Goal: Task Accomplishment & Management: Complete application form

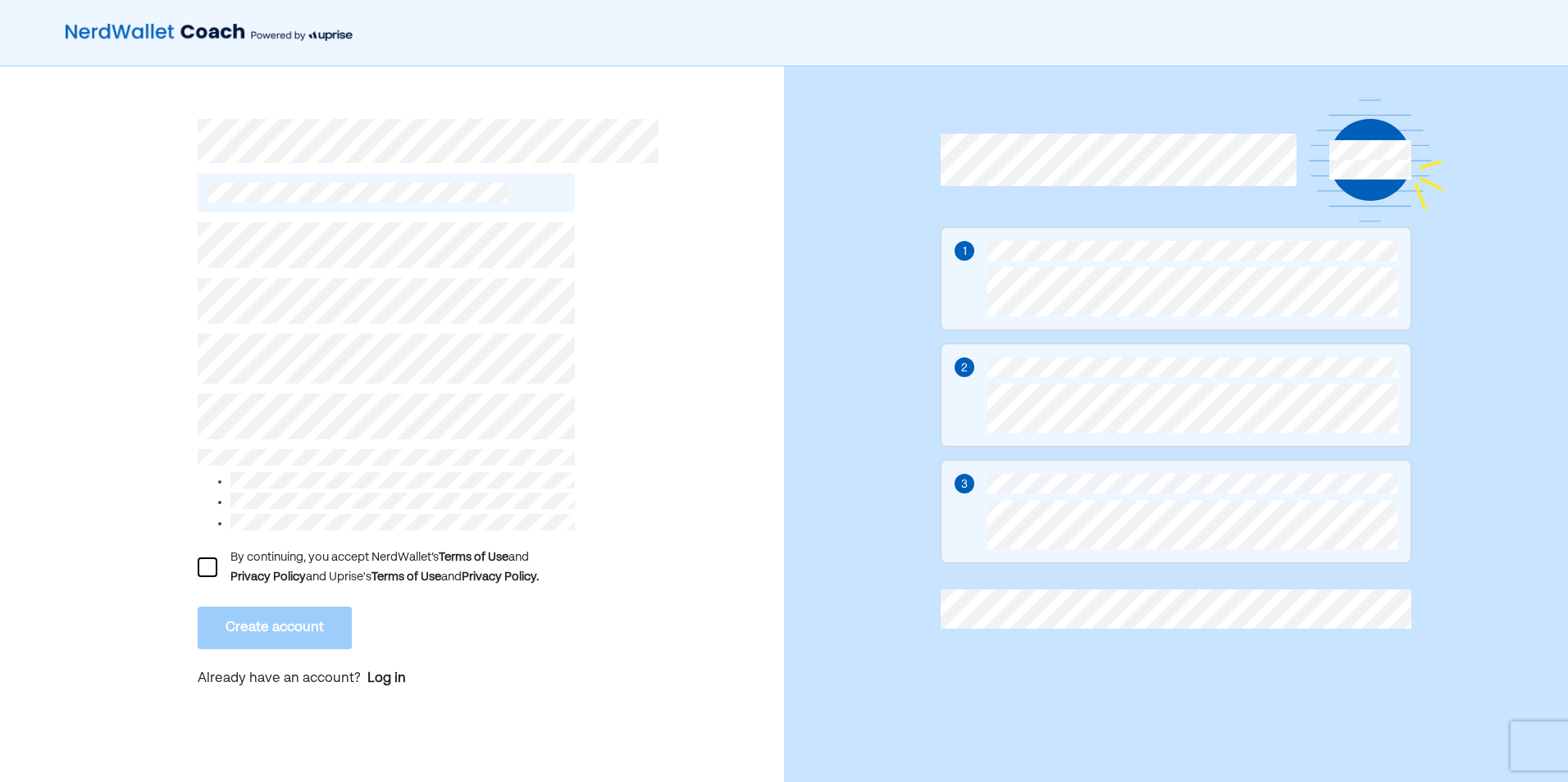
click at [195, 562] on div "By continuing, you accept NerdWallet’s Terms of Use and Privacy Policy and Upri…" at bounding box center [392, 433] width 784 height 732
click at [200, 562] on div at bounding box center [208, 568] width 20 height 20
click at [280, 610] on button "Create account" at bounding box center [275, 628] width 154 height 42
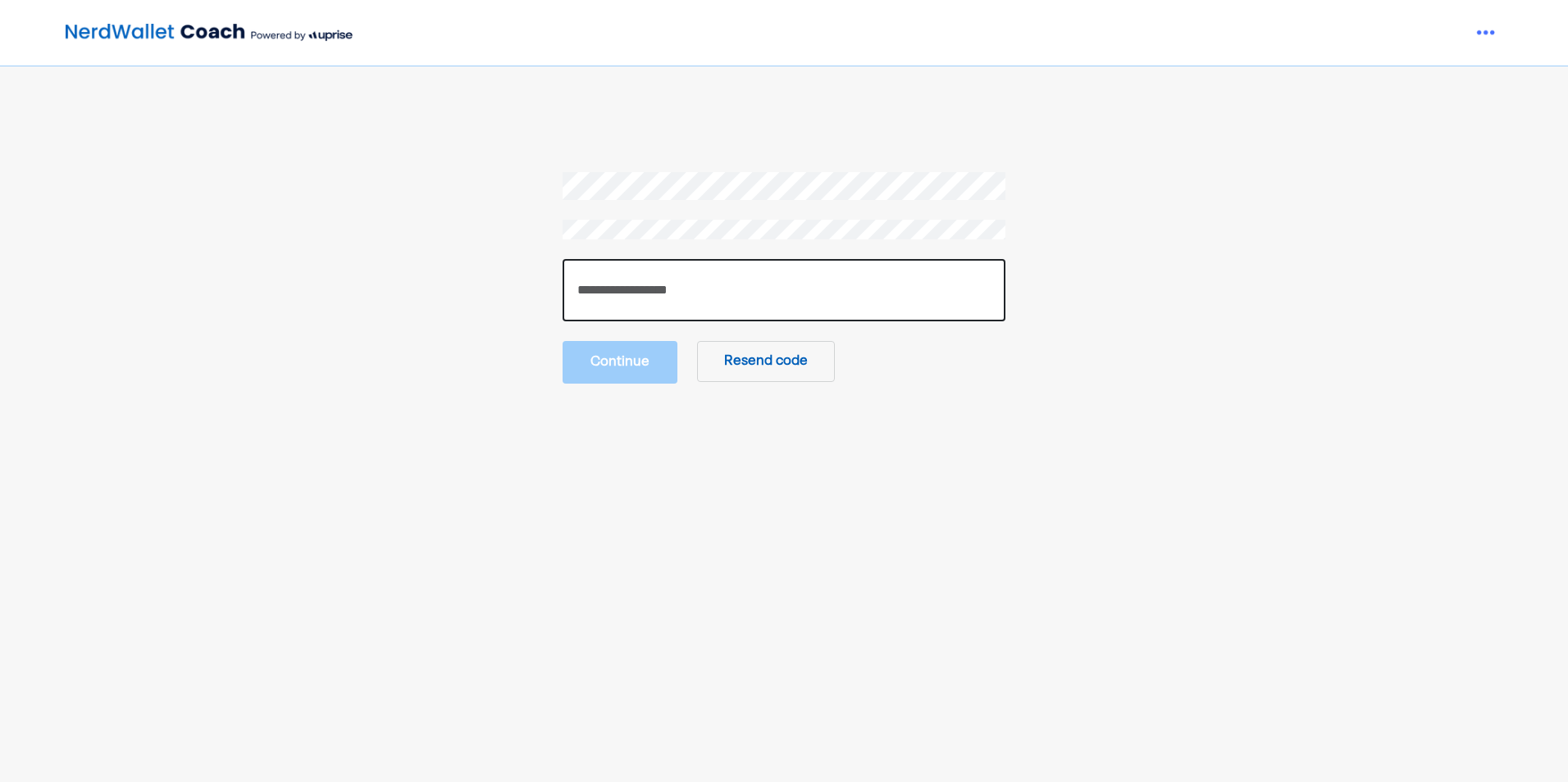
click at [721, 311] on input "number" at bounding box center [784, 290] width 442 height 62
click at [614, 291] on input "number" at bounding box center [784, 290] width 442 height 62
paste input "******"
type input "******"
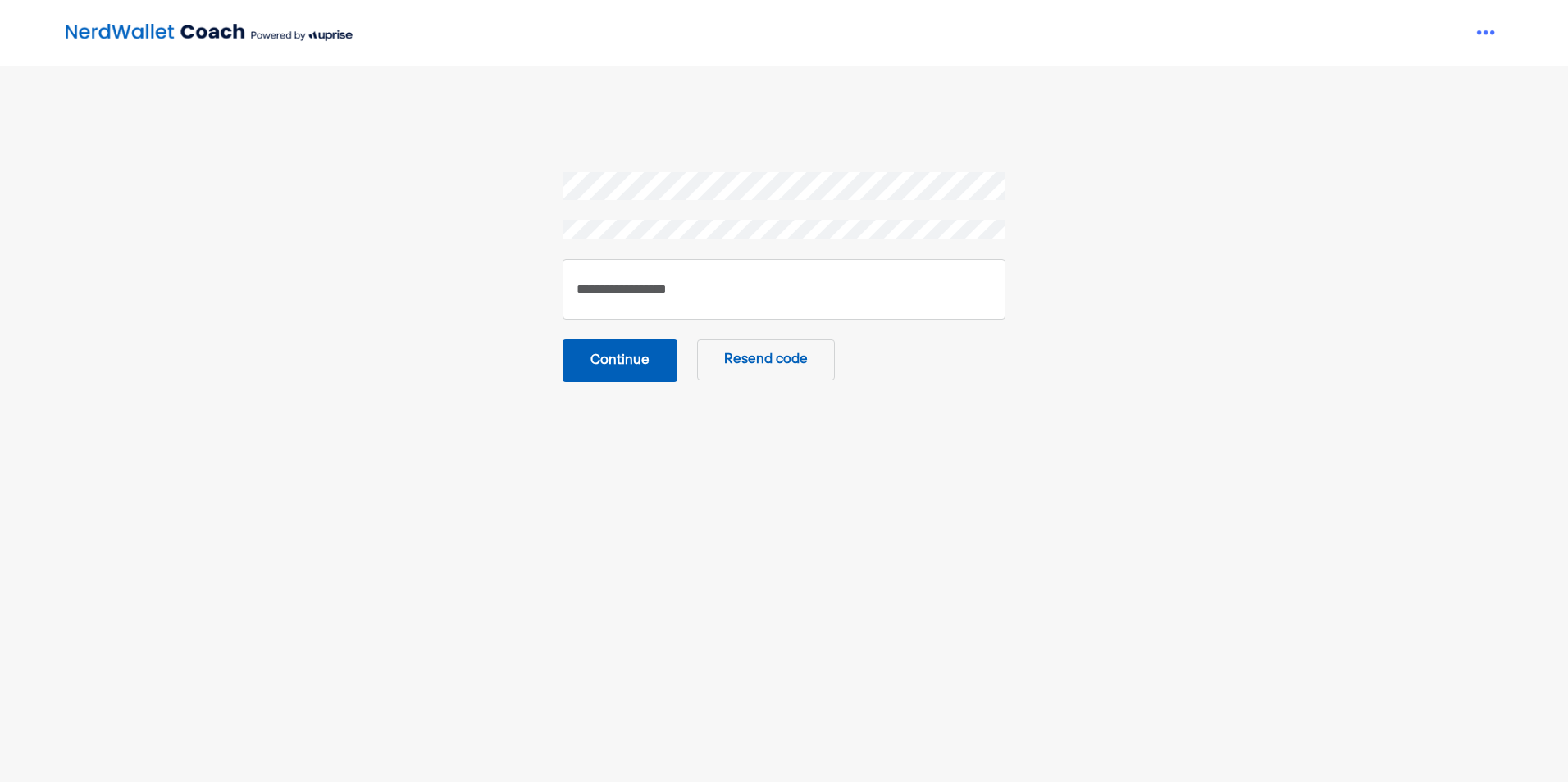
click at [619, 376] on button "Continue" at bounding box center [620, 360] width 115 height 42
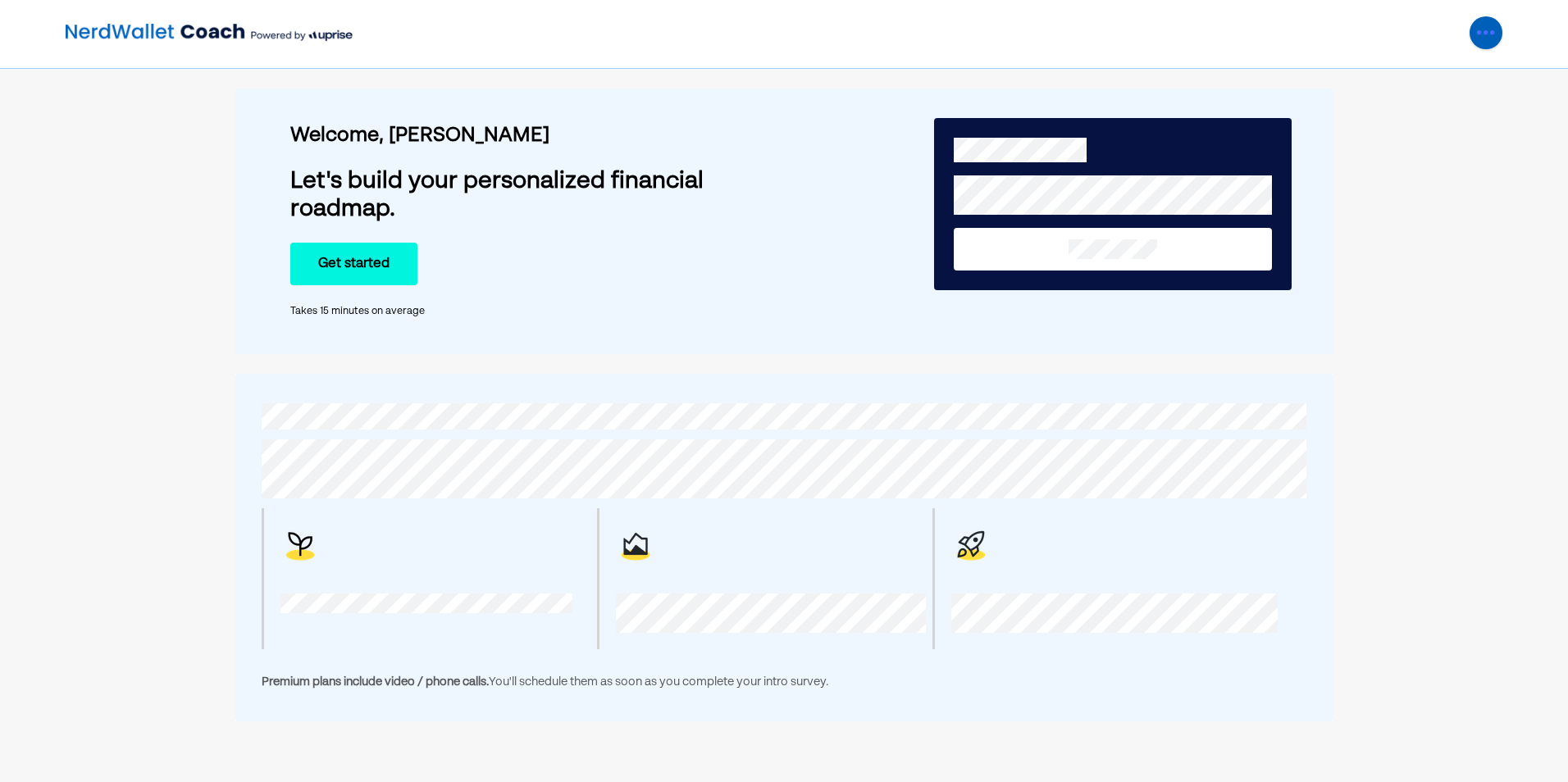
click at [1473, 27] on img at bounding box center [1486, 33] width 33 height 33
click at [1308, 22] on div "Settings Log out" at bounding box center [1265, 33] width 474 height 33
drag, startPoint x: 1350, startPoint y: 0, endPoint x: 1210, endPoint y: 376, distance: 401.2
click at [1210, 376] on div "Premium plans include video / phone calls. You'll schedule them as soon as you …" at bounding box center [784, 547] width 1097 height 348
click at [647, 342] on div "Welcome, [PERSON_NAME] Let's build your personalized financial roadmap. Get sta…" at bounding box center [546, 222] width 511 height 246
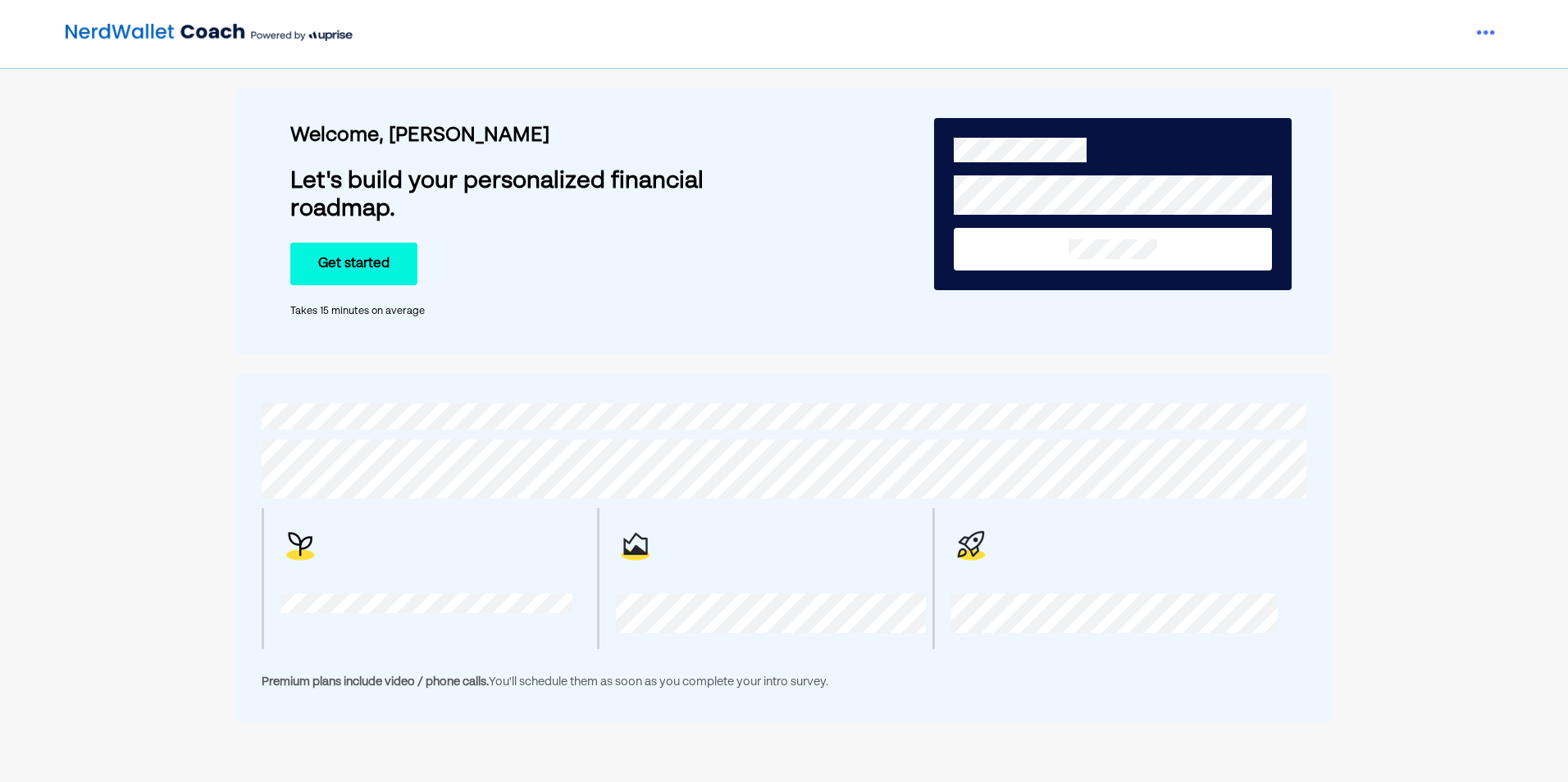
drag, startPoint x: 385, startPoint y: 343, endPoint x: 412, endPoint y: 337, distance: 27.7
click at [385, 343] on div "Welcome, [PERSON_NAME] Let's build your personalized financial roadmap. Get sta…" at bounding box center [546, 222] width 511 height 246
click at [328, 256] on button "Get started" at bounding box center [354, 263] width 127 height 42
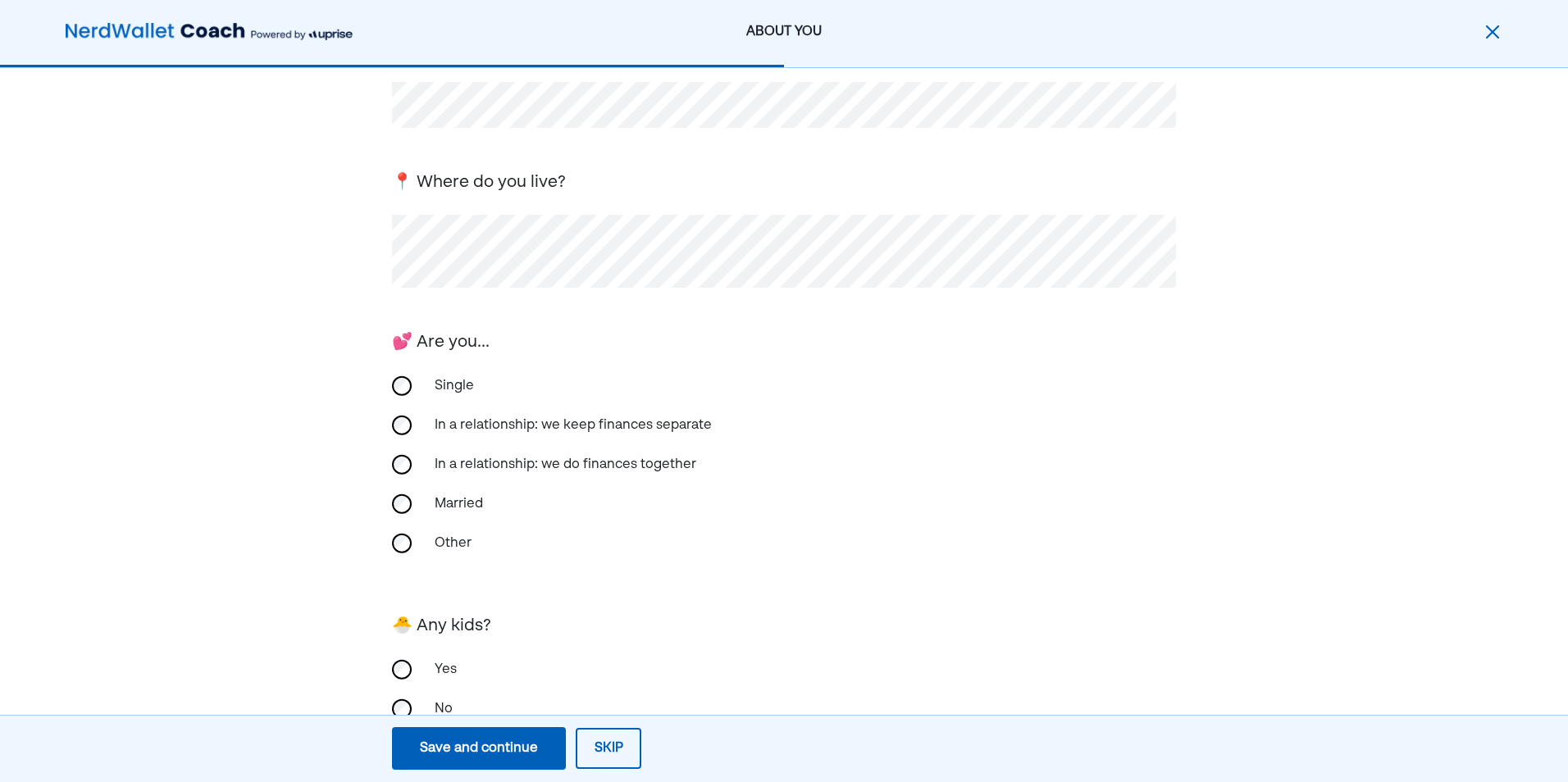
scroll to position [221, 0]
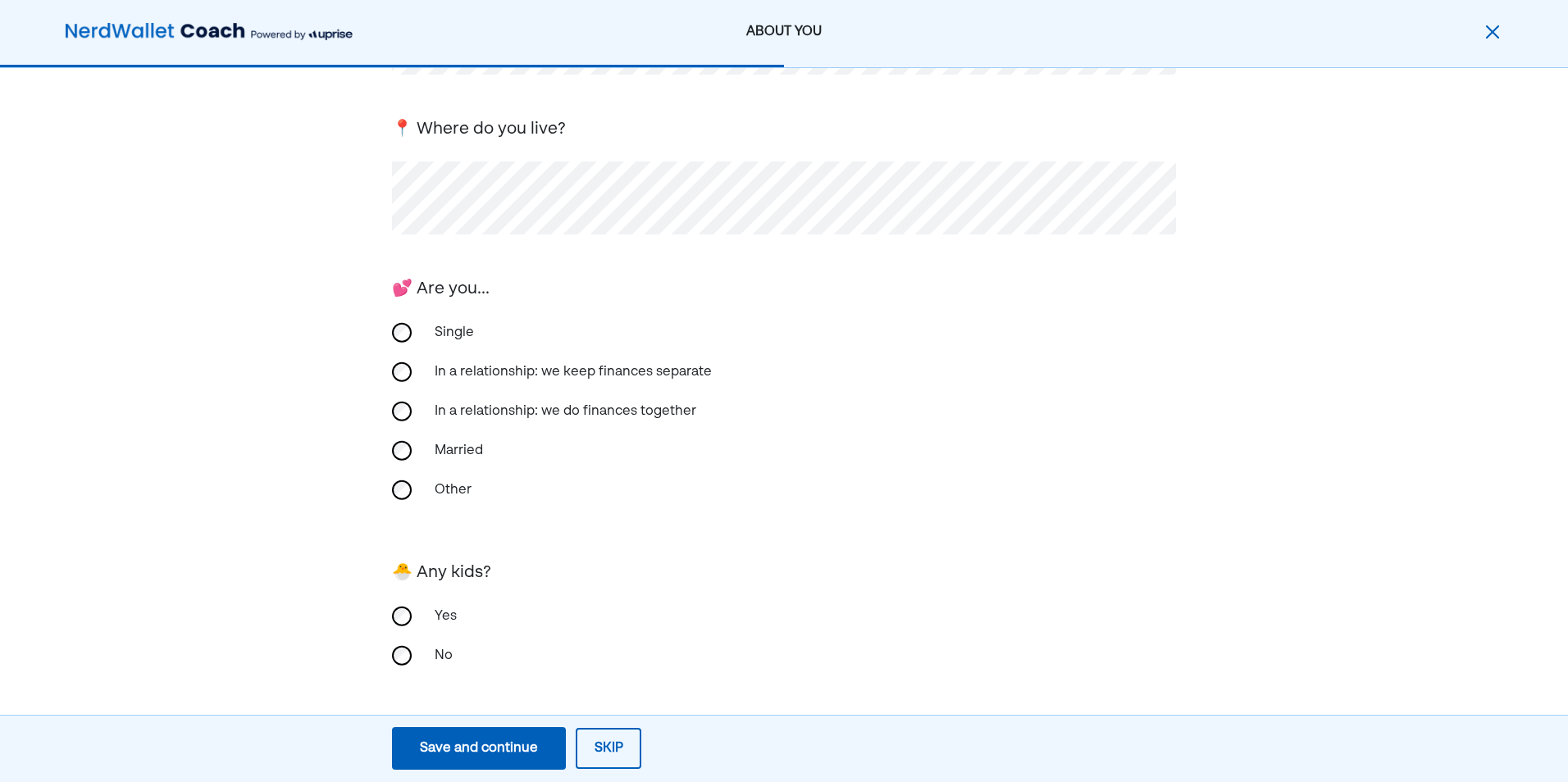
click at [411, 626] on div "Yes" at bounding box center [784, 616] width 784 height 39
click at [486, 751] on div "Save and continue" at bounding box center [479, 749] width 118 height 20
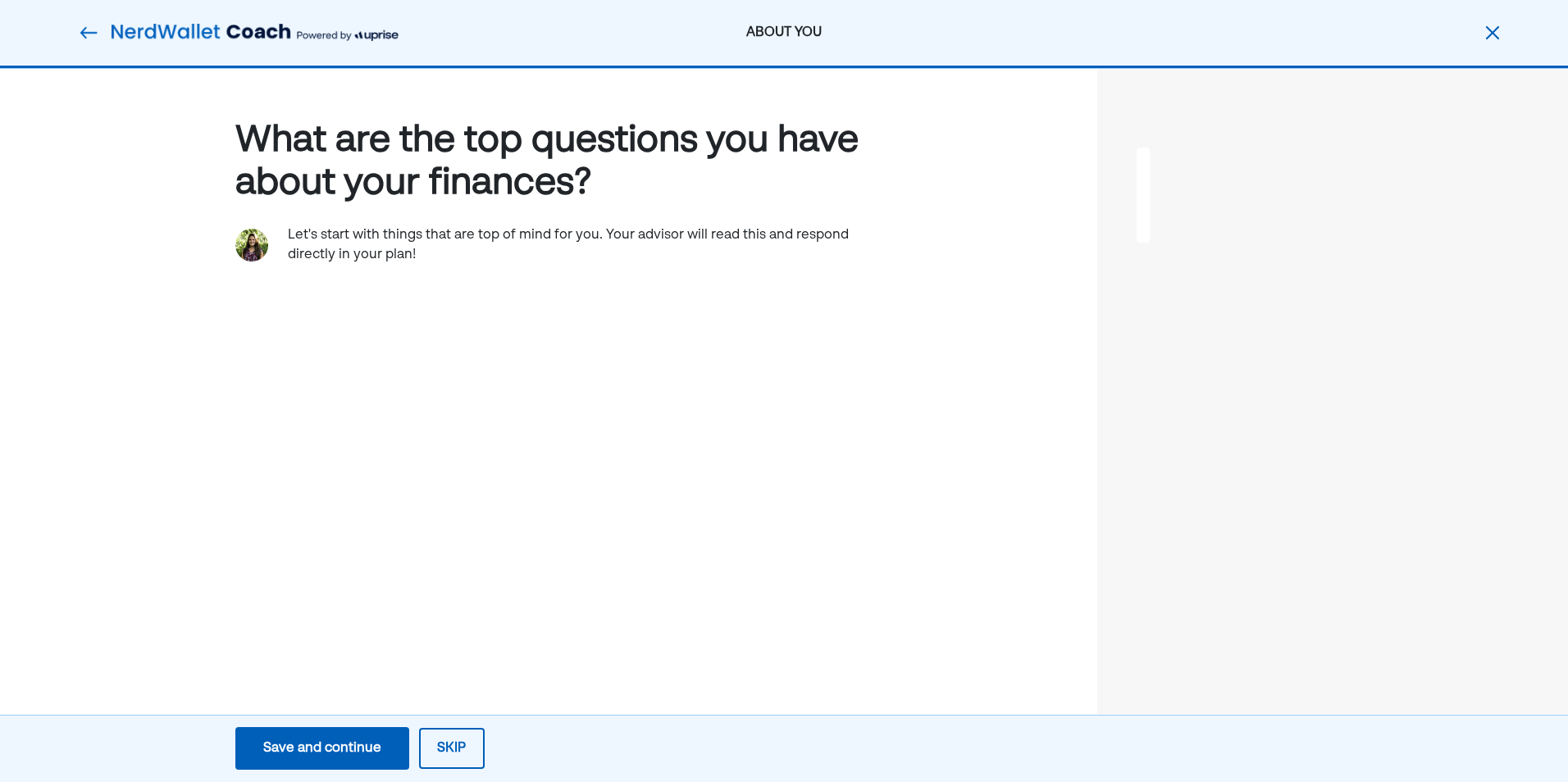
scroll to position [0, 0]
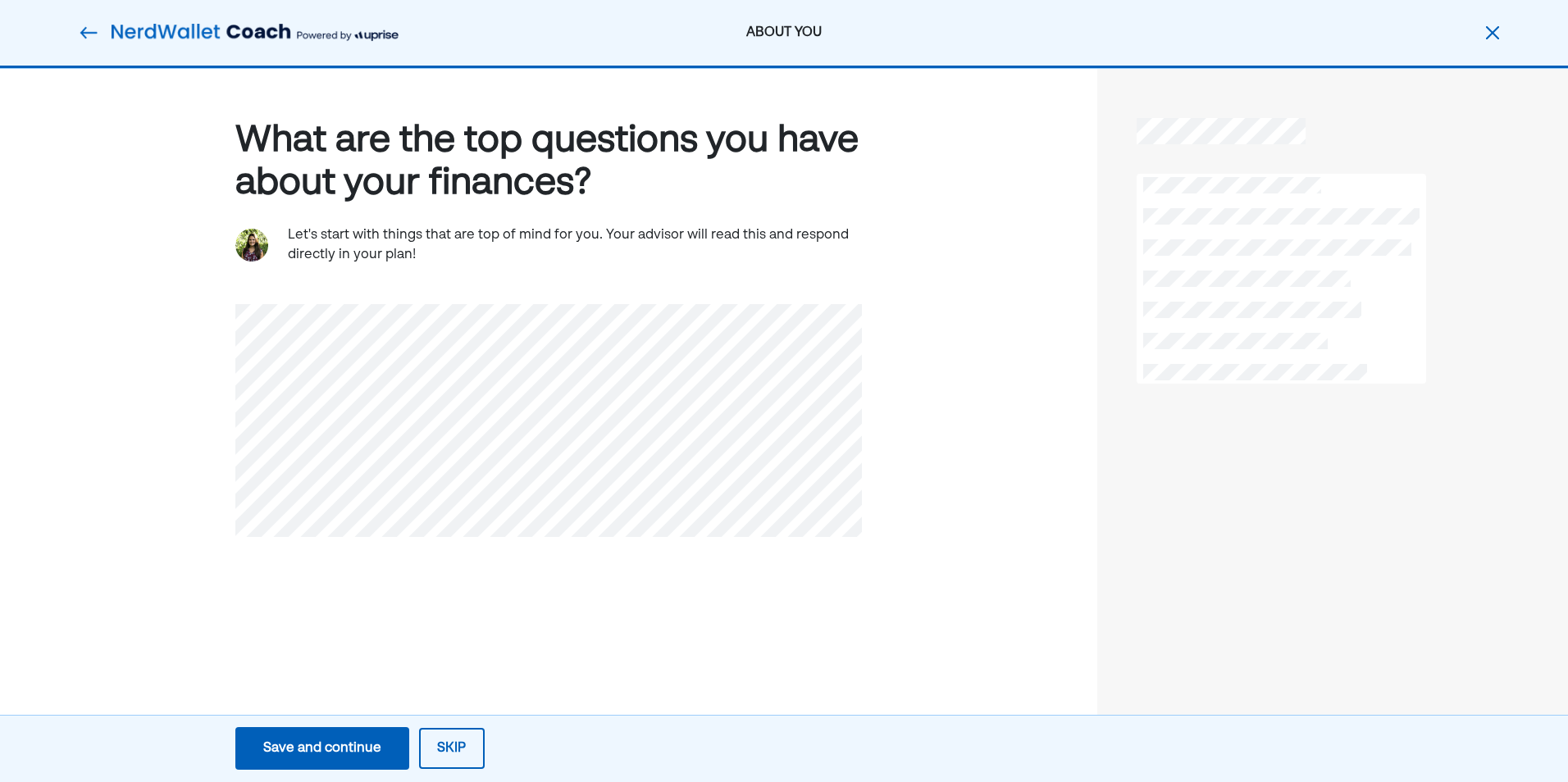
click at [369, 757] on div "Save and continue" at bounding box center [322, 749] width 118 height 20
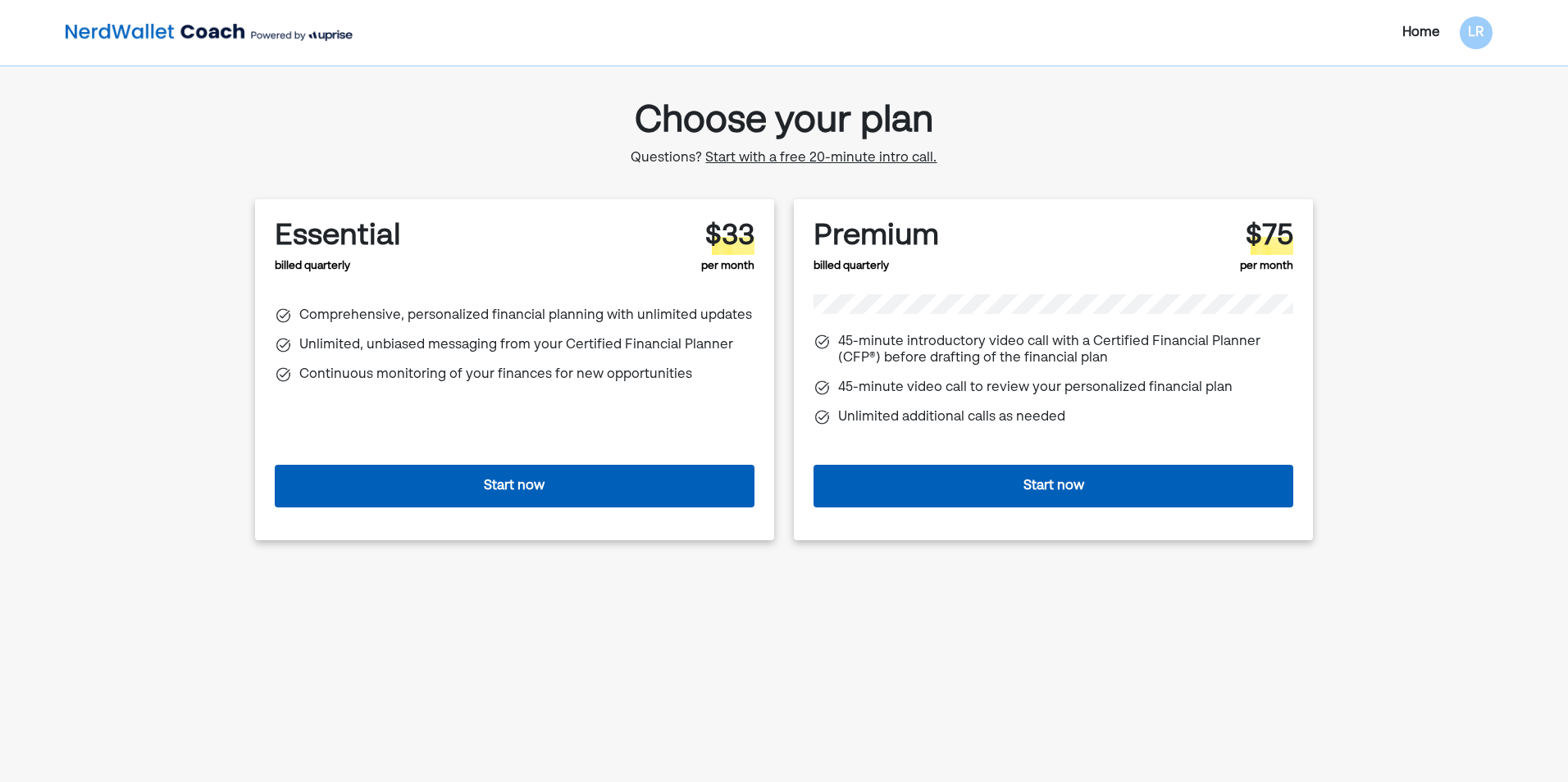
click at [471, 484] on button "Start now" at bounding box center [515, 486] width 480 height 42
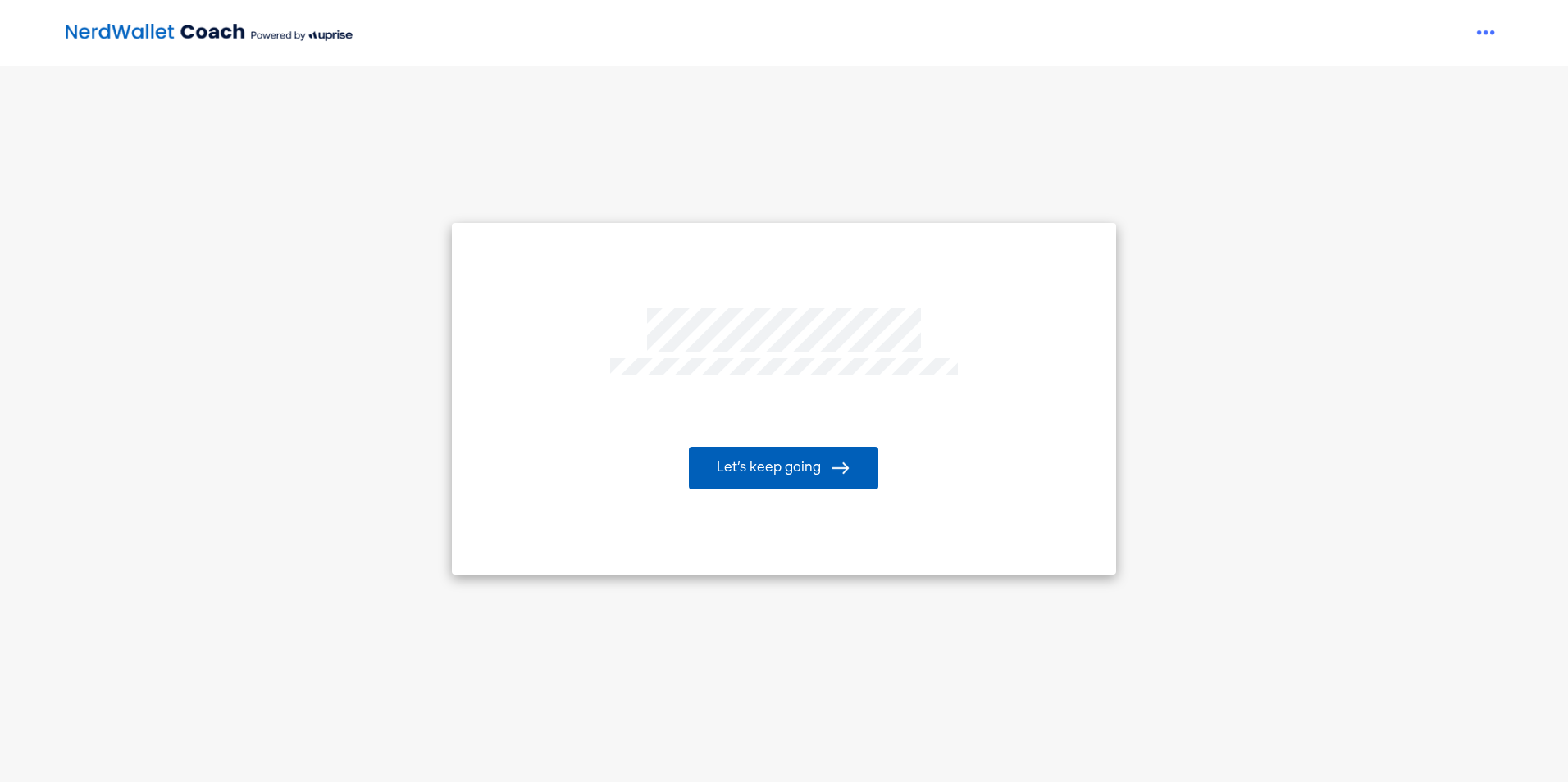
click at [810, 472] on button "Let’s keep going" at bounding box center [784, 467] width 189 height 42
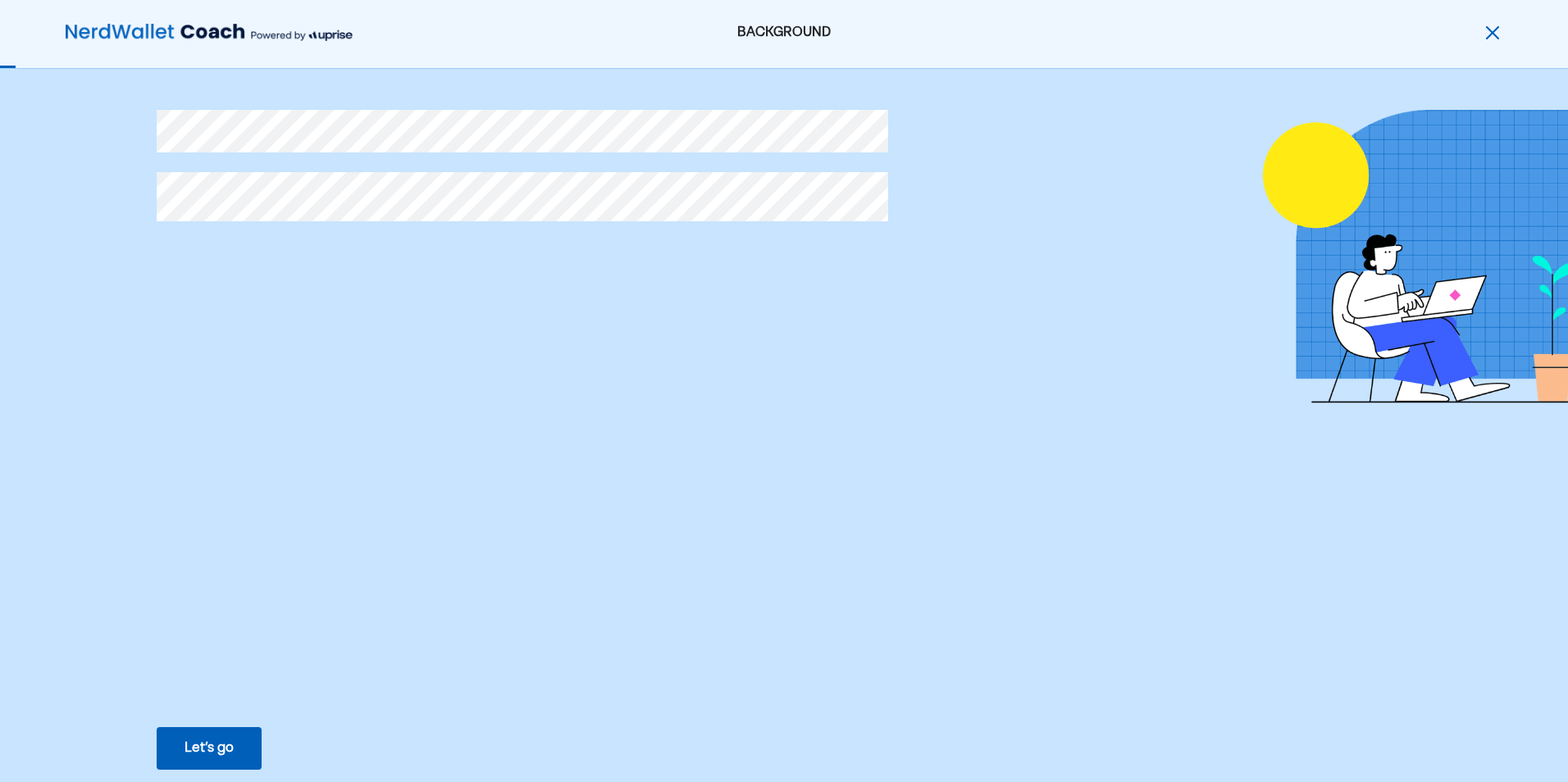
drag, startPoint x: 975, startPoint y: 618, endPoint x: 940, endPoint y: 516, distance: 107.8
click at [975, 618] on div "BACKGROUND Let’s go Save Let’s go" at bounding box center [784, 391] width 1568 height 782
click at [490, 345] on div at bounding box center [947, 266] width 1580 height 313
click at [225, 761] on button "Let’s go Save Let’s go" at bounding box center [209, 748] width 105 height 42
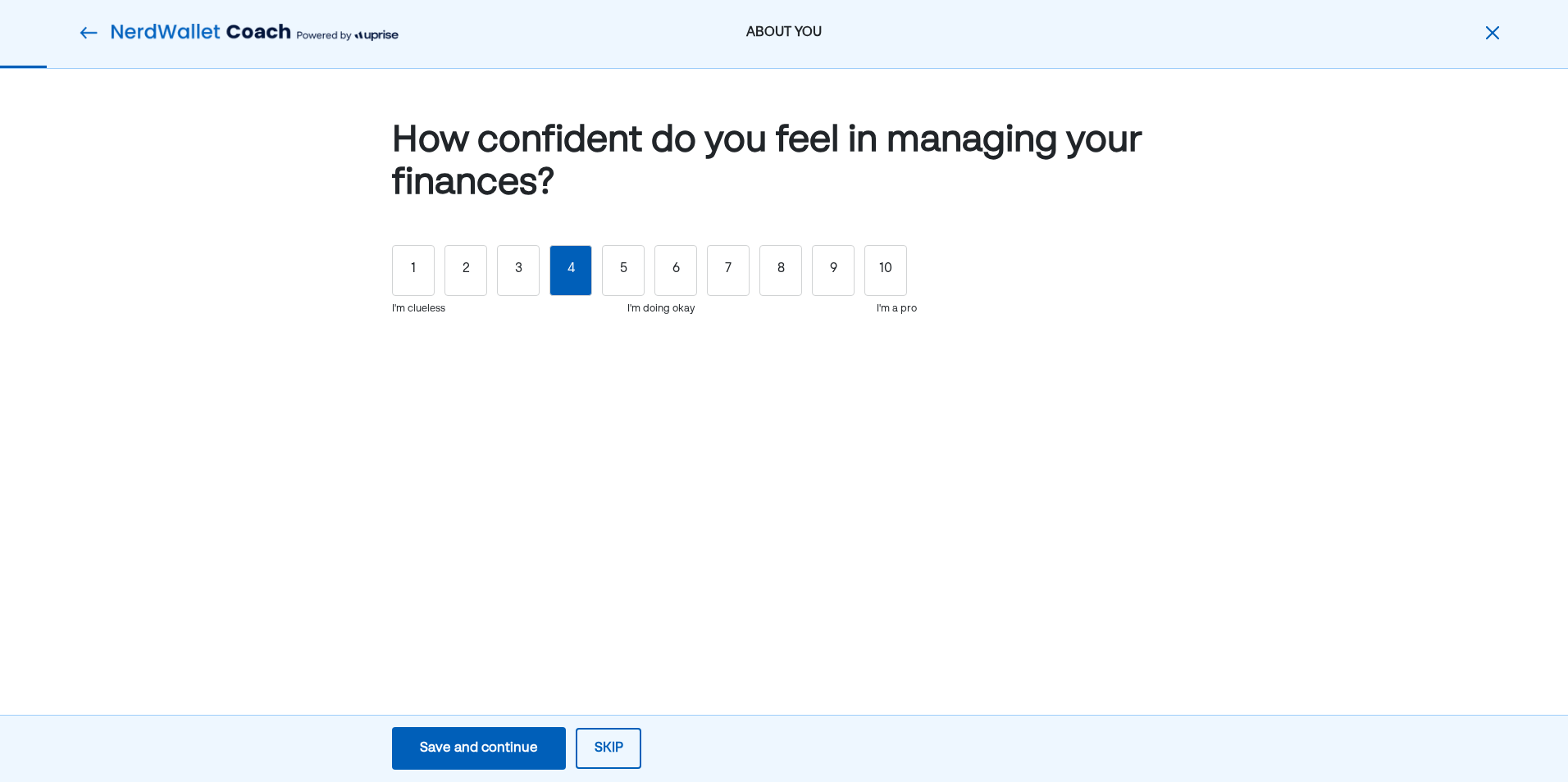
click at [573, 281] on div "4" at bounding box center [570, 270] width 42 height 51
click at [465, 753] on div "Save and continue" at bounding box center [479, 749] width 118 height 20
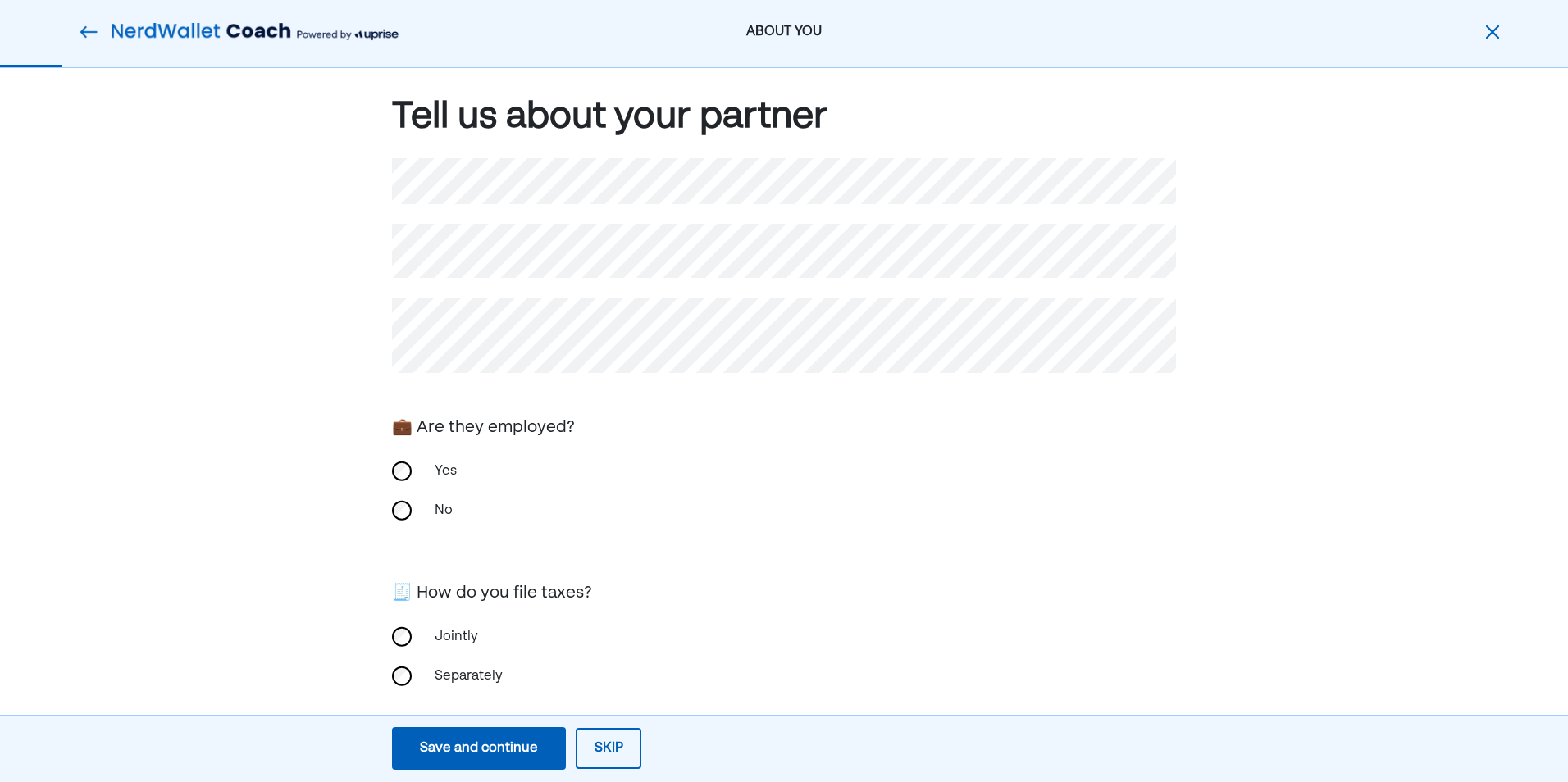
scroll to position [44, 0]
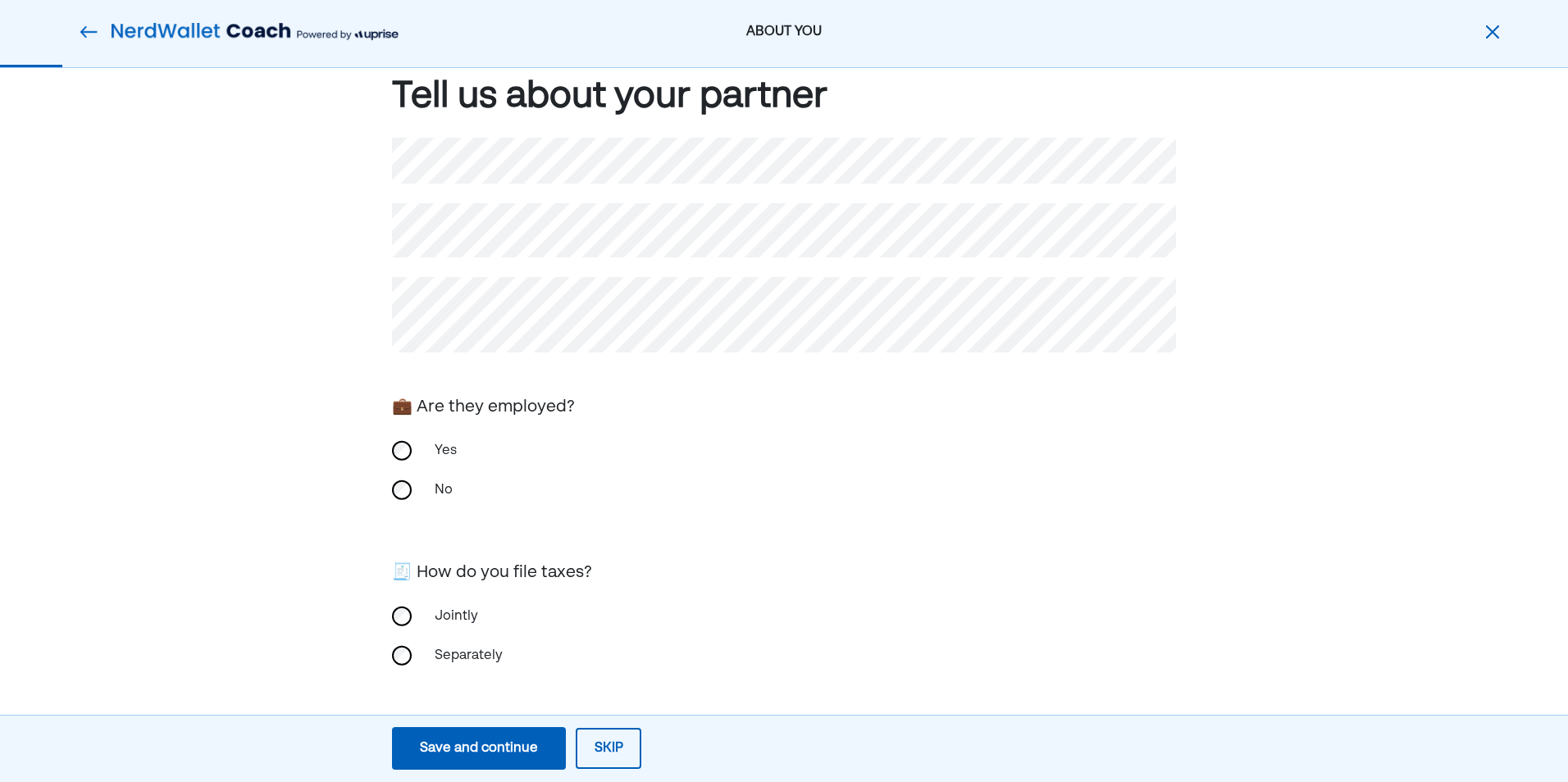
click at [488, 749] on div "Save and continue" at bounding box center [479, 749] width 118 height 20
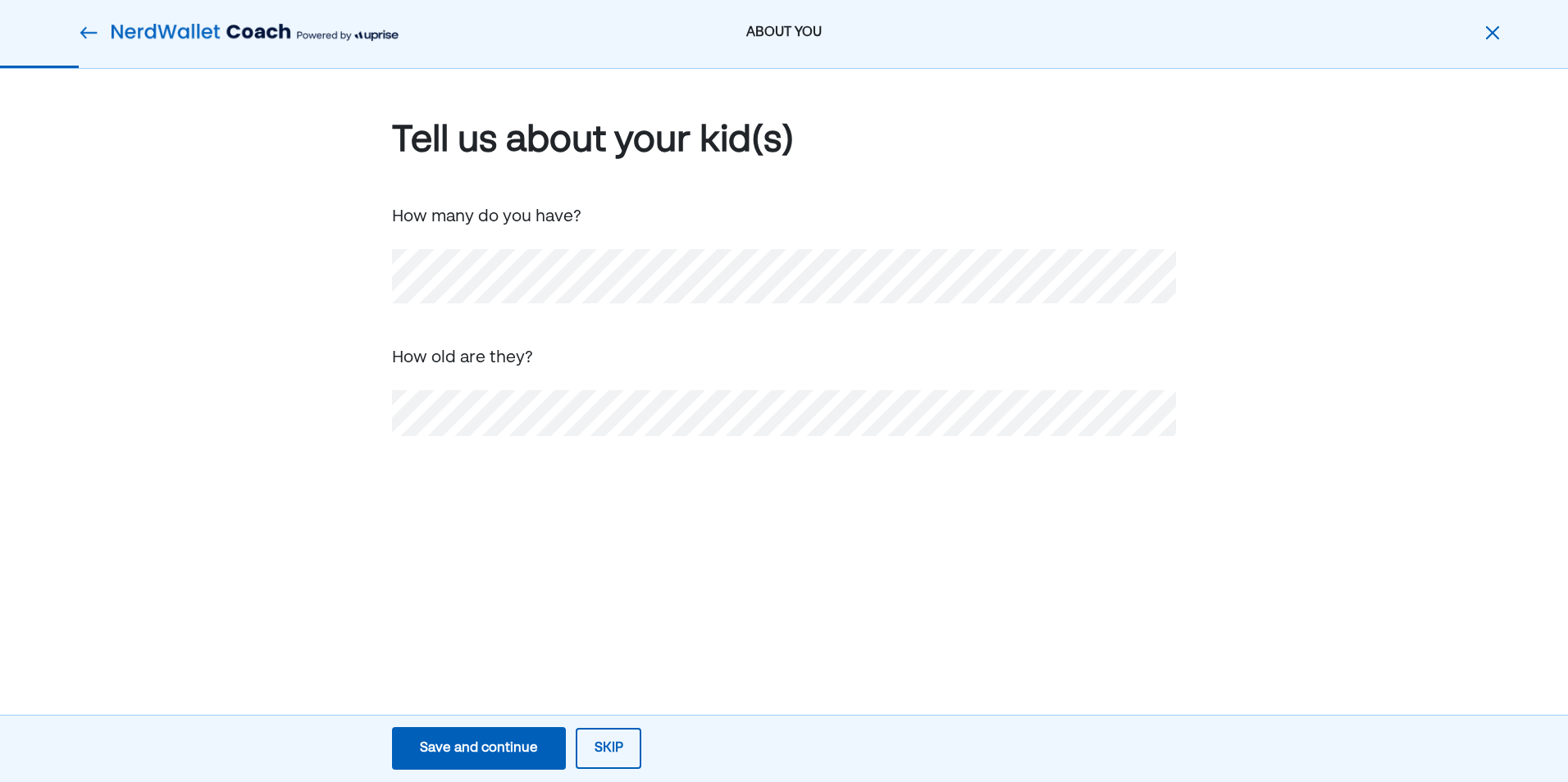
click at [431, 760] on button "Save and continue Save Save and continue" at bounding box center [478, 748] width 173 height 42
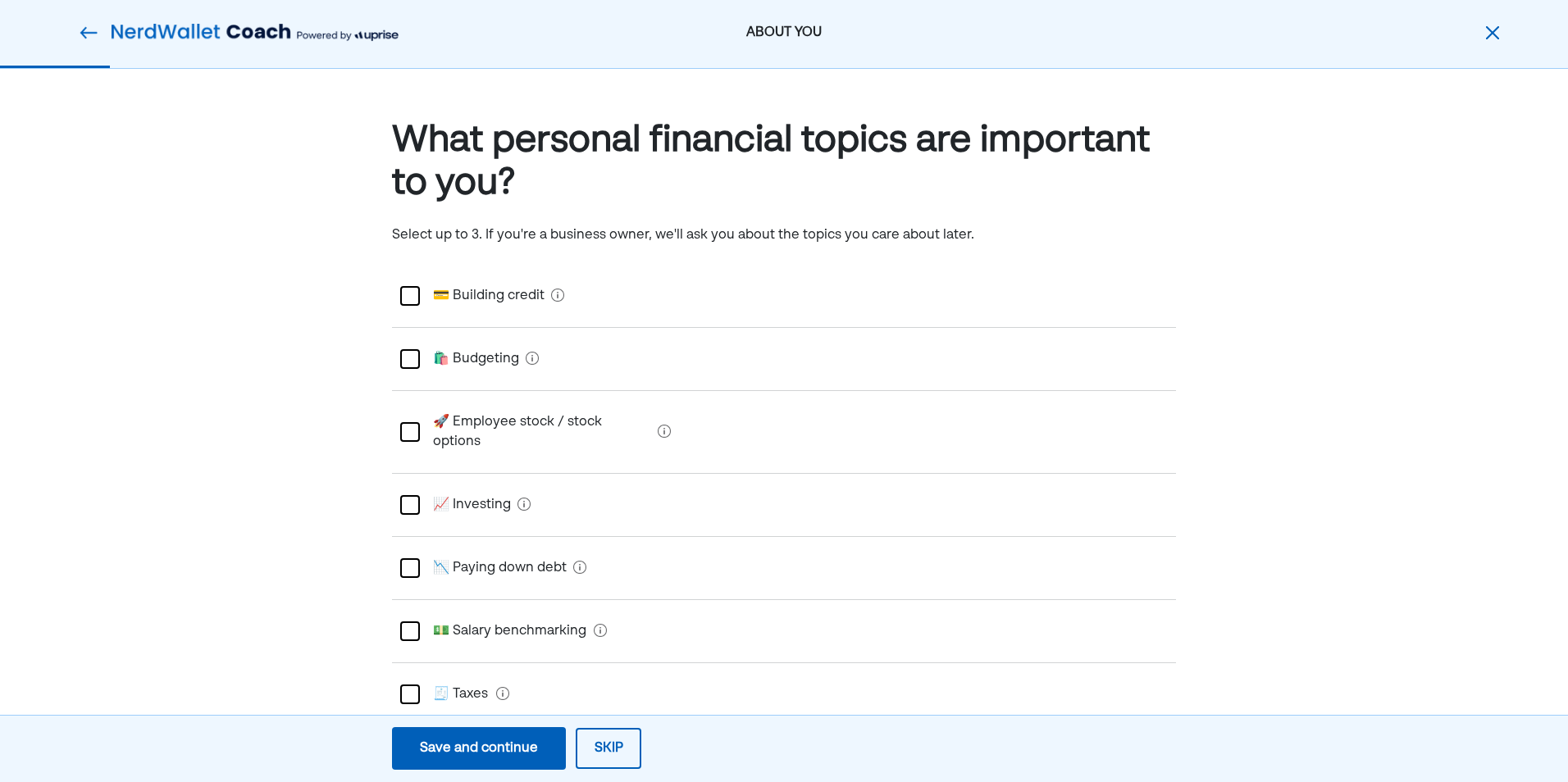
click at [418, 355] on div at bounding box center [410, 359] width 20 height 20
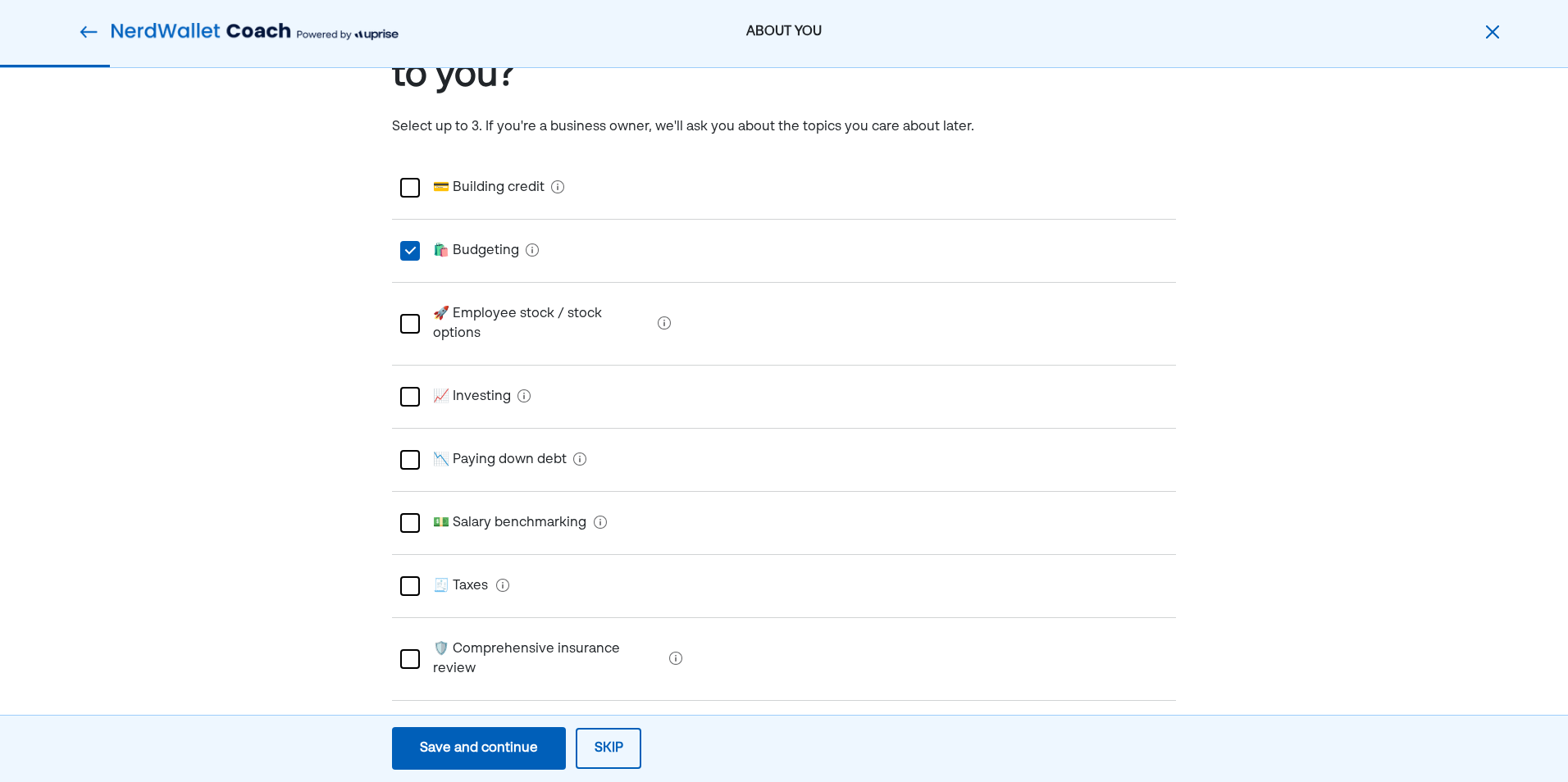
scroll to position [164, 0]
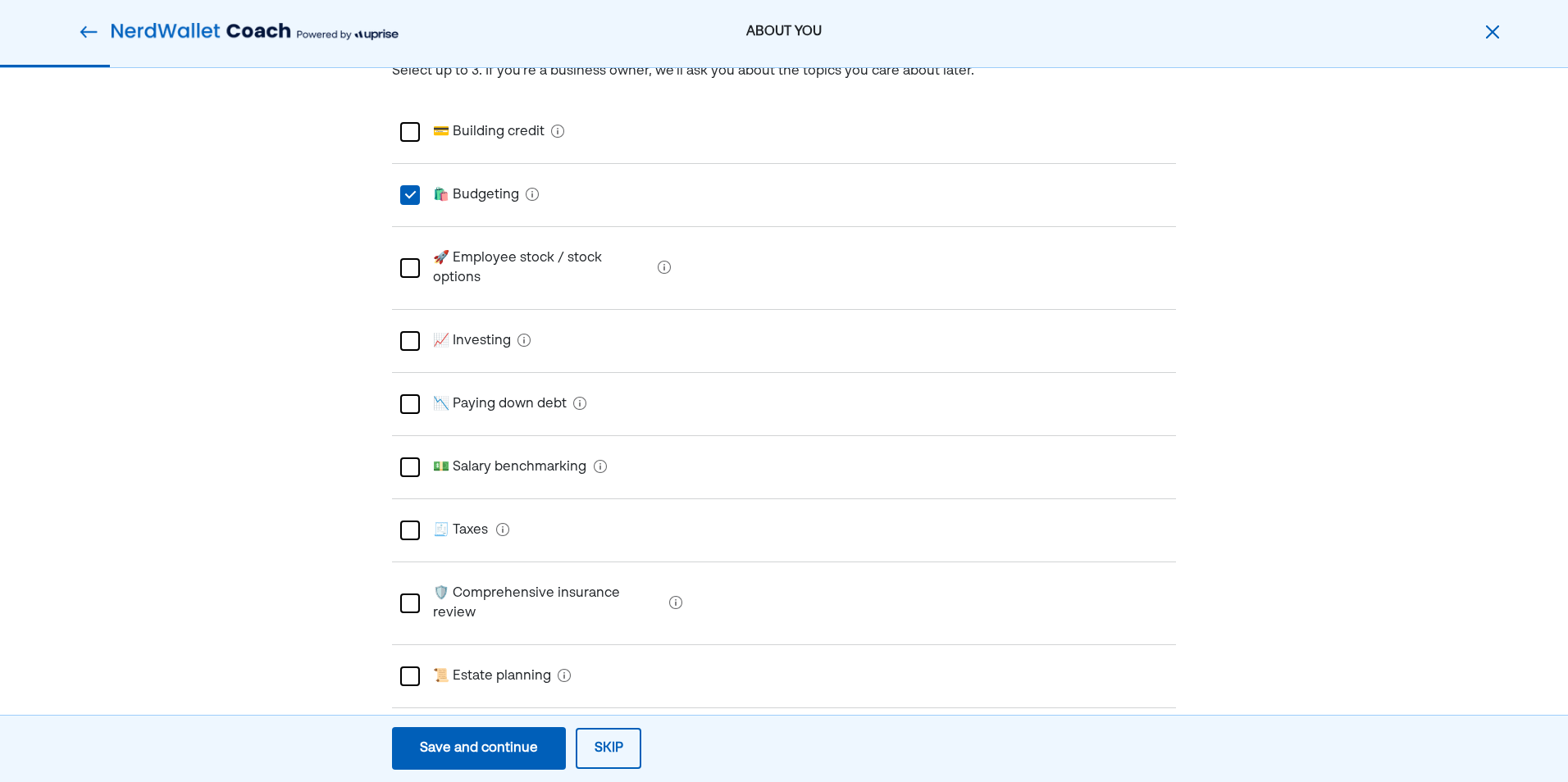
click at [394, 395] on div "📉 Paying down debt" at bounding box center [784, 404] width 784 height 63
click at [403, 521] on div at bounding box center [410, 530] width 20 height 20
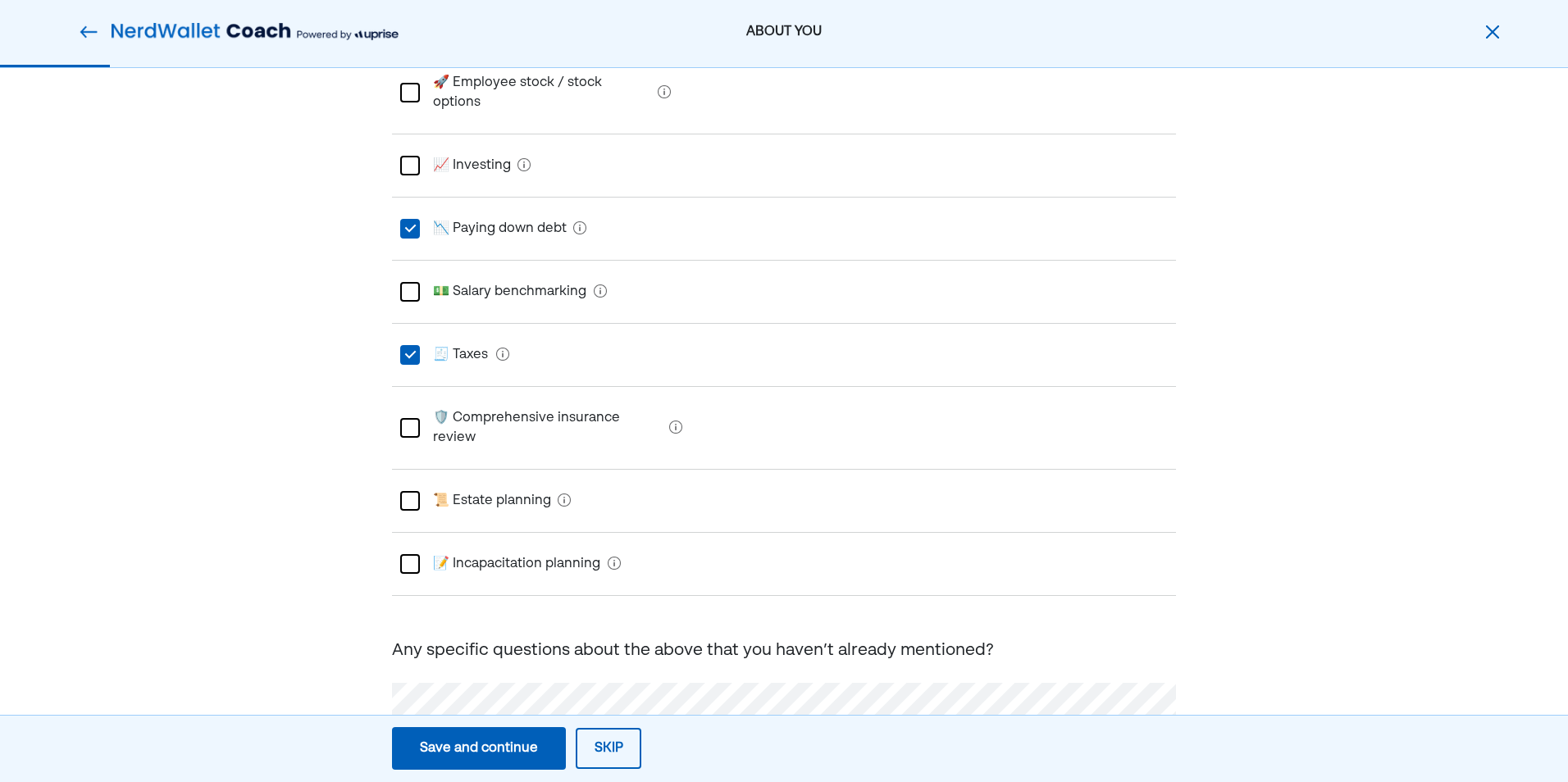
scroll to position [345, 0]
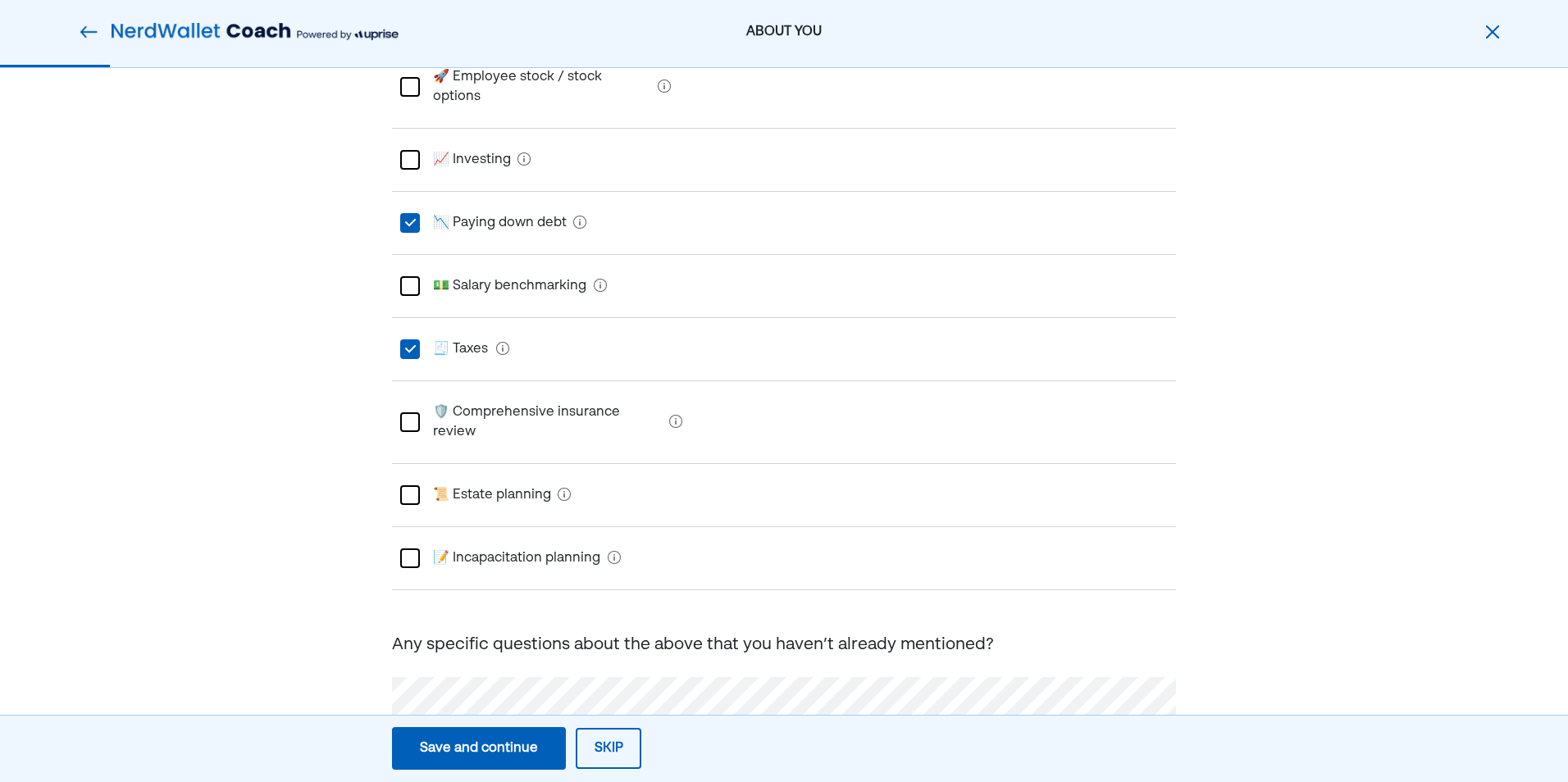
click at [494, 758] on div "Save and continue" at bounding box center [479, 749] width 118 height 20
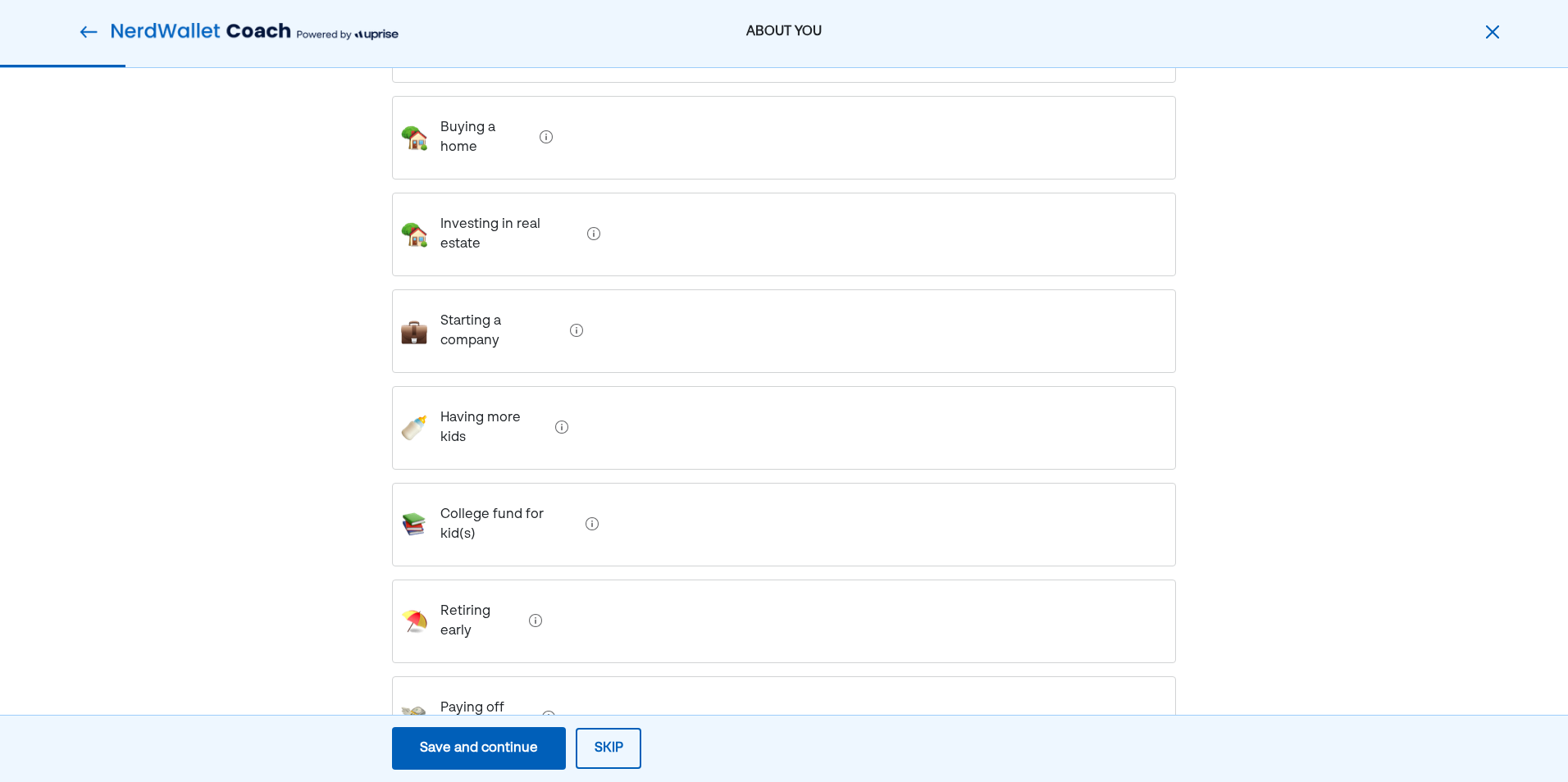
scroll to position [250, 0]
click at [628, 672] on div "Paying off debt" at bounding box center [784, 714] width 784 height 84
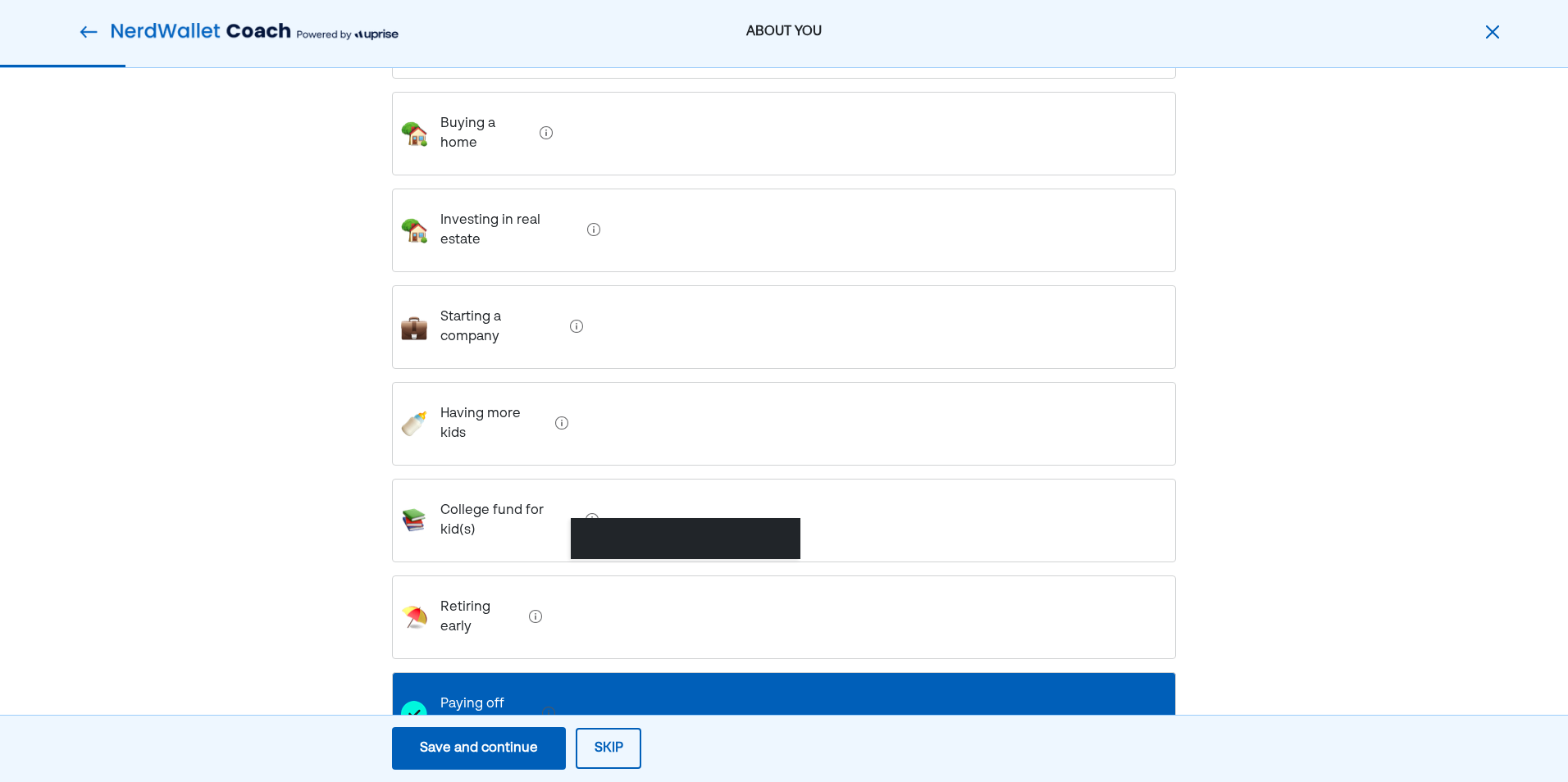
click at [587, 510] on div at bounding box center [592, 521] width 13 height 22
click at [438, 488] on kid\(s\) "College fund for kid(s)" at bounding box center [503, 521] width 152 height 66
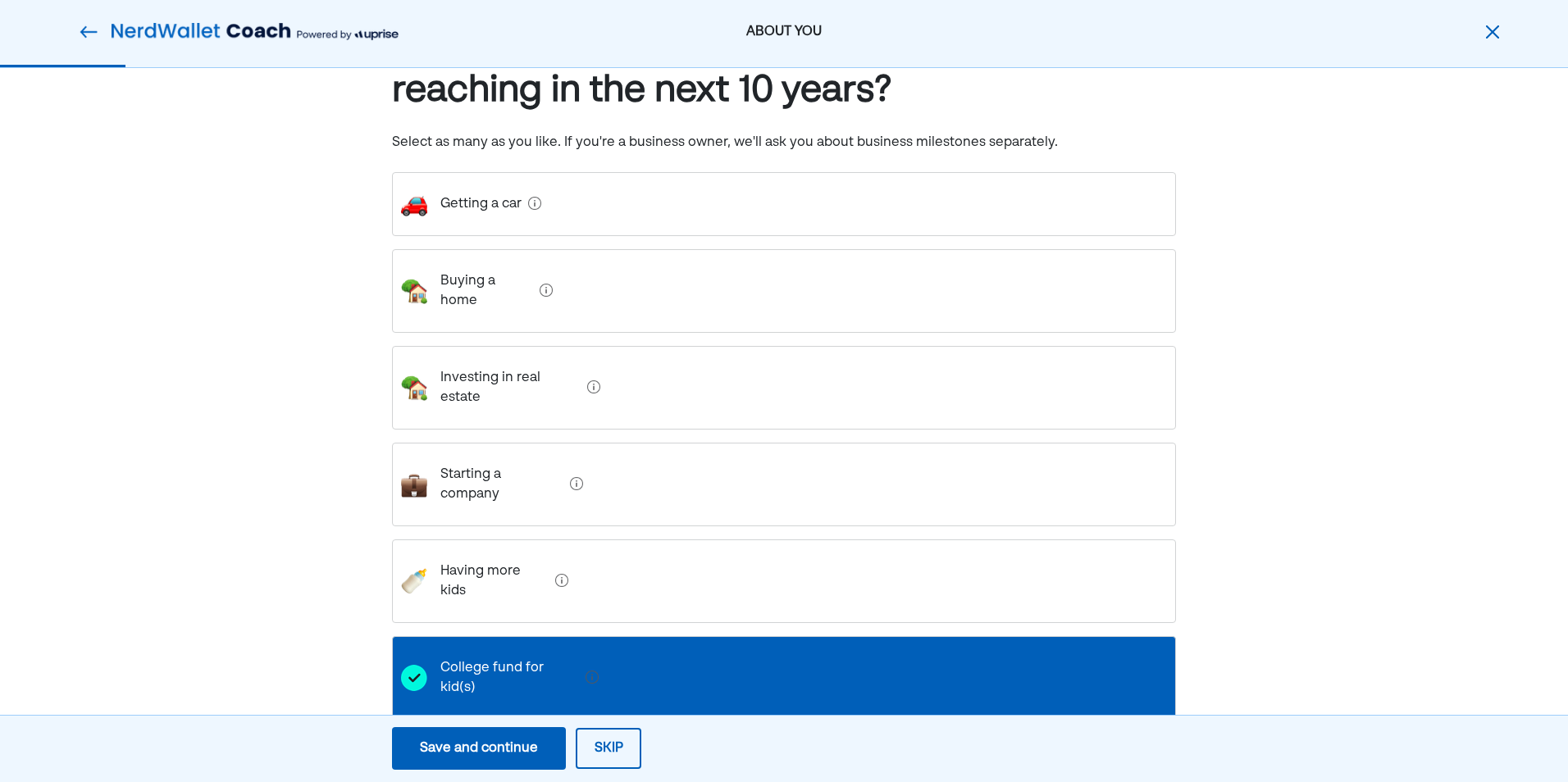
scroll to position [86, 0]
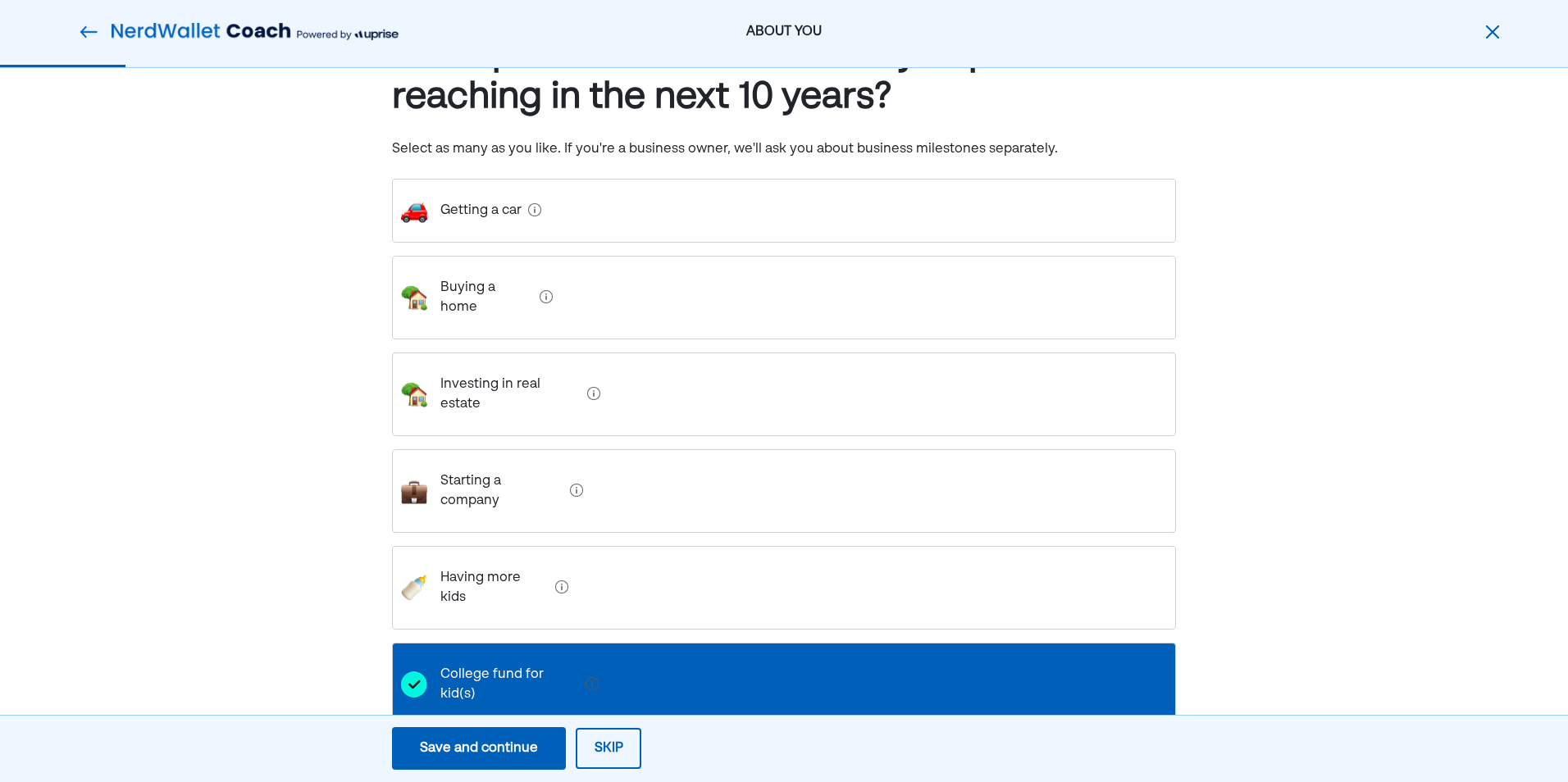
click at [505, 215] on car "Getting a car" at bounding box center [475, 210] width 95 height 46
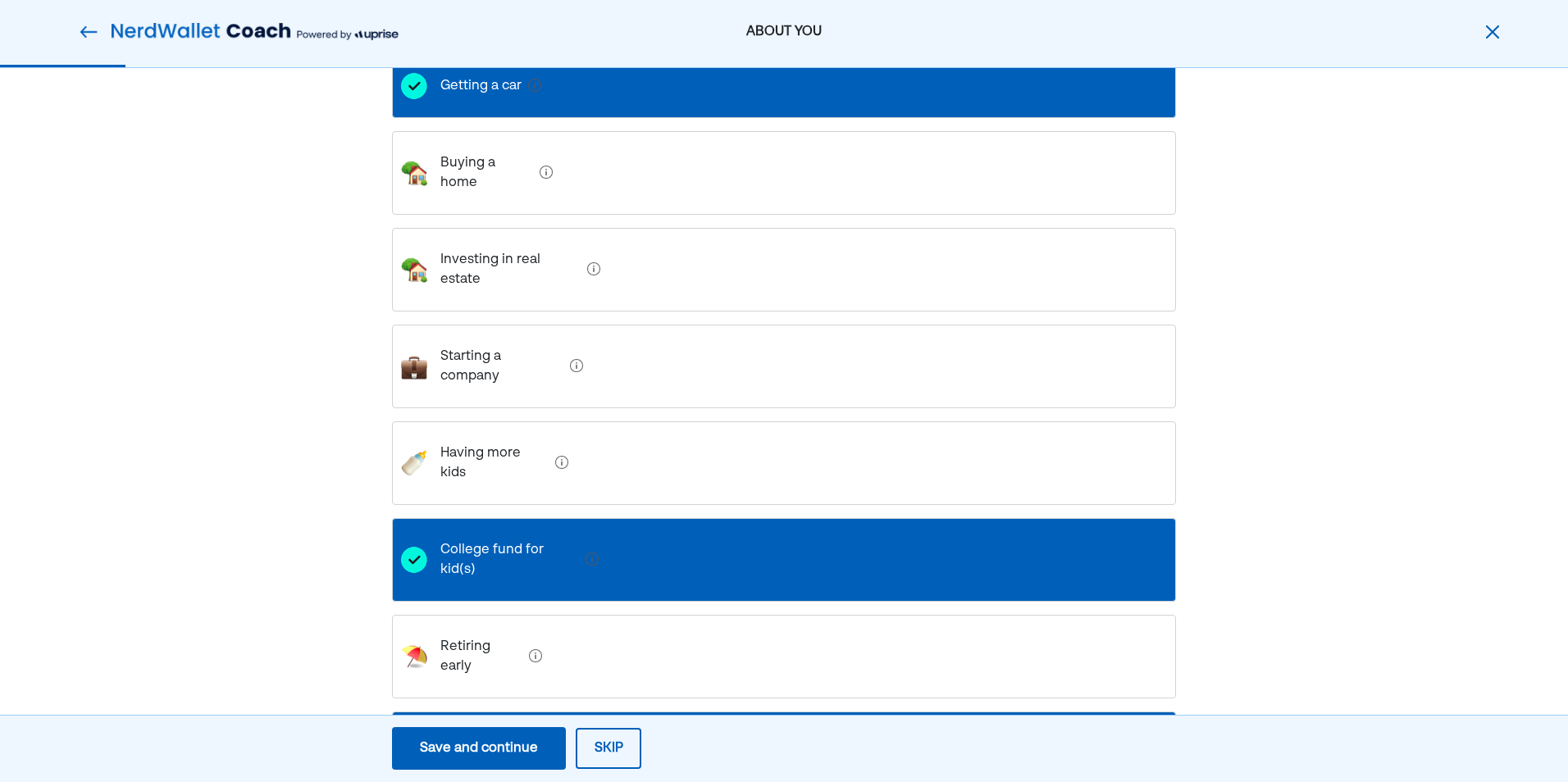
scroll to position [250, 0]
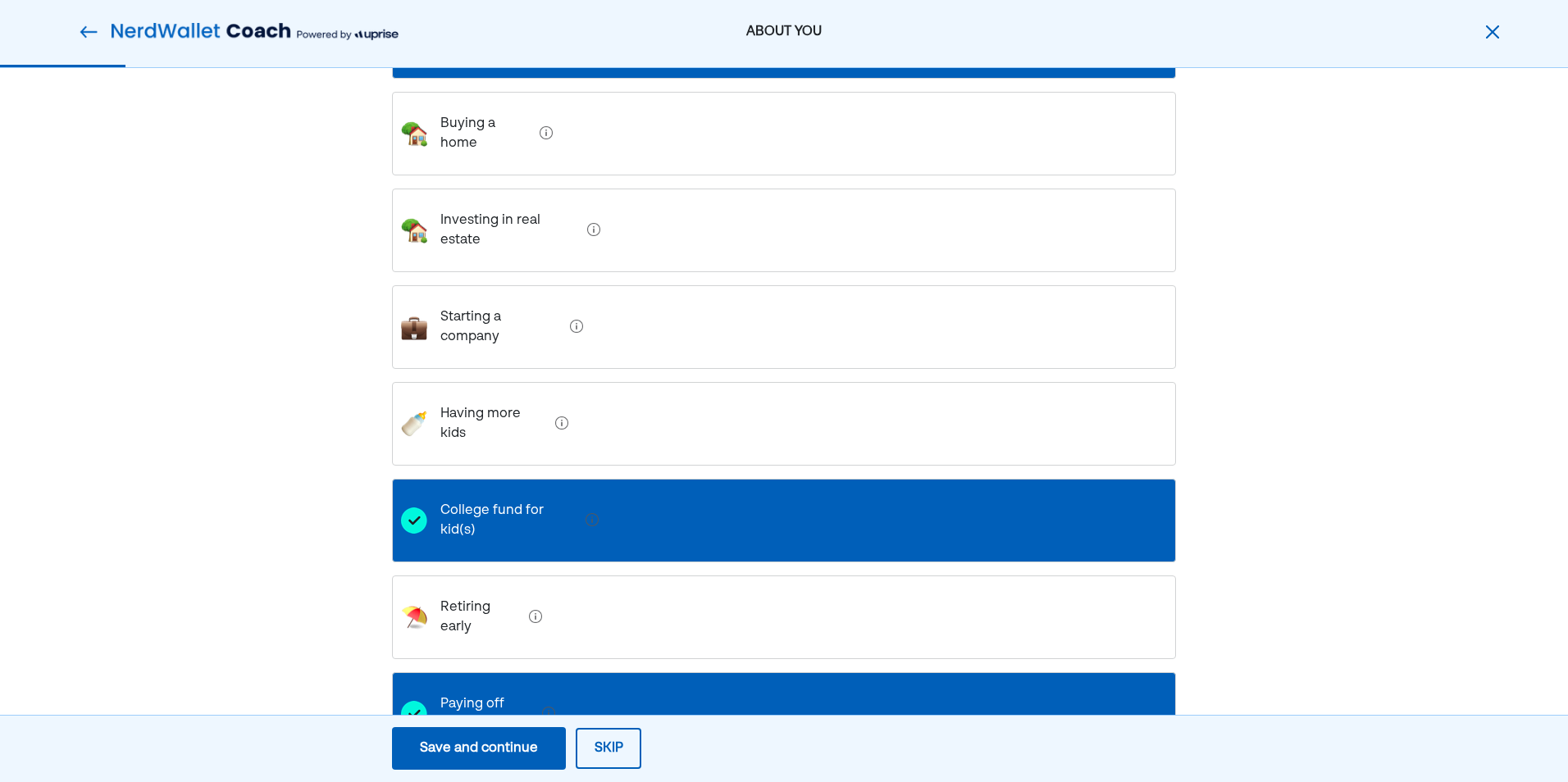
click at [502, 760] on button "Save and continue Save Save and continue" at bounding box center [478, 748] width 173 height 42
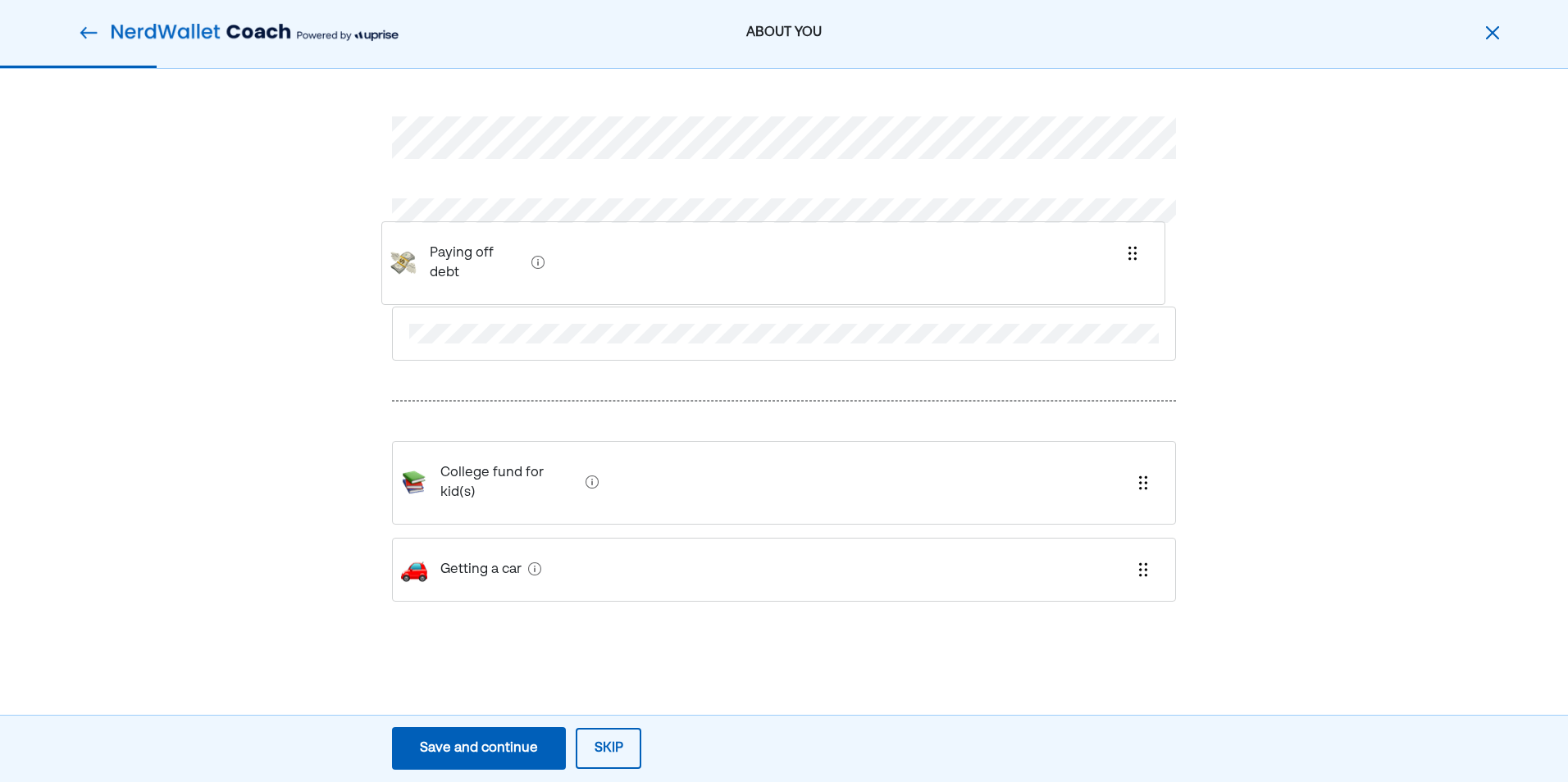
drag, startPoint x: 504, startPoint y: 425, endPoint x: 494, endPoint y: 252, distance: 173.3
click at [494, 252] on div "Paying off debt College fund for kid(s) Getting a car" at bounding box center [784, 379] width 784 height 603
drag, startPoint x: 503, startPoint y: 486, endPoint x: 511, endPoint y: 304, distance: 182.2
click at [511, 304] on div "Paying off debt College fund for kid(s) Getting a car" at bounding box center [784, 379] width 784 height 603
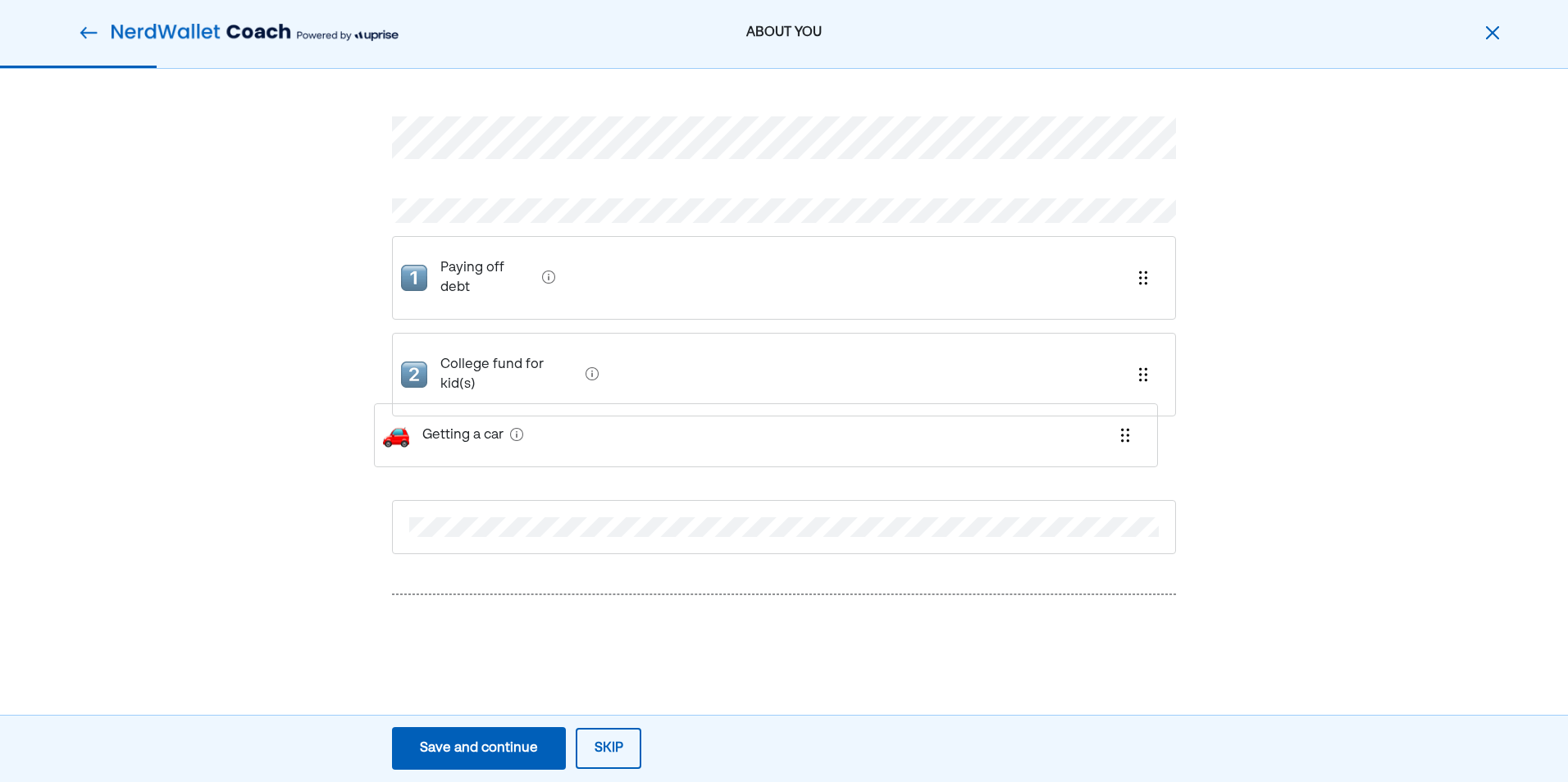
drag, startPoint x: 498, startPoint y: 548, endPoint x: 480, endPoint y: 419, distance: 130.2
click at [480, 419] on div "Paying off debt College fund for kid(s) Getting a car" at bounding box center [784, 397] width 784 height 640
click at [520, 744] on div "Save and continue" at bounding box center [479, 749] width 118 height 20
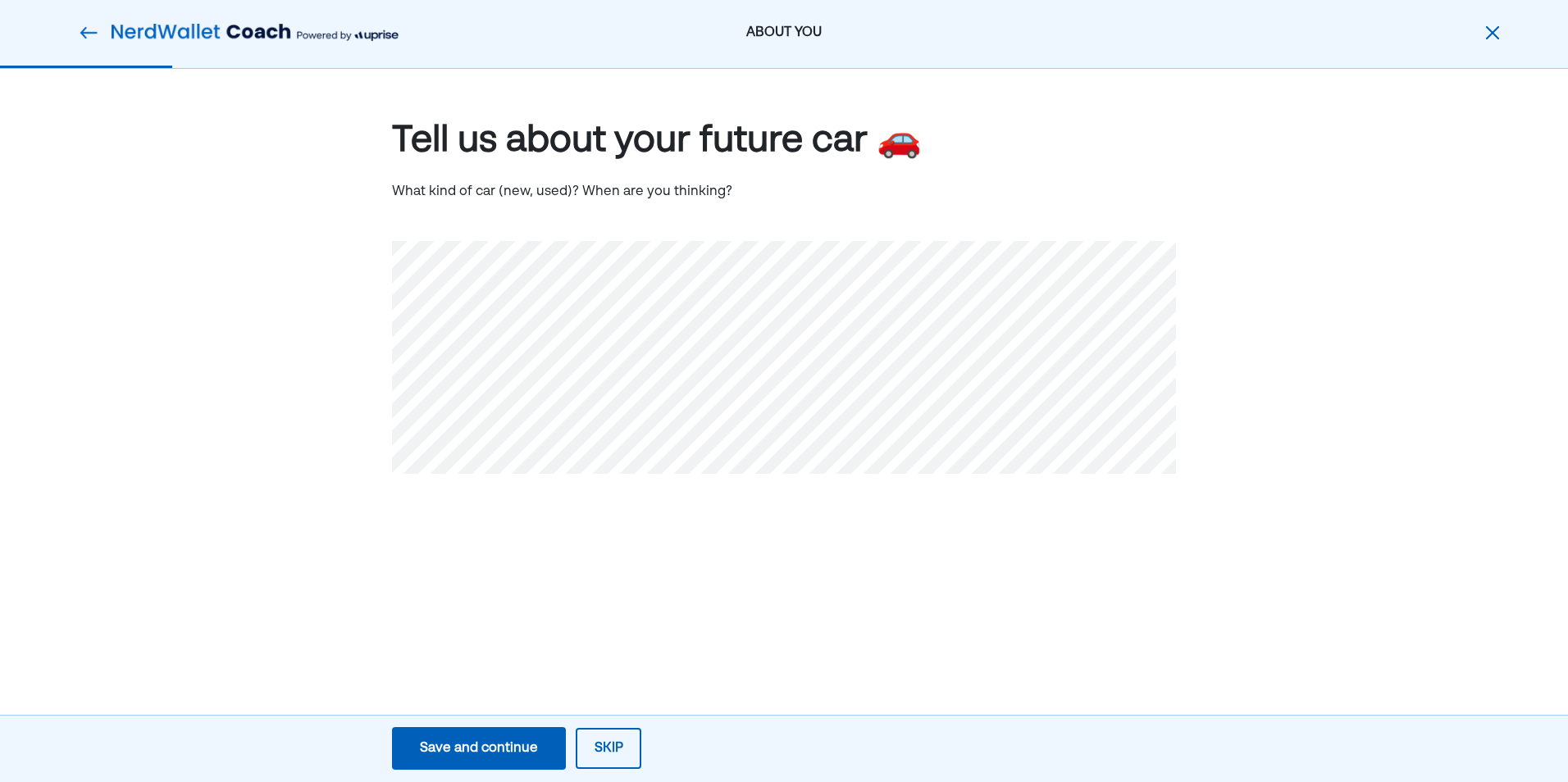
click at [359, 258] on div "Tell us about your future car 🚗 What kind of car (new, used)? When are you thin…" at bounding box center [784, 320] width 1568 height 503
click at [500, 744] on div "Save and continue" at bounding box center [479, 749] width 118 height 20
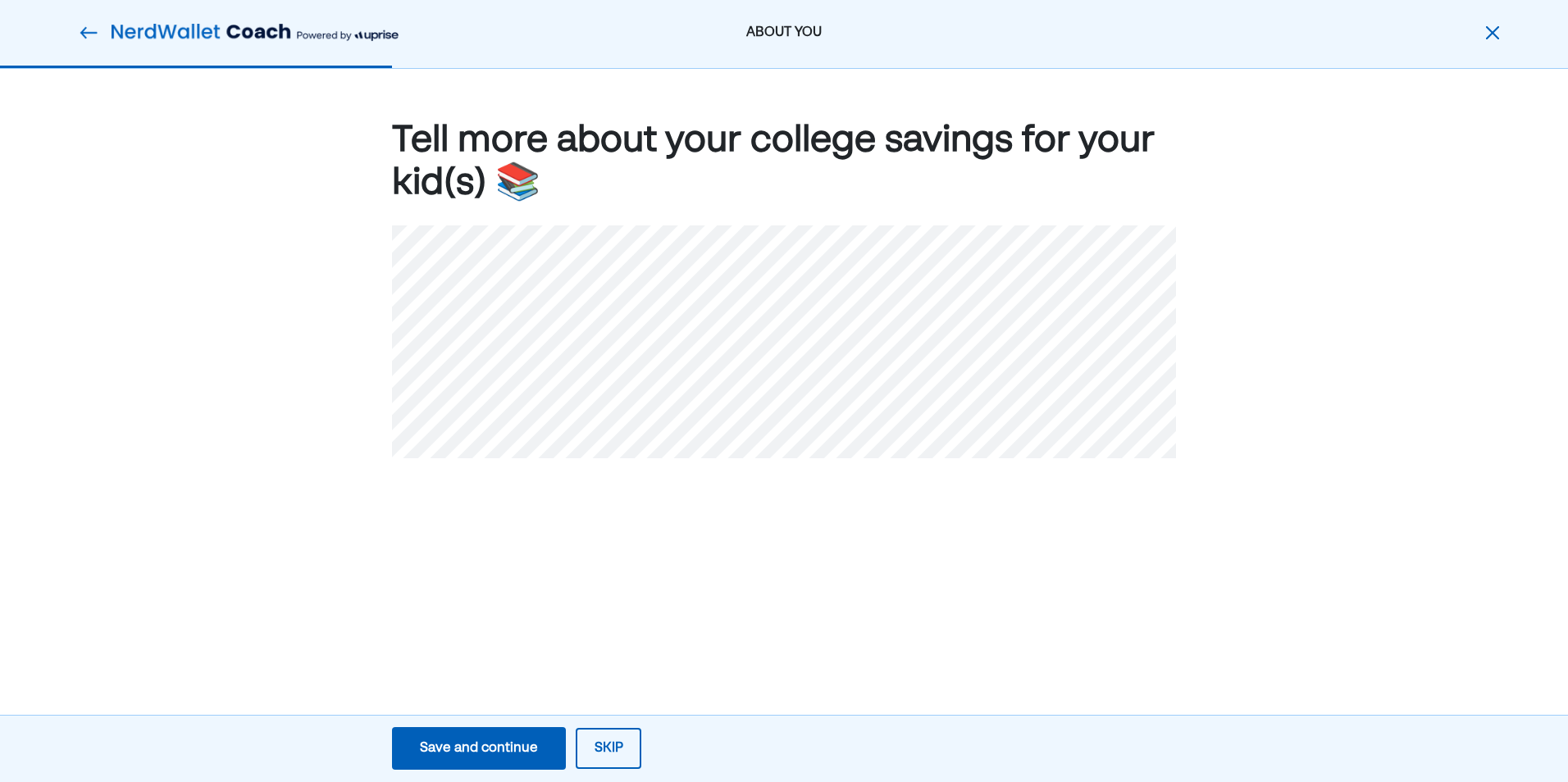
click at [468, 756] on div "Save and continue" at bounding box center [479, 749] width 118 height 20
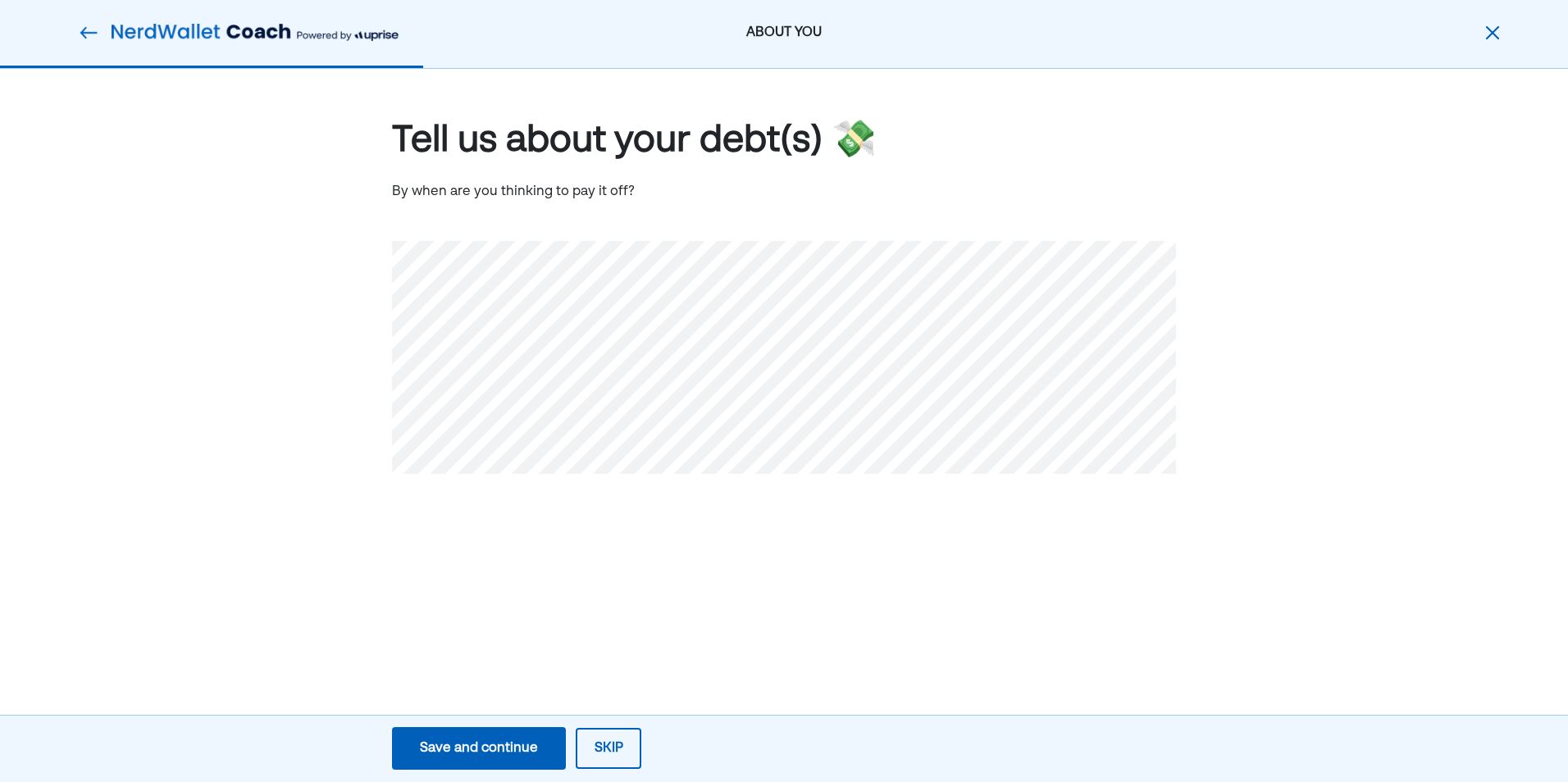
click at [457, 757] on div "Save and continue" at bounding box center [479, 749] width 118 height 20
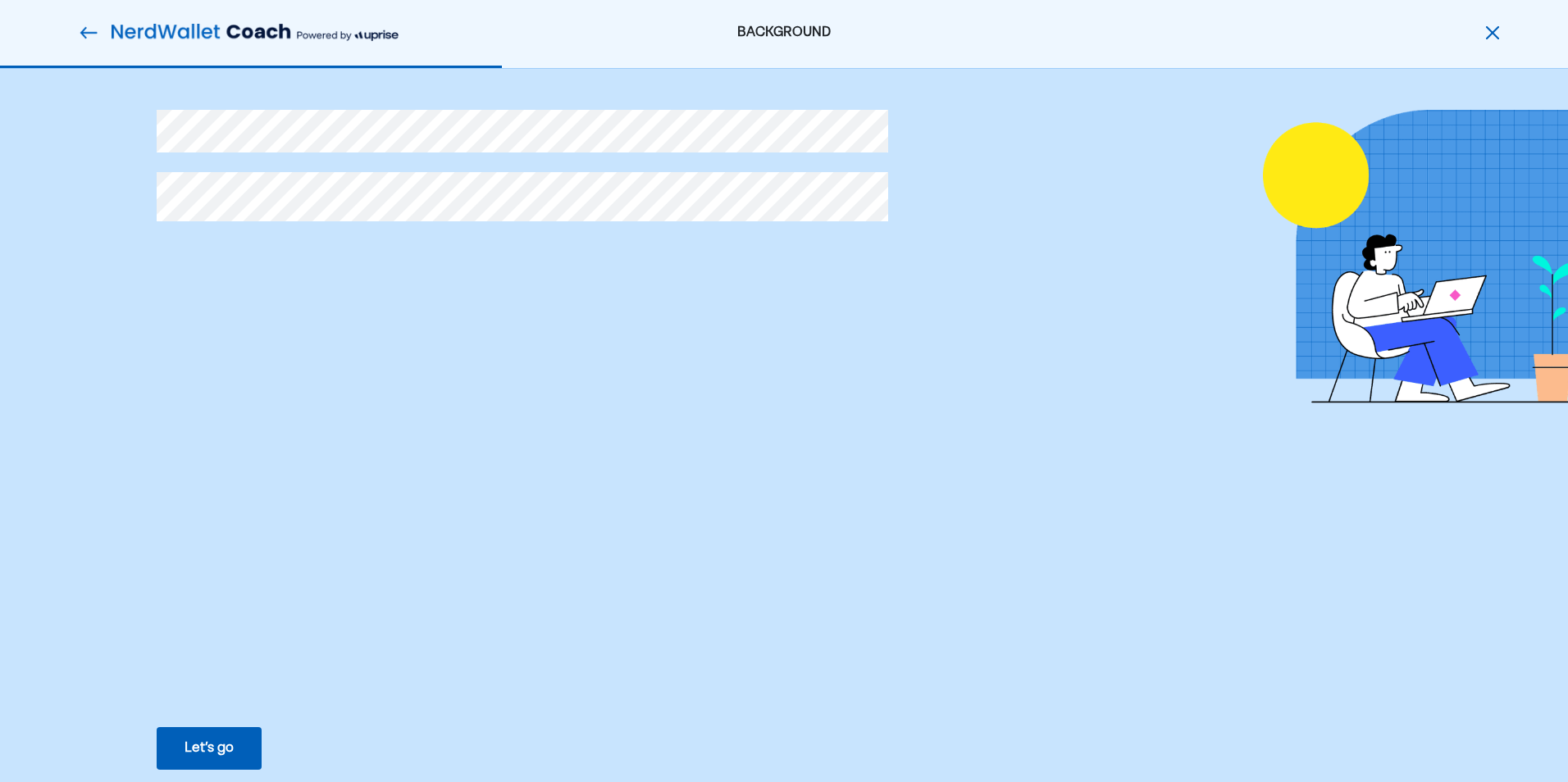
click at [196, 755] on div "Let’s go" at bounding box center [208, 749] width 49 height 20
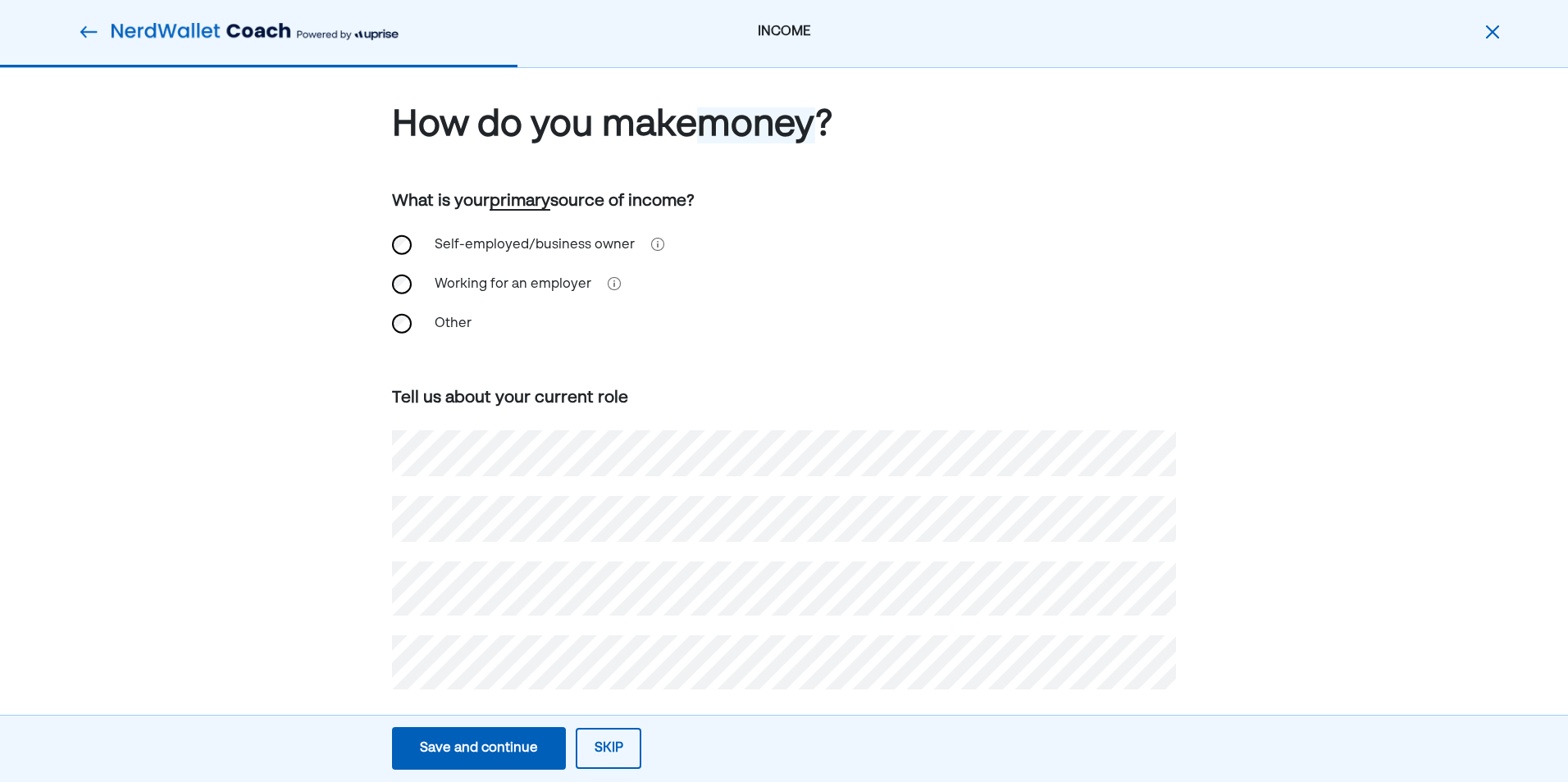
scroll to position [30, 0]
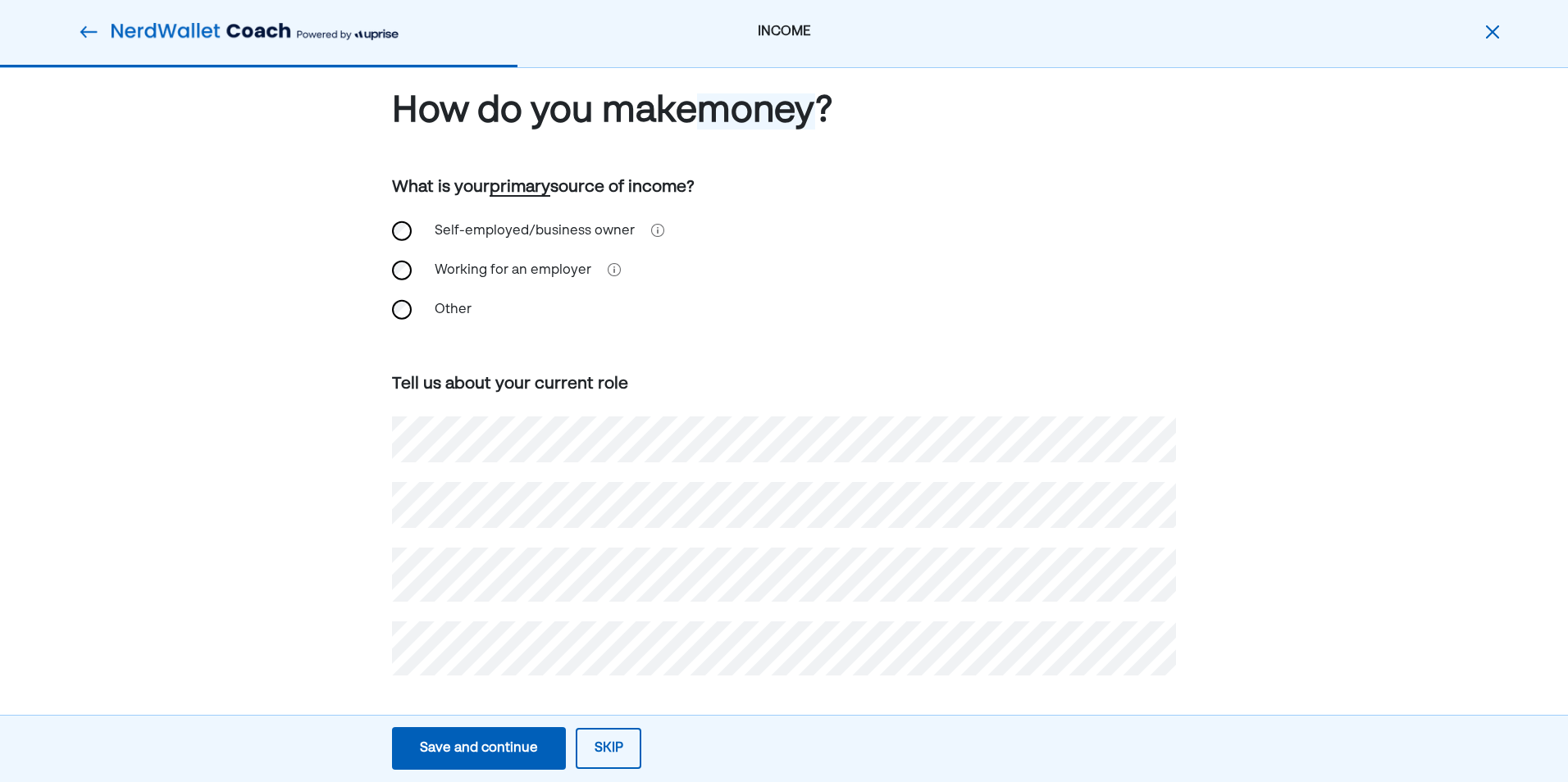
click at [427, 755] on div "Save and continue" at bounding box center [479, 749] width 118 height 20
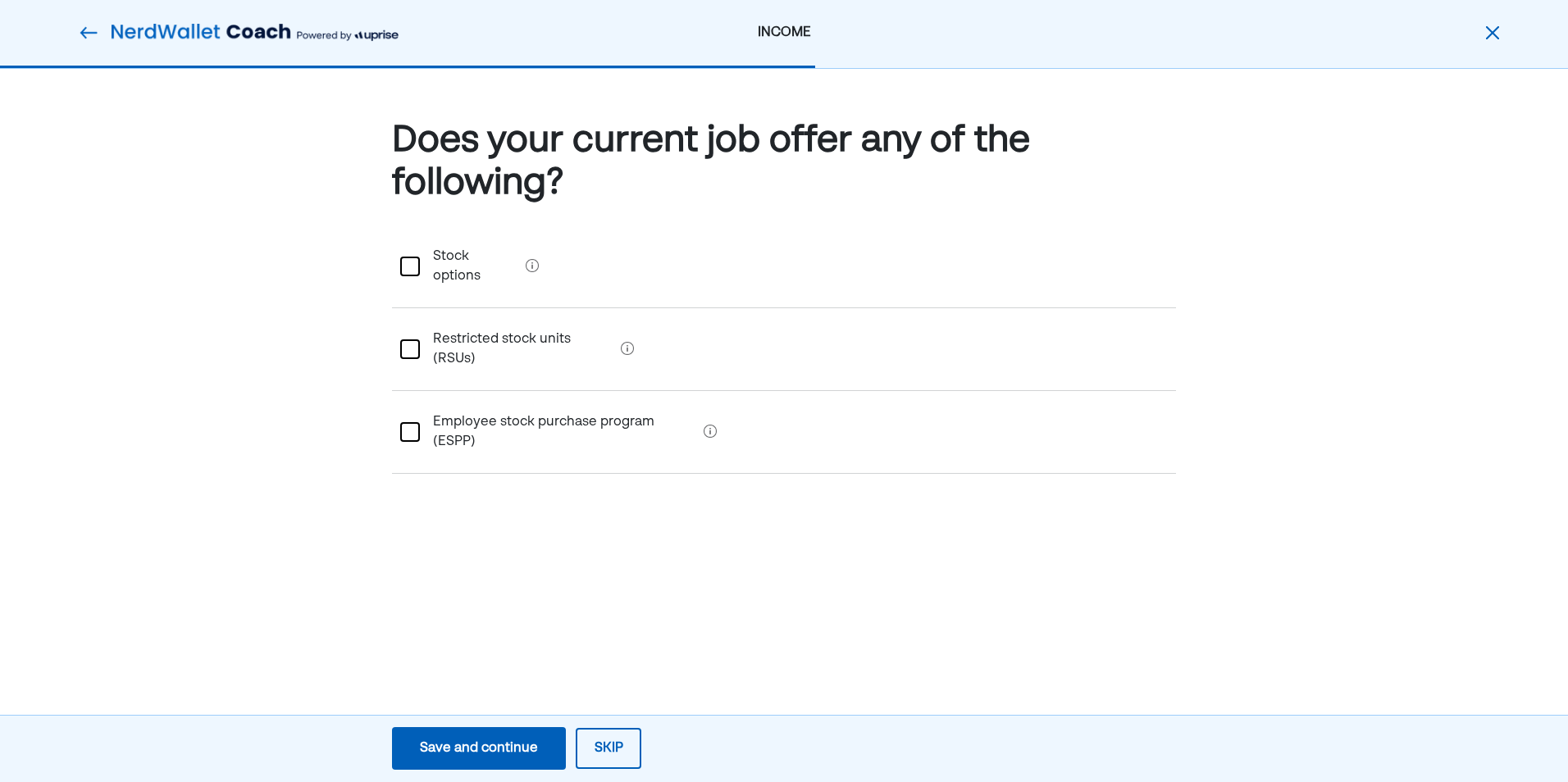
click at [464, 750] on div "Save and continue" at bounding box center [479, 749] width 118 height 20
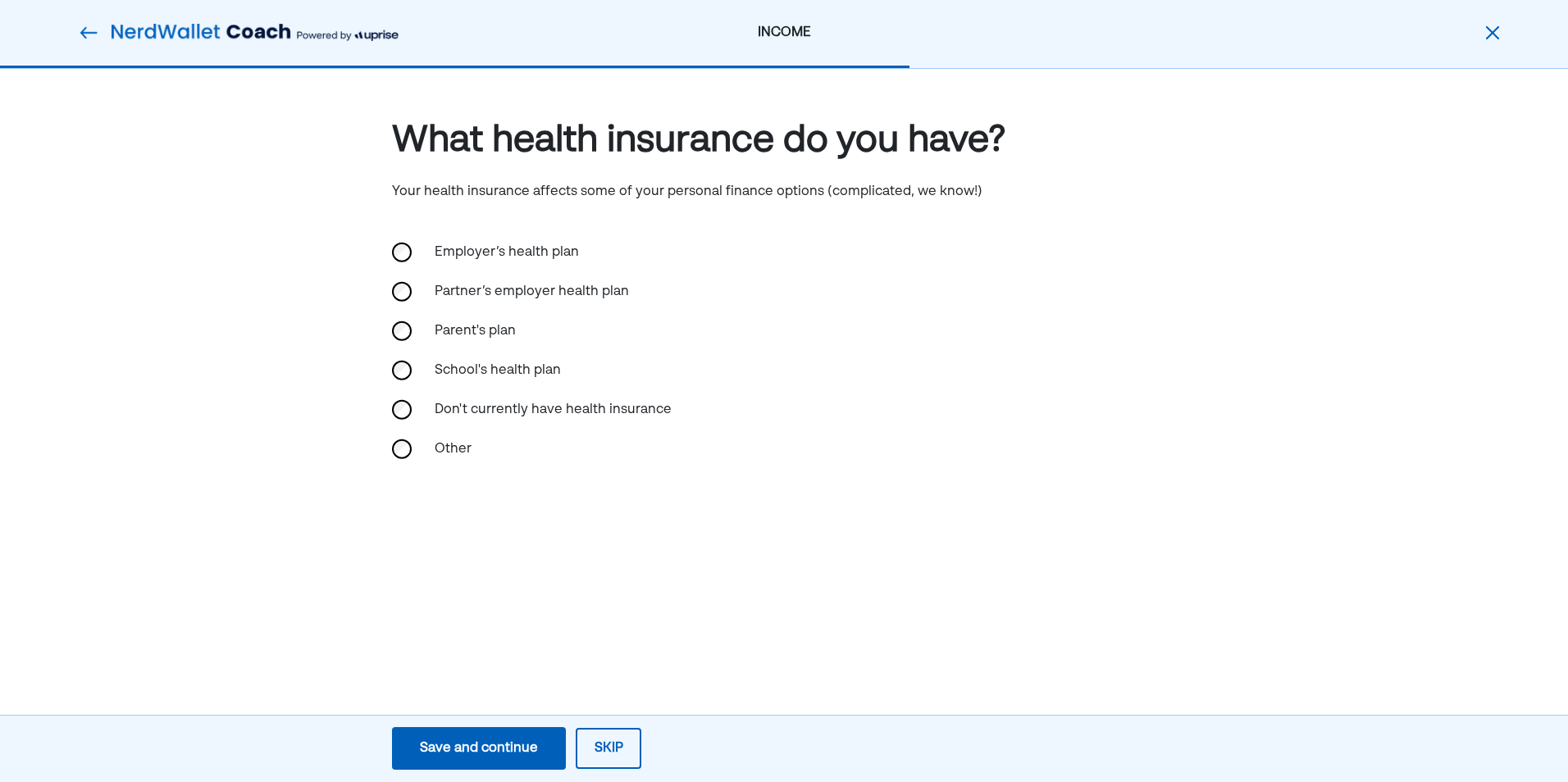
click at [394, 263] on div "Employer’s health plan" at bounding box center [784, 252] width 784 height 39
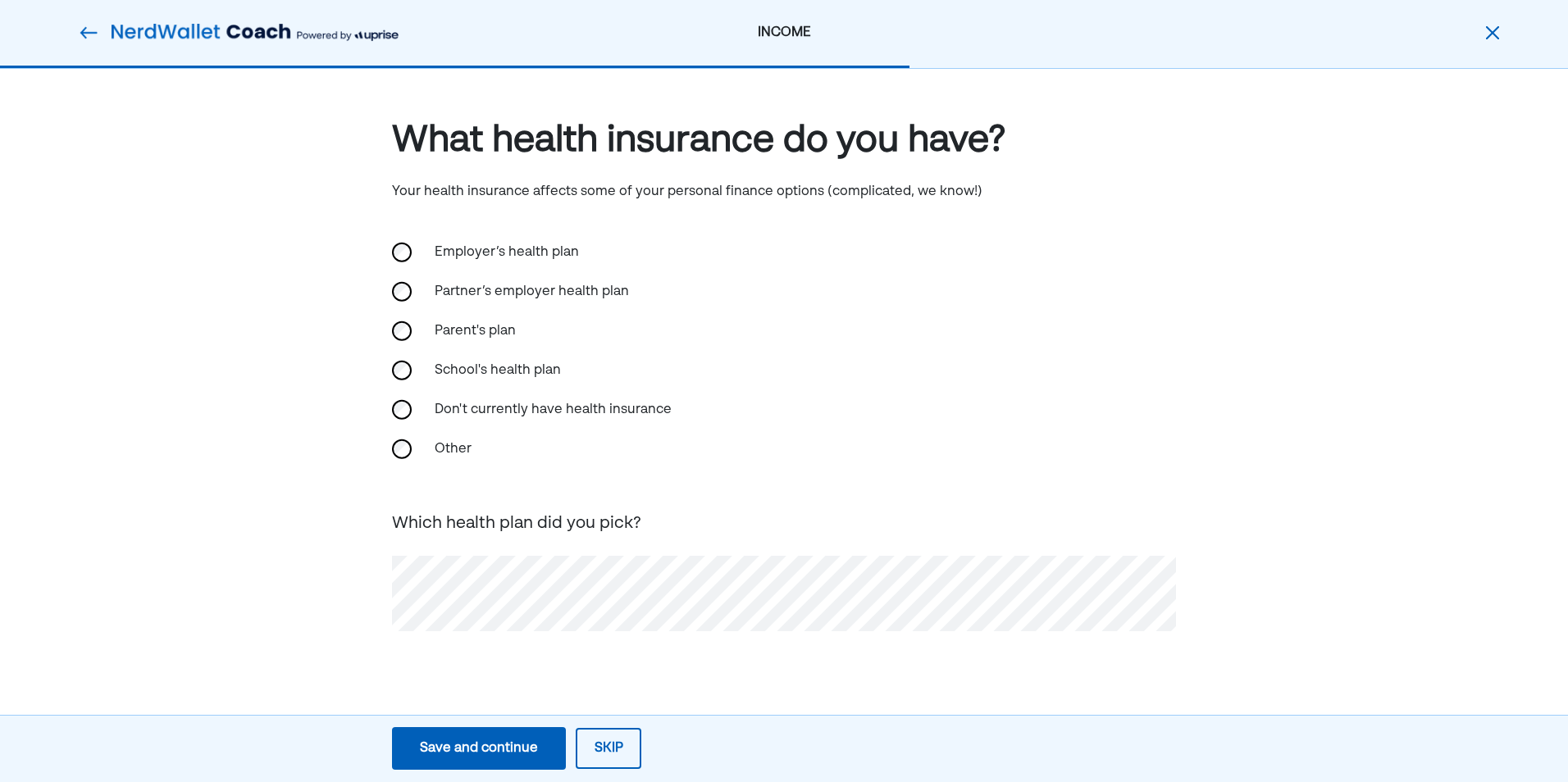
click at [448, 758] on div "Save and continue" at bounding box center [479, 749] width 118 height 20
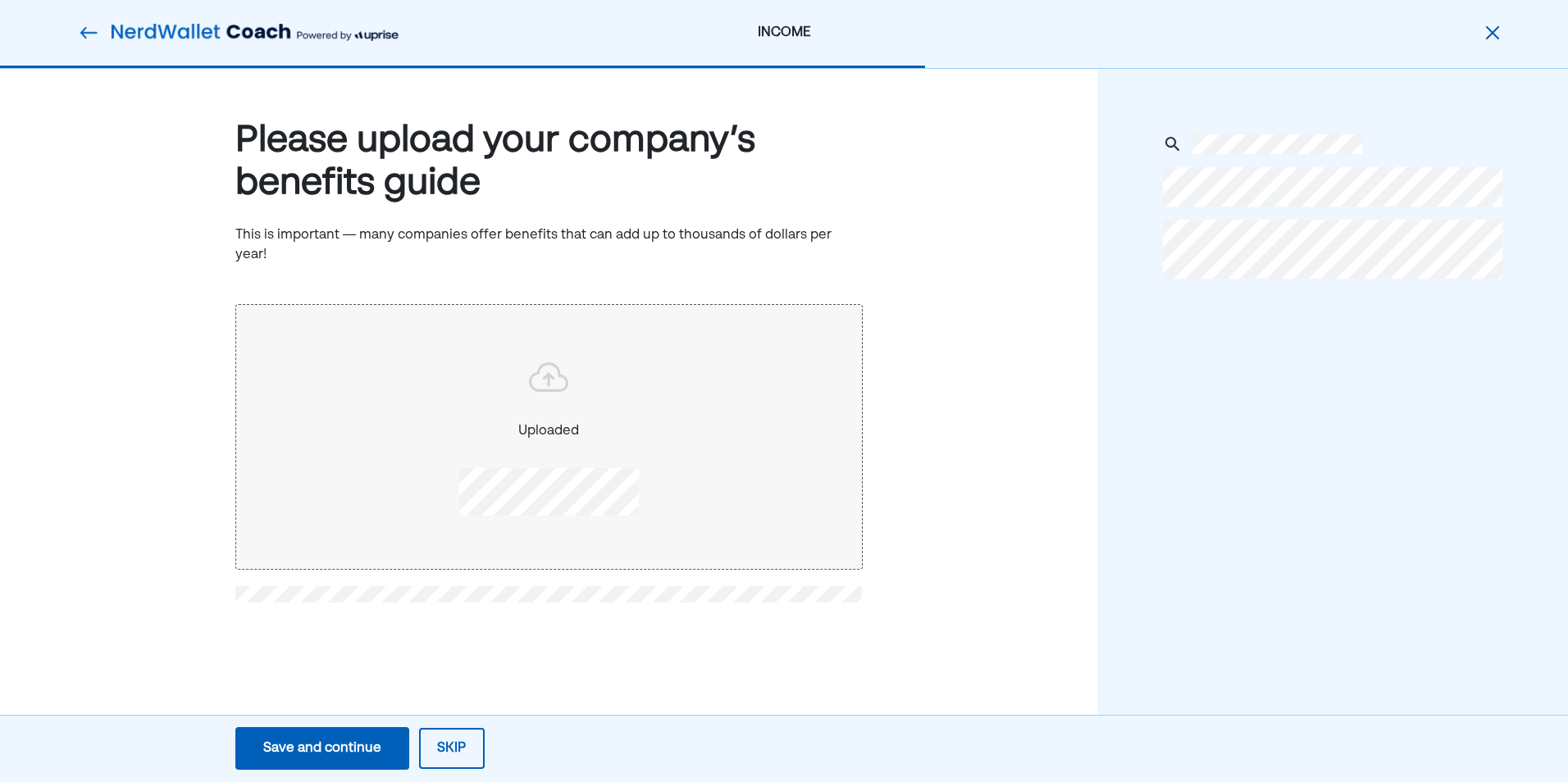
click at [596, 360] on div at bounding box center [549, 381] width 599 height 47
click at [364, 358] on div at bounding box center [549, 381] width 599 height 47
click at [326, 754] on div "Save and continue" at bounding box center [322, 749] width 118 height 20
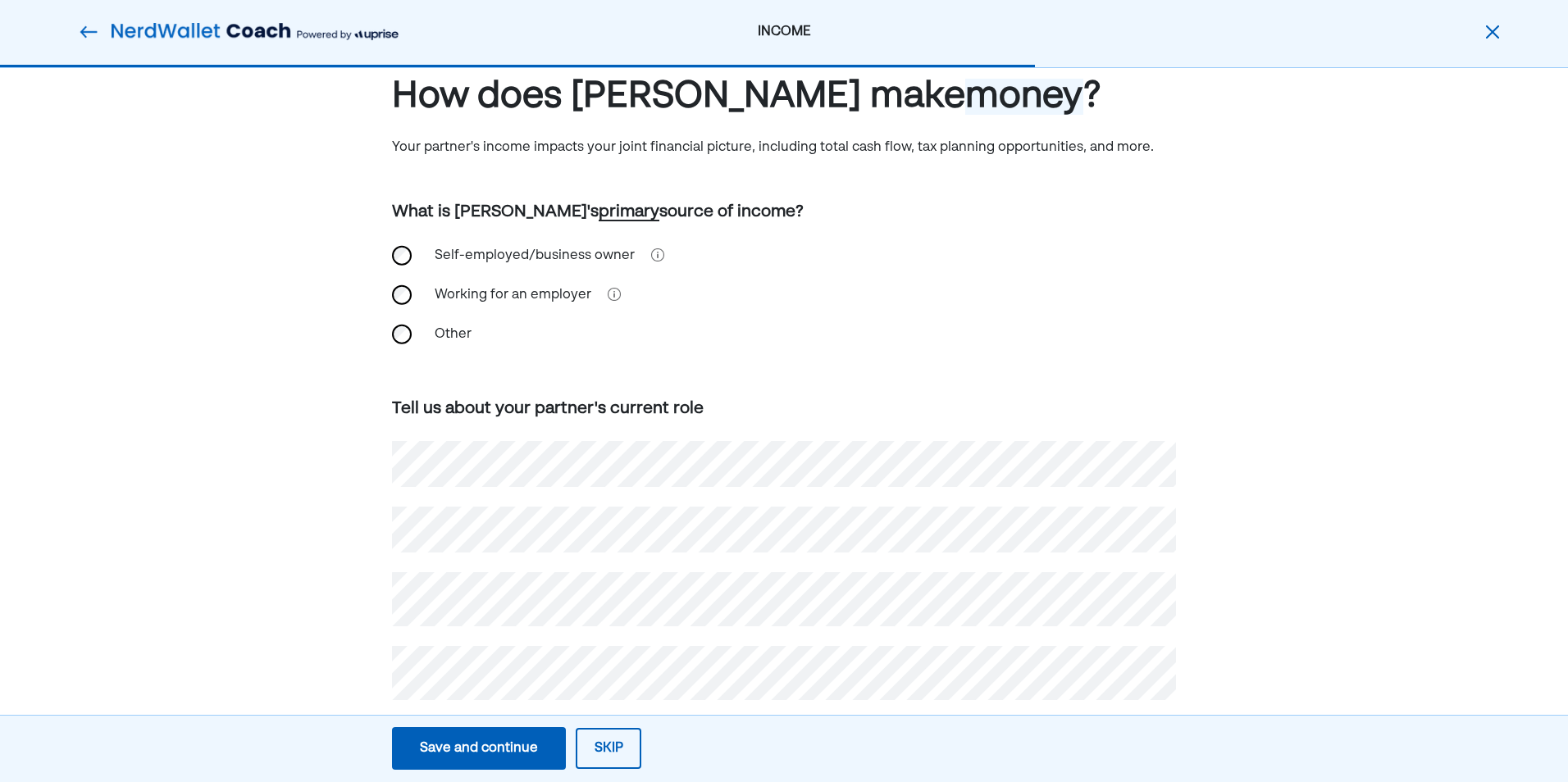
scroll to position [69, 0]
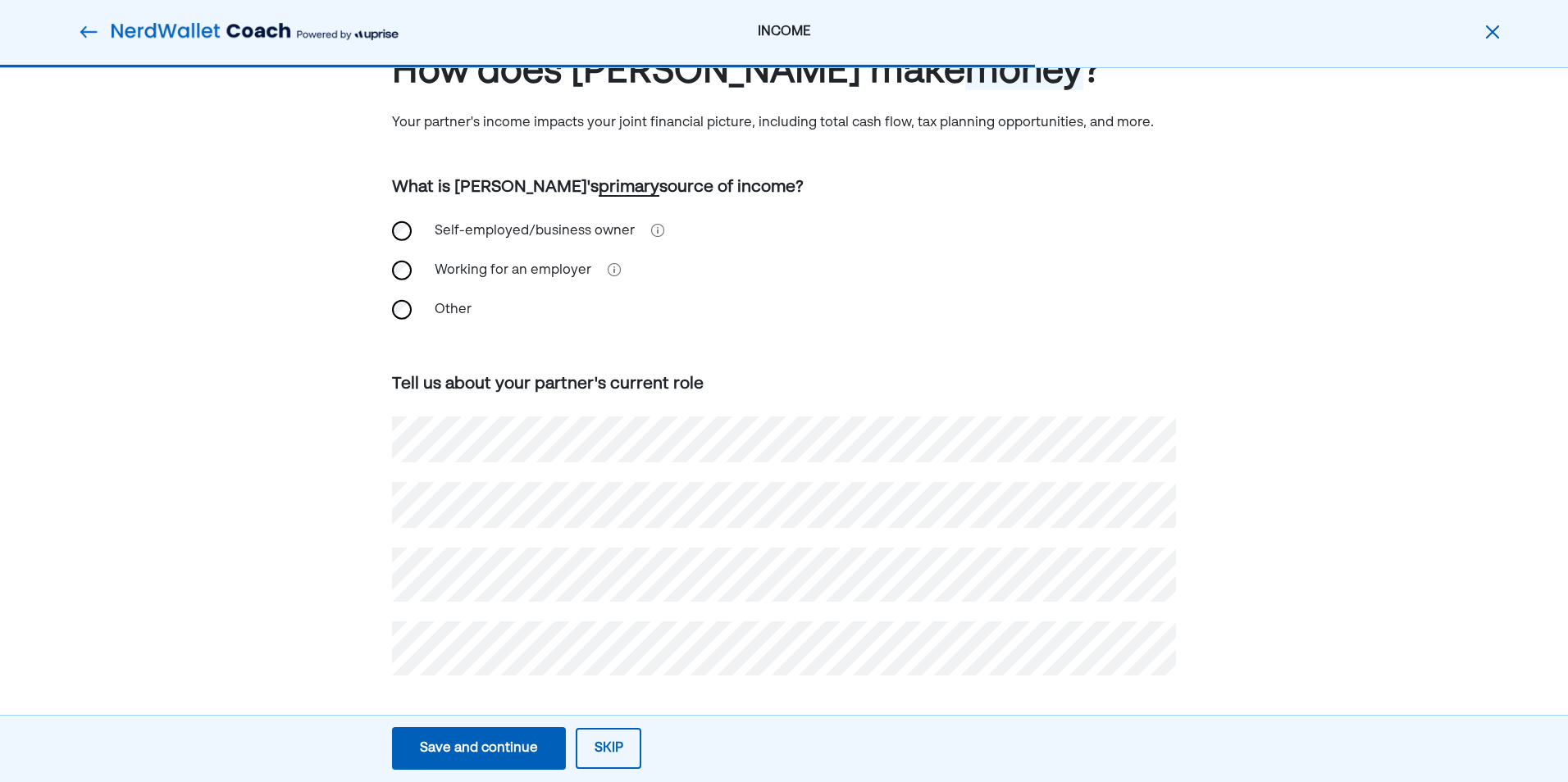
click at [337, 607] on div "How does Randy make money ? Your partner's income impacts your joint financial …" at bounding box center [784, 391] width 1568 height 782
click at [326, 646] on div "How does Randy make money ? Your partner's income impacts your joint financial …" at bounding box center [784, 391] width 1568 height 782
click at [501, 731] on button "Save and continue Save Save and continue" at bounding box center [478, 748] width 173 height 42
click at [430, 755] on div "Save and continue" at bounding box center [479, 749] width 118 height 20
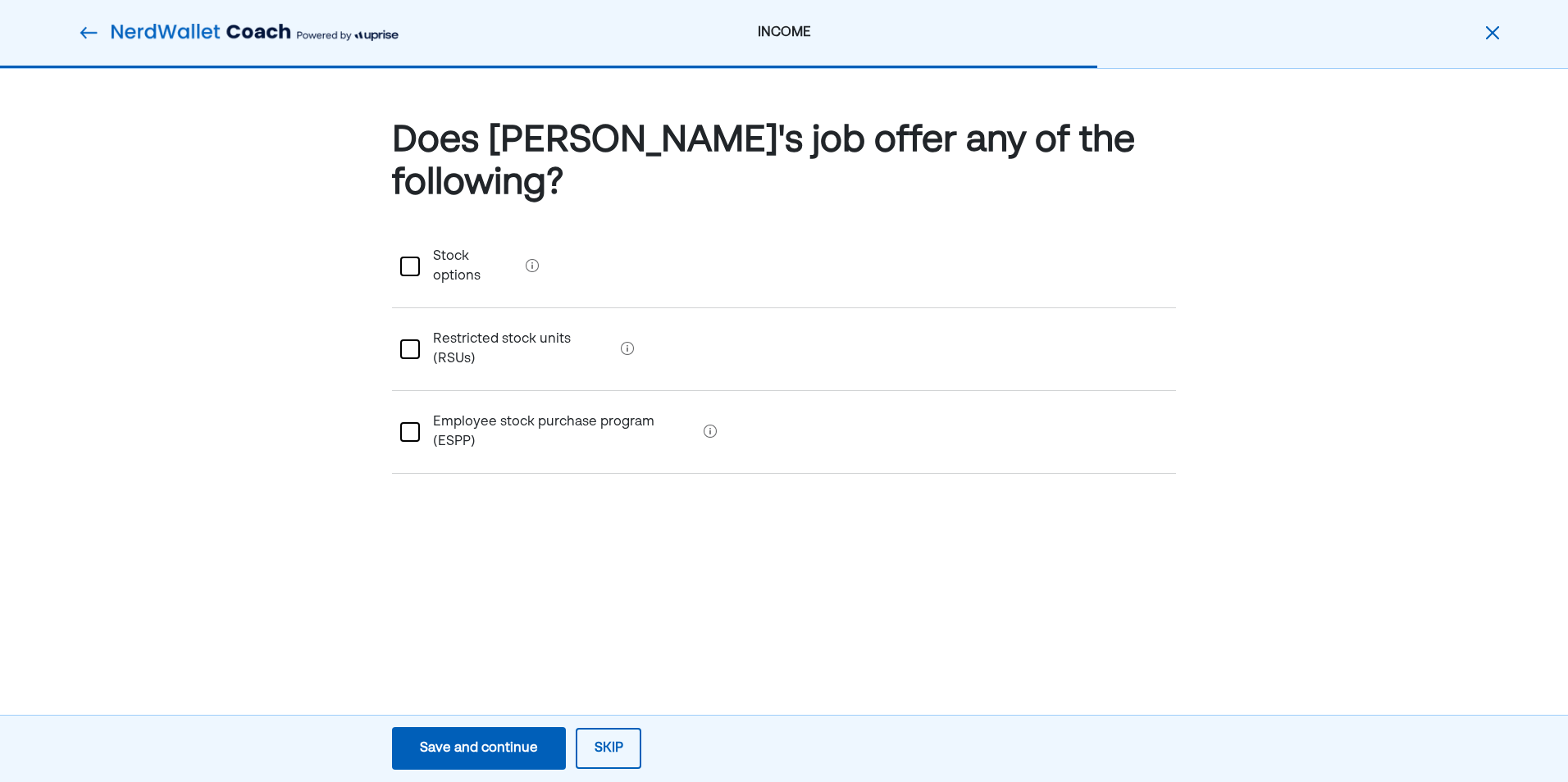
scroll to position [0, 0]
click at [86, 33] on img at bounding box center [89, 33] width 20 height 20
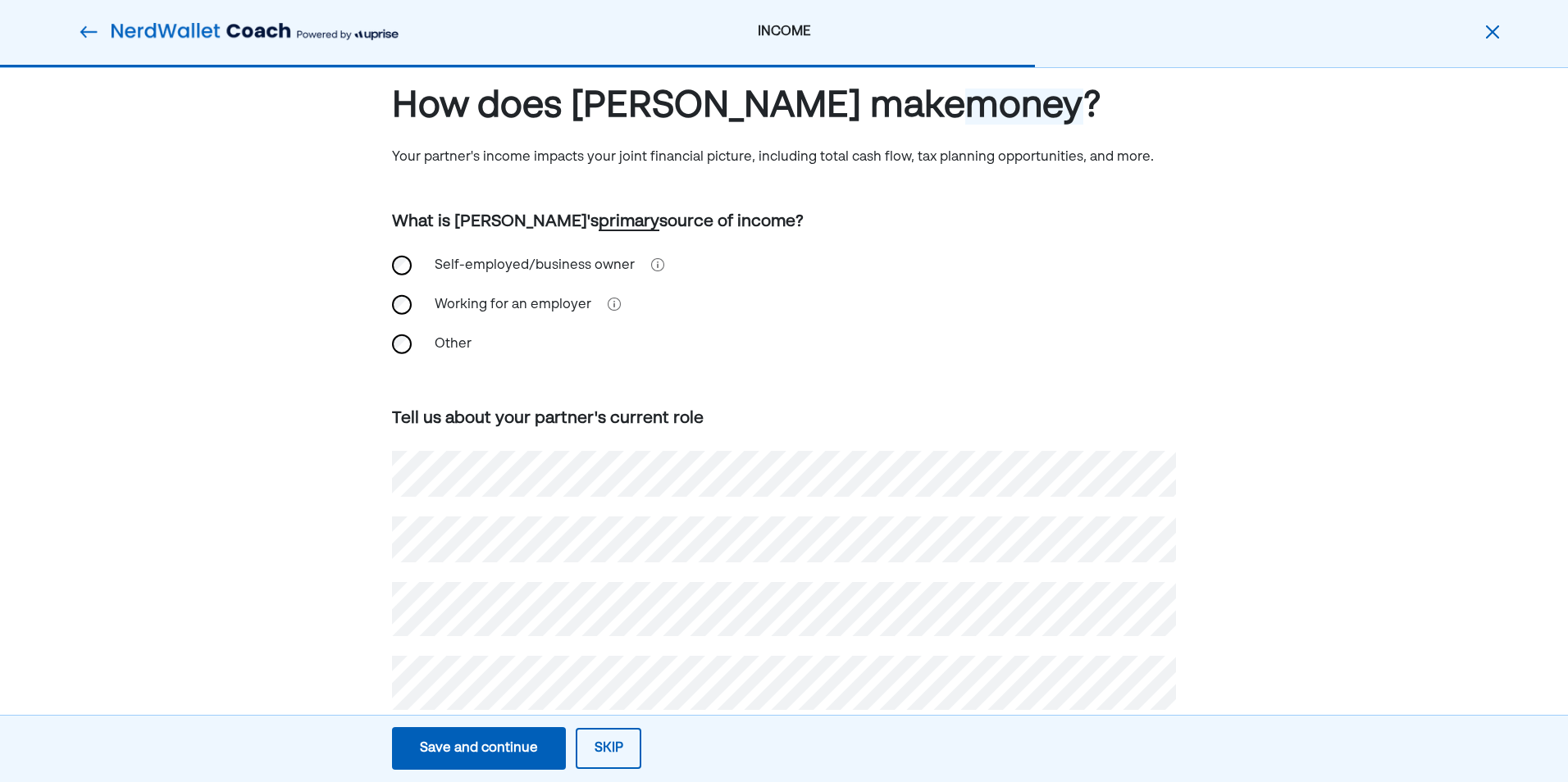
scroll to position [69, 0]
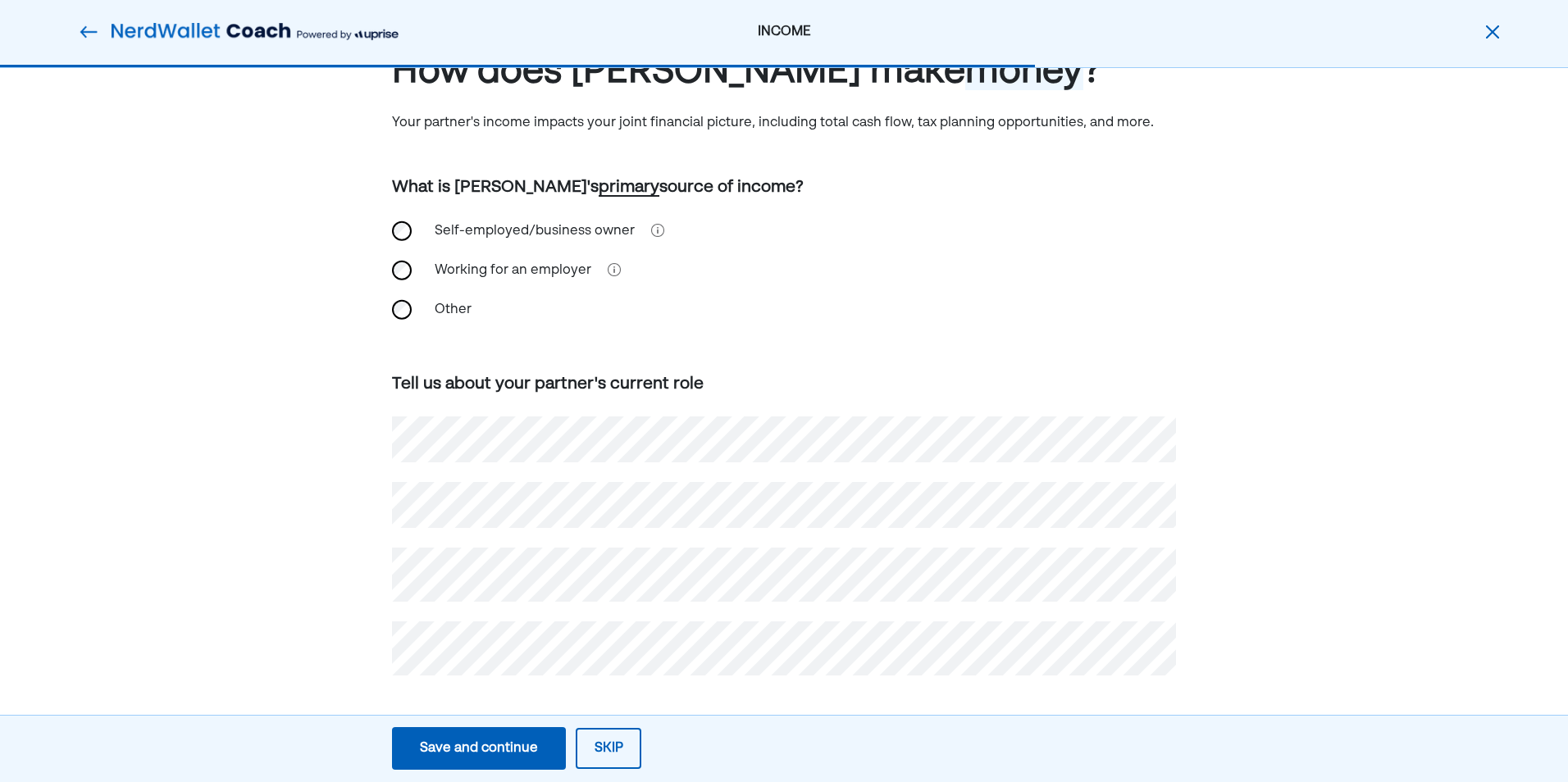
click at [479, 741] on div "Save and continue" at bounding box center [479, 749] width 118 height 20
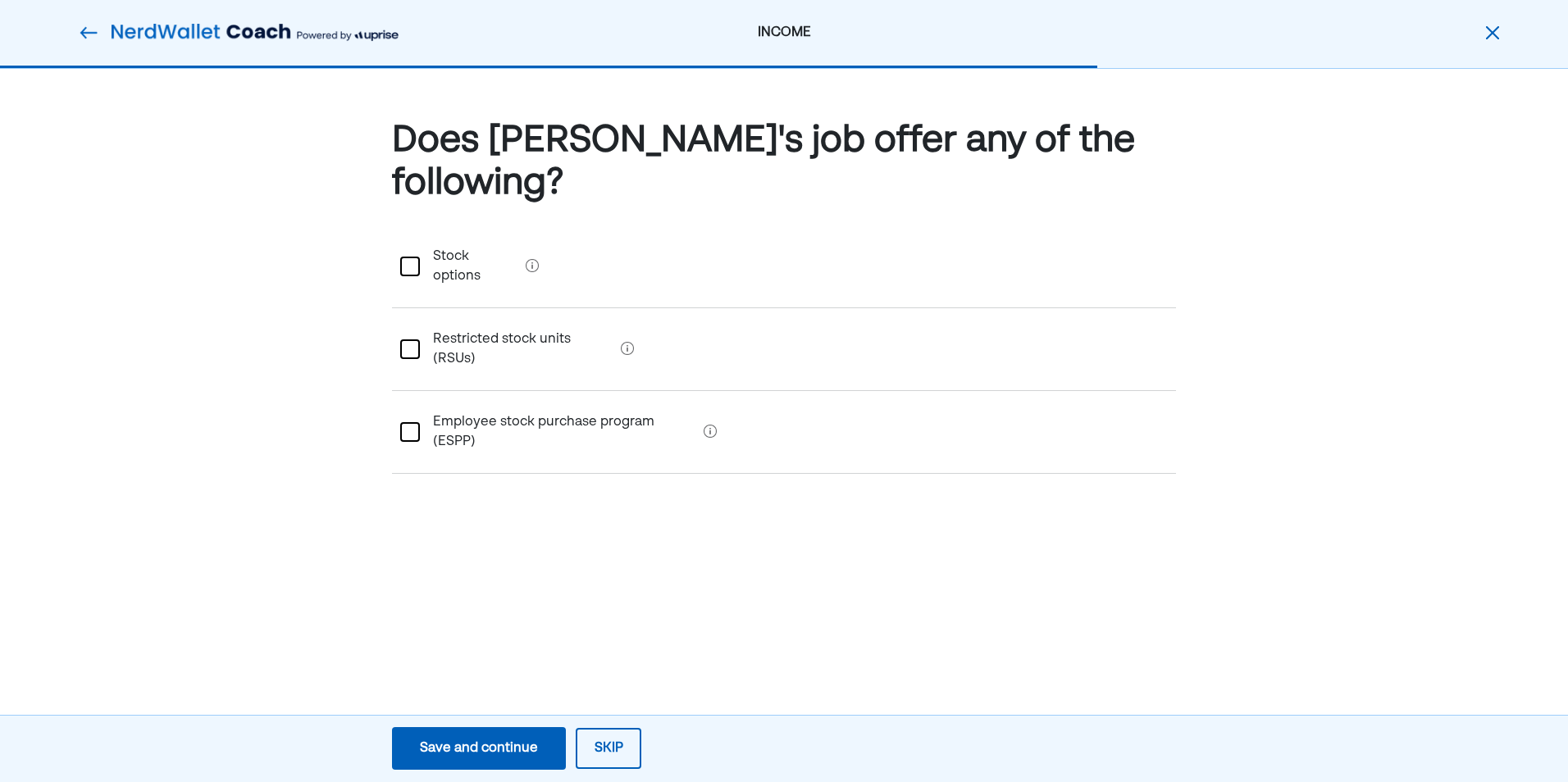
click at [471, 740] on div "Save and continue" at bounding box center [479, 749] width 118 height 20
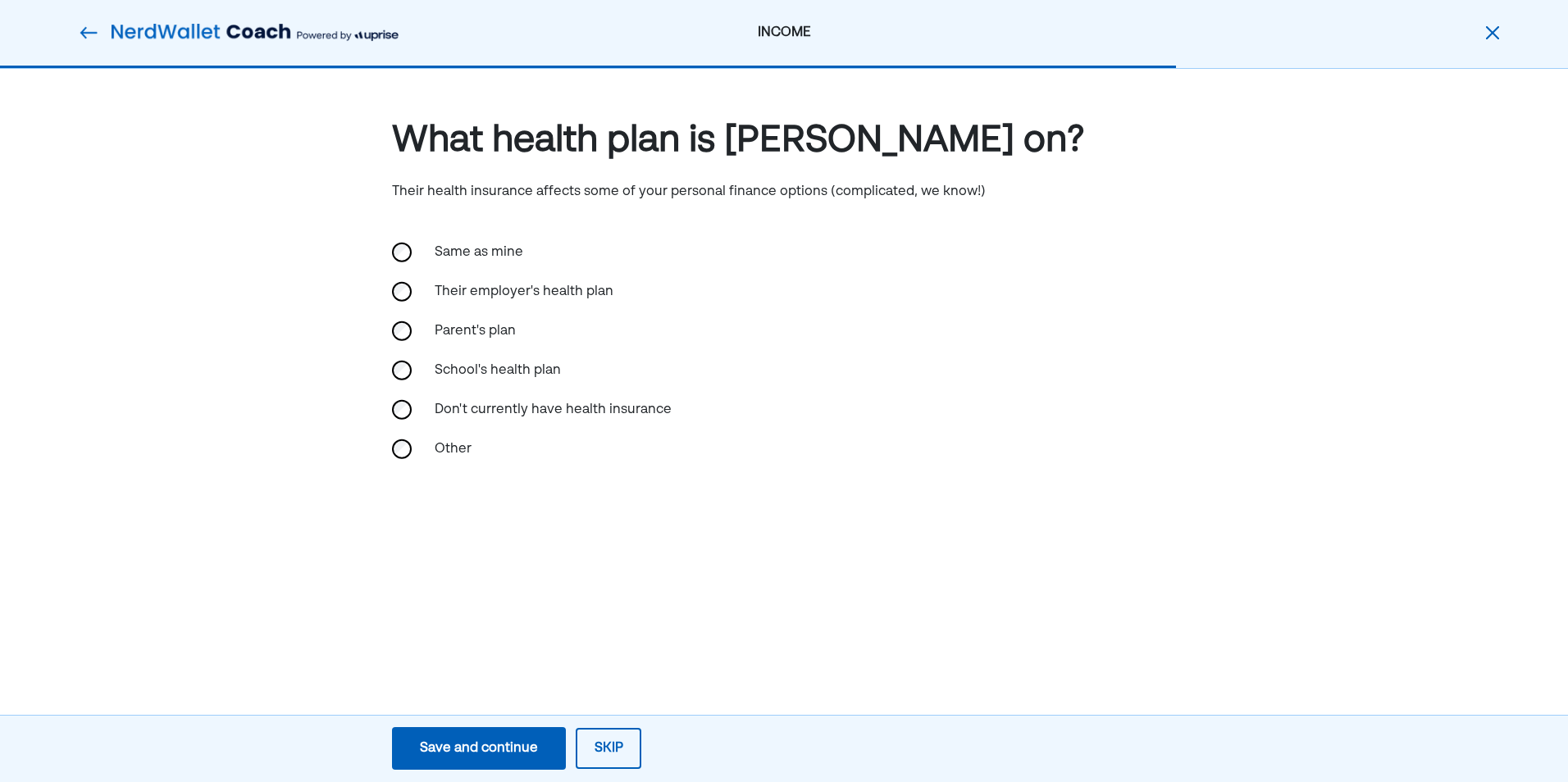
click at [475, 740] on div "Save and continue" at bounding box center [479, 749] width 118 height 20
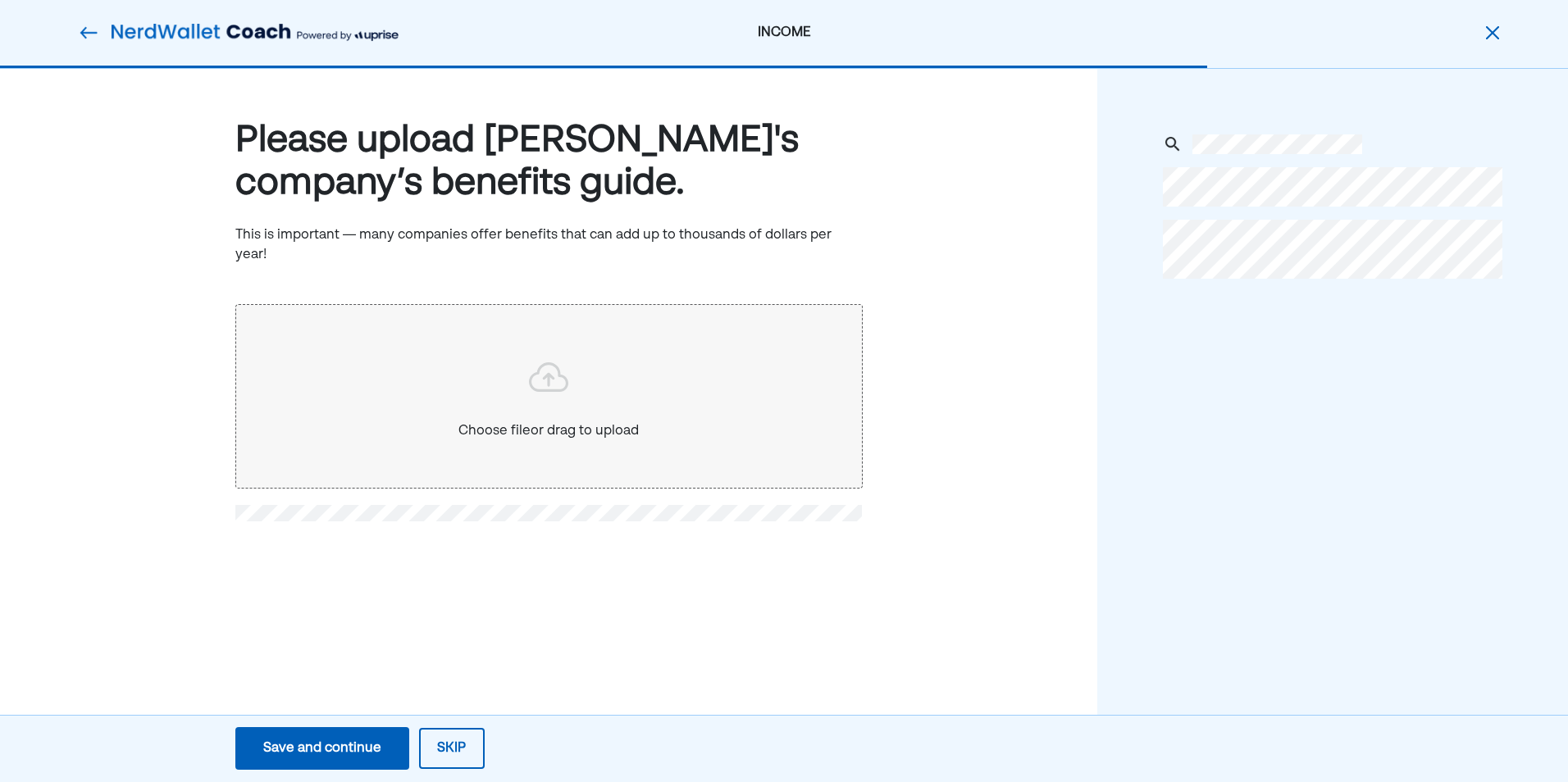
click at [338, 734] on button "Save and continue Save Save and continue" at bounding box center [321, 748] width 173 height 42
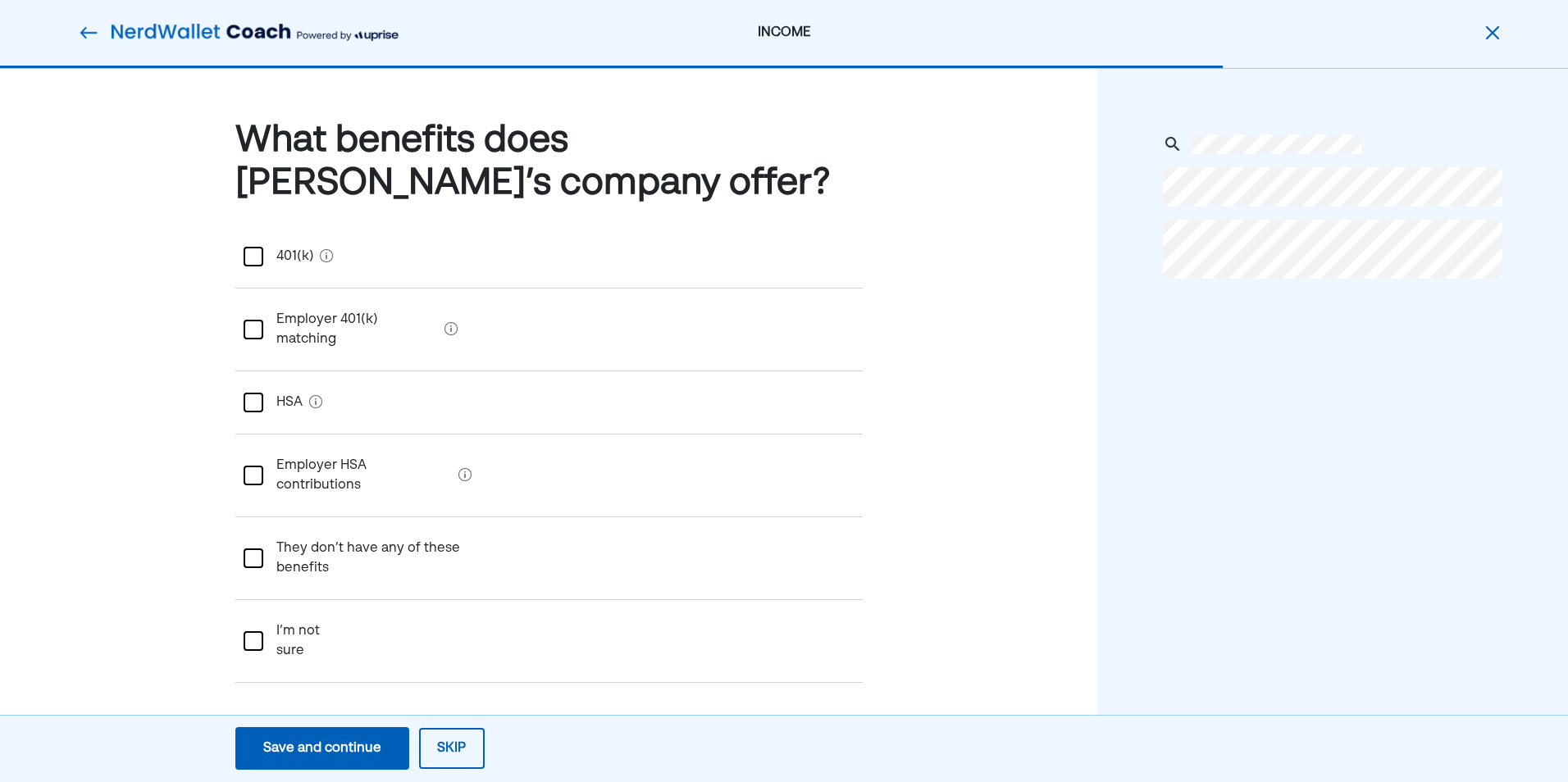
click at [261, 259] on div at bounding box center [253, 257] width 20 height 20
click at [261, 322] on div at bounding box center [253, 330] width 20 height 20
click at [319, 755] on div "Save and continue" at bounding box center [322, 749] width 118 height 20
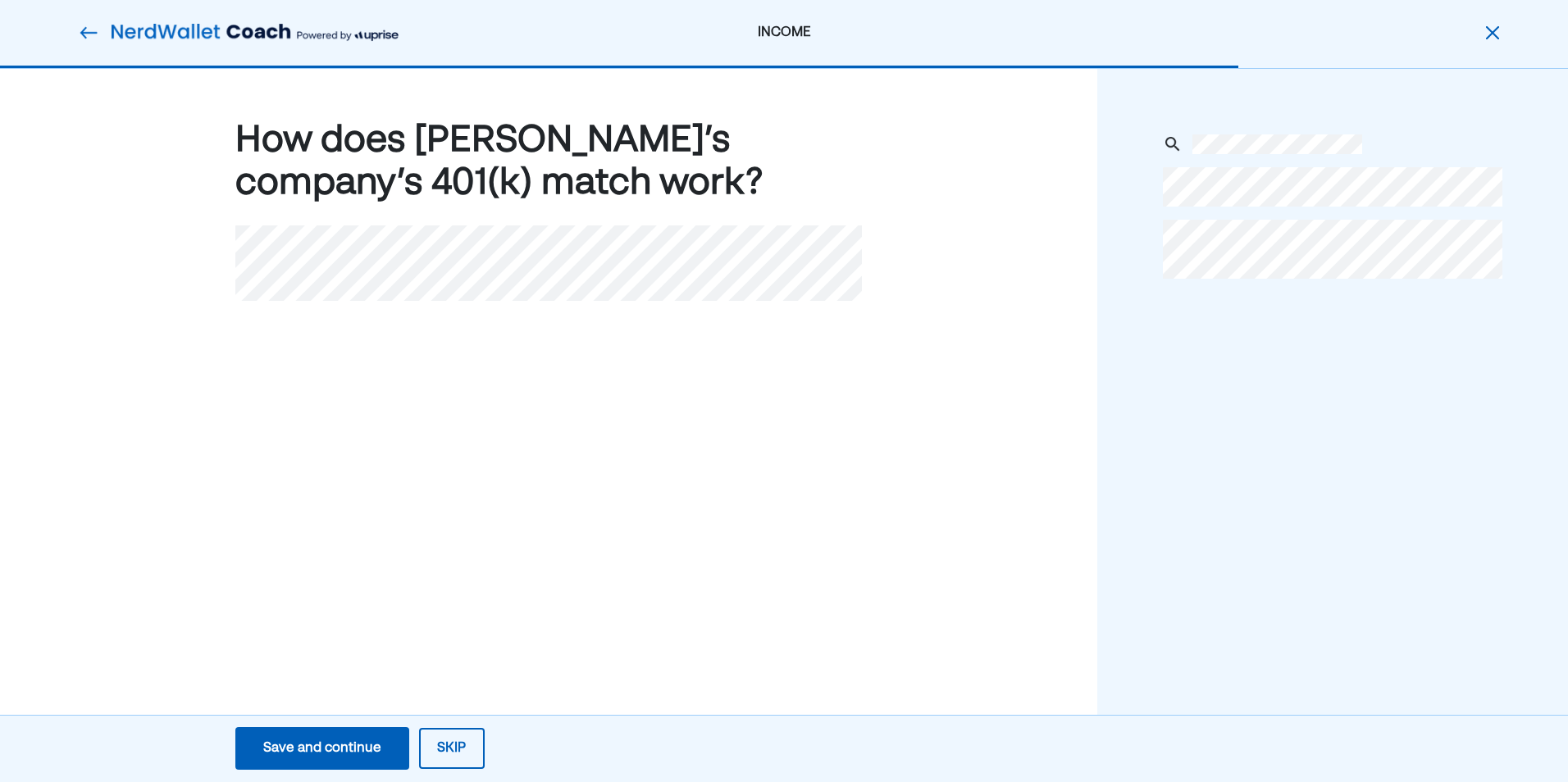
click at [320, 423] on div "How does Randy’s company’s 401(k) match work?" at bounding box center [549, 423] width 1097 height 708
click at [458, 749] on button "Skip" at bounding box center [452, 748] width 66 height 41
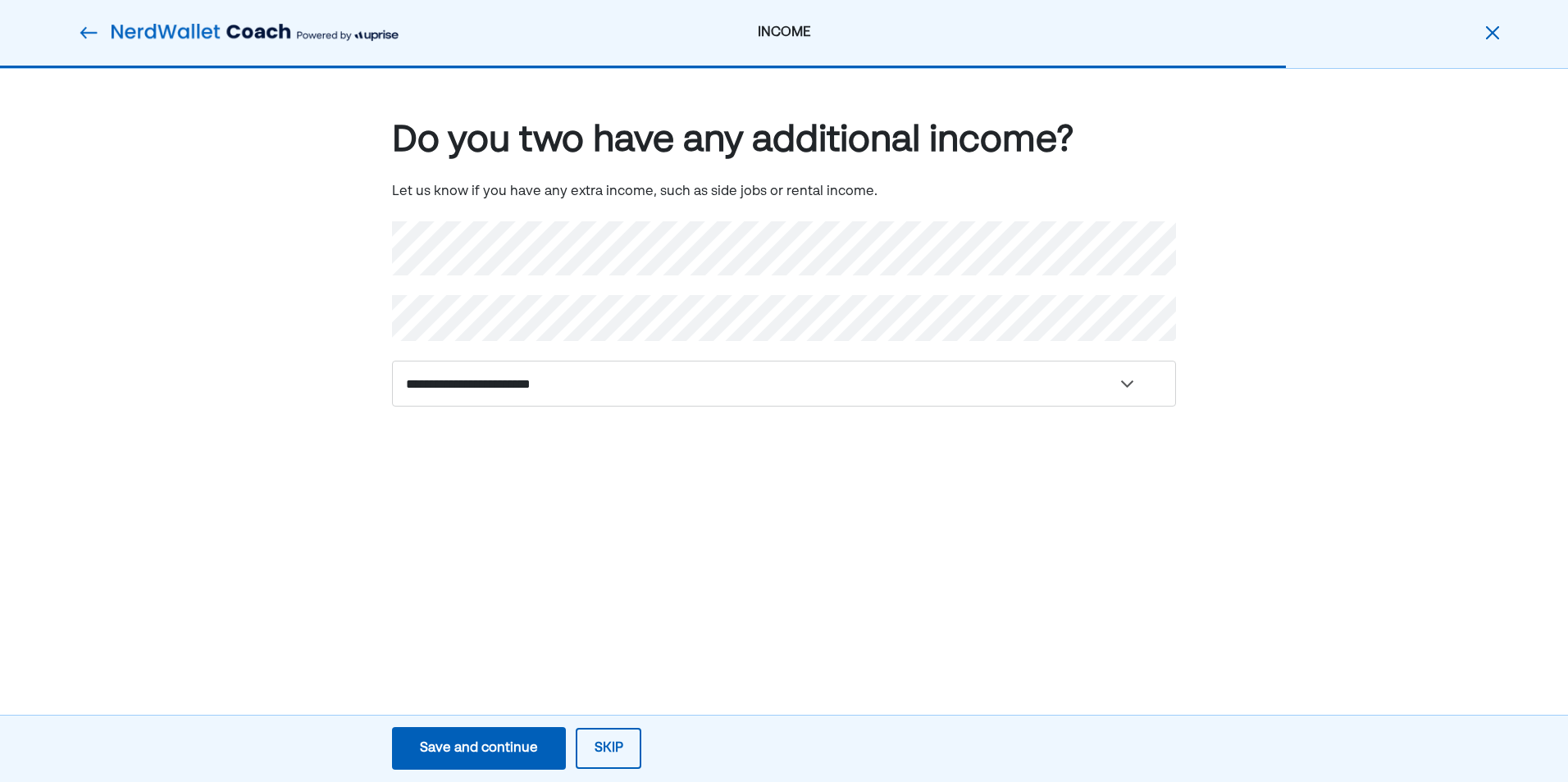
click at [491, 750] on div "Save and continue" at bounding box center [479, 749] width 118 height 20
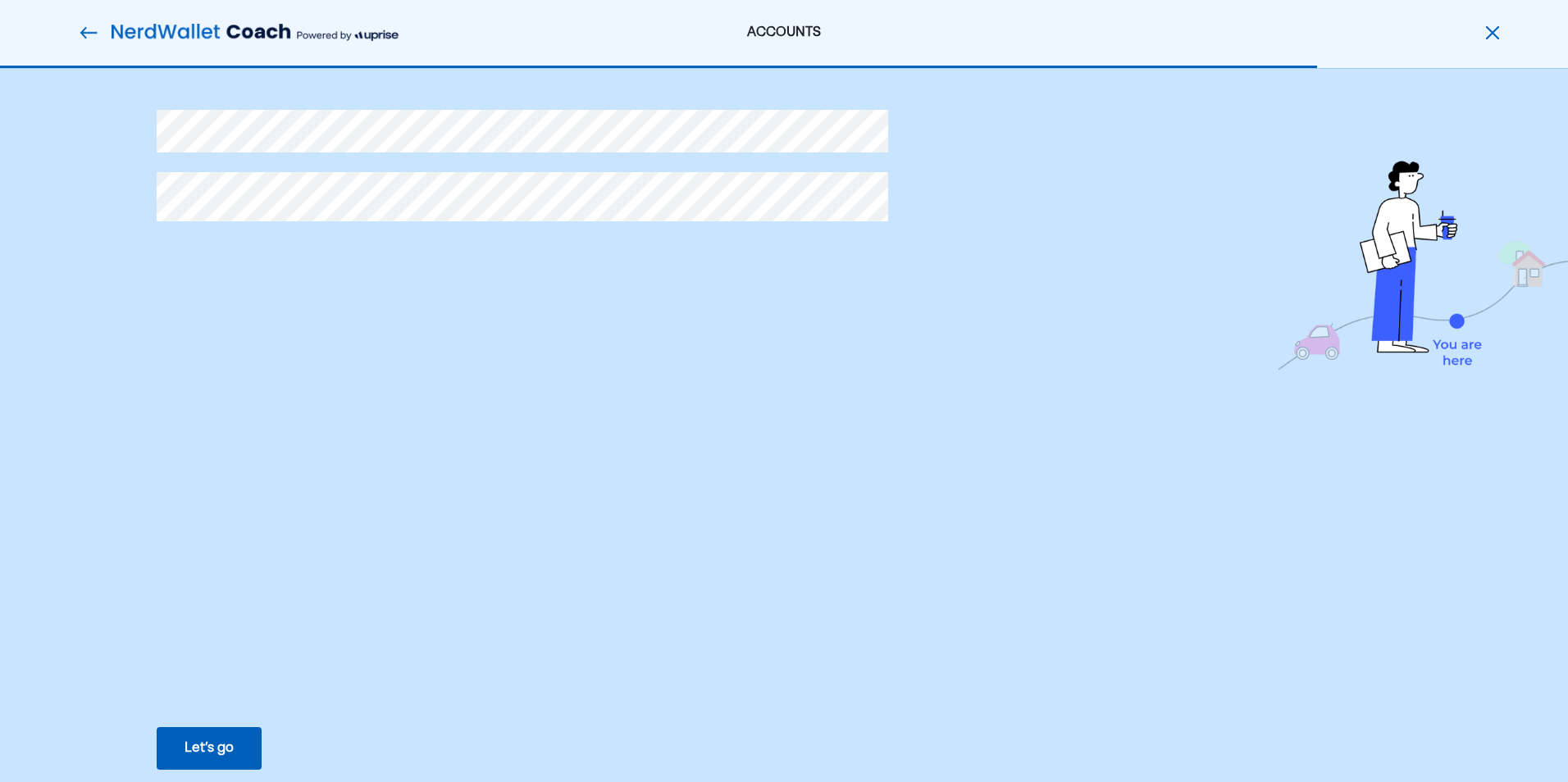
click at [222, 750] on div "Let’s go" at bounding box center [208, 749] width 49 height 20
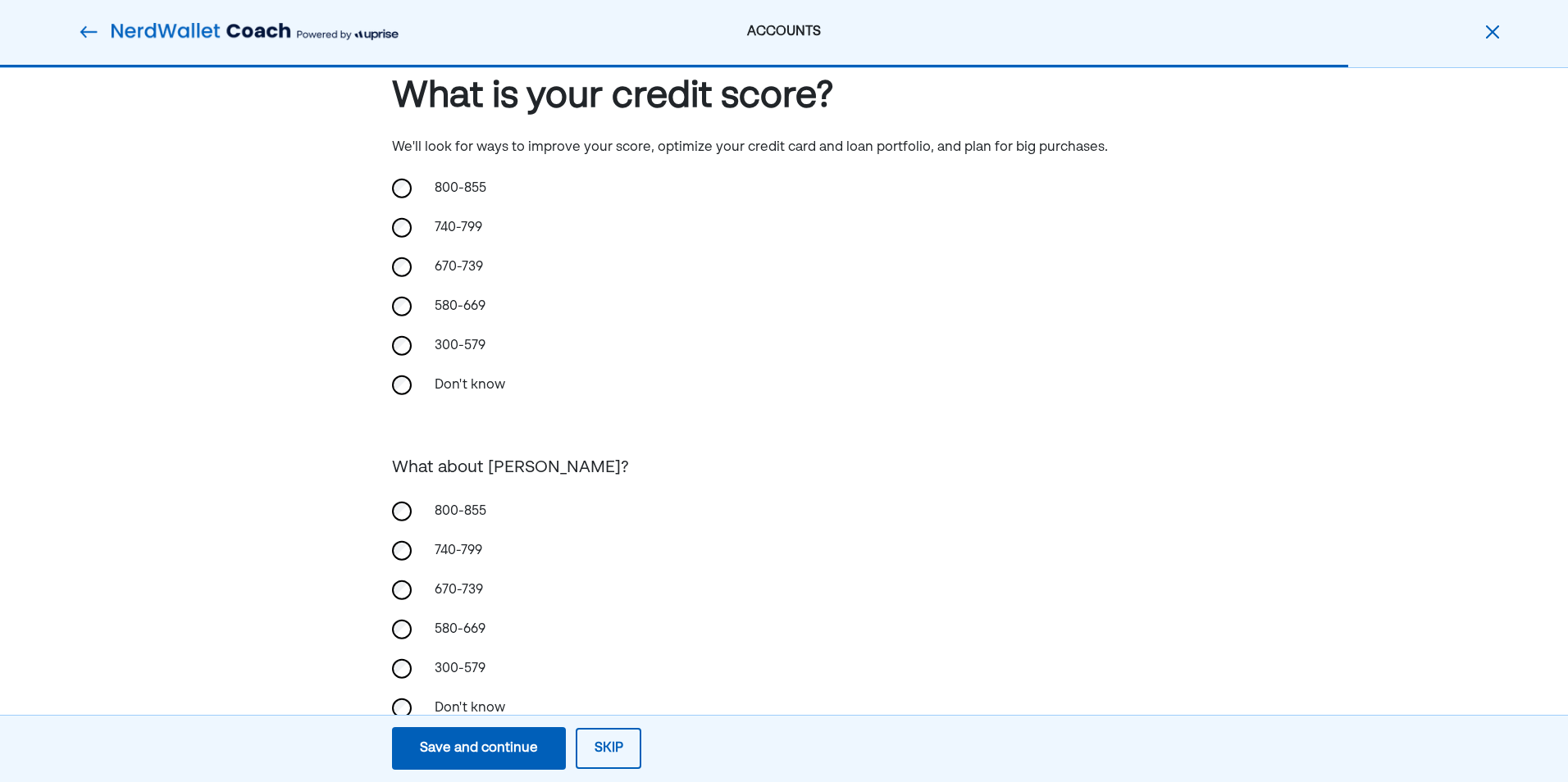
scroll to position [82, 0]
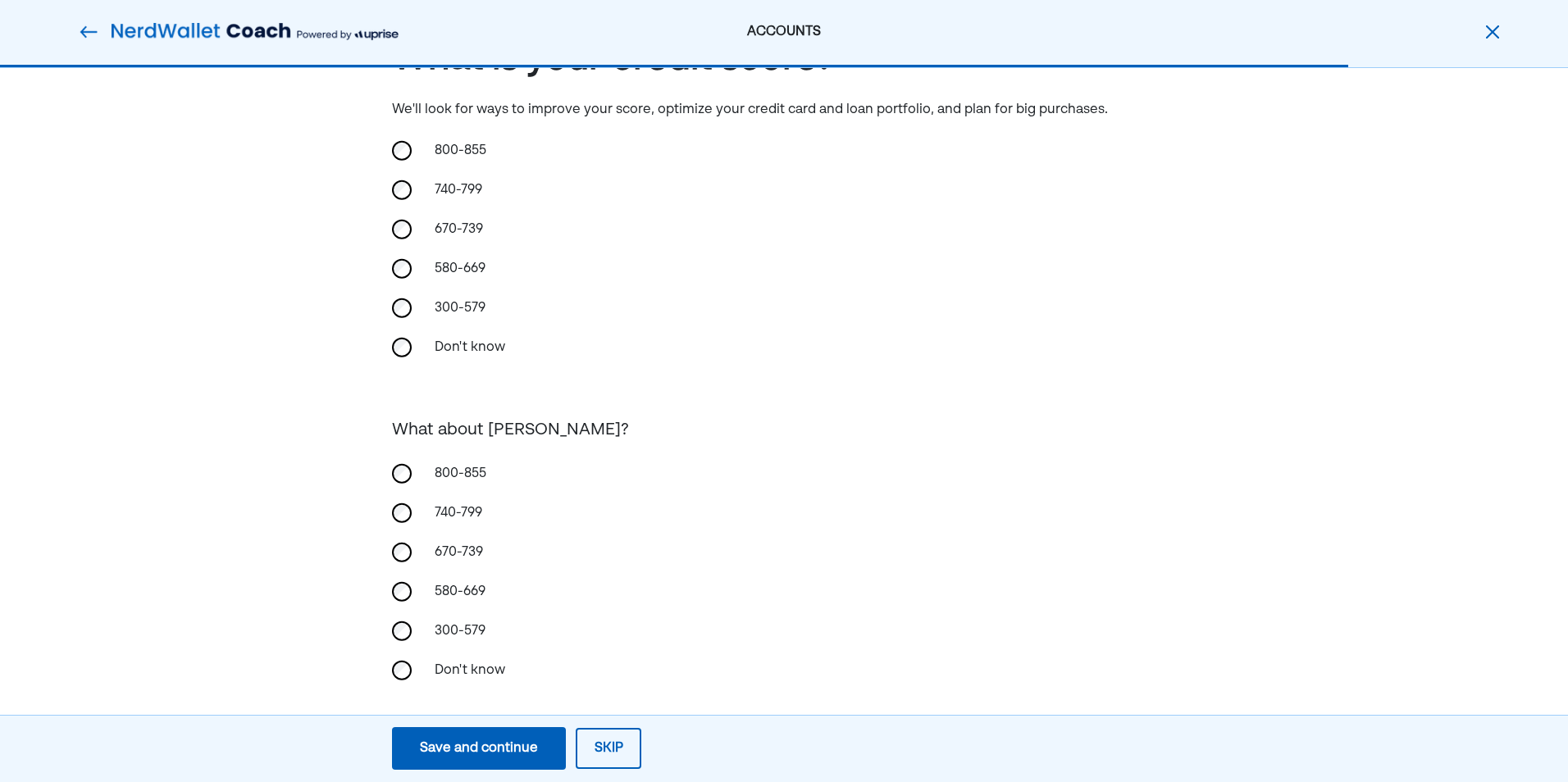
click at [392, 559] on div "670-739" at bounding box center [784, 552] width 784 height 39
click at [451, 740] on div "Save and continue" at bounding box center [479, 749] width 118 height 20
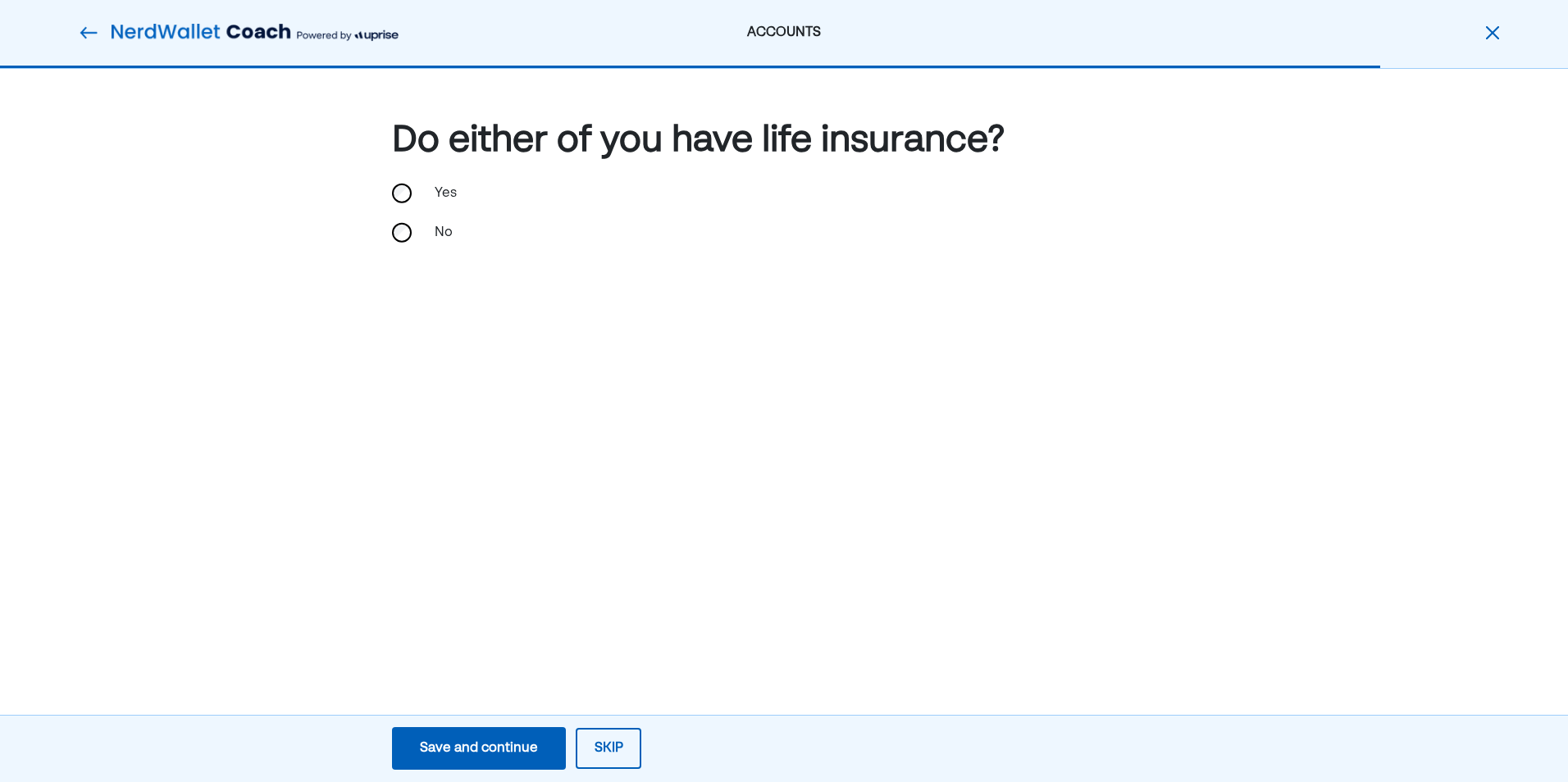
scroll to position [0, 0]
click at [401, 181] on div "Yes" at bounding box center [784, 193] width 784 height 39
click at [449, 746] on div "Save and continue" at bounding box center [479, 749] width 118 height 20
click at [475, 744] on div "Save and continue" at bounding box center [479, 749] width 118 height 20
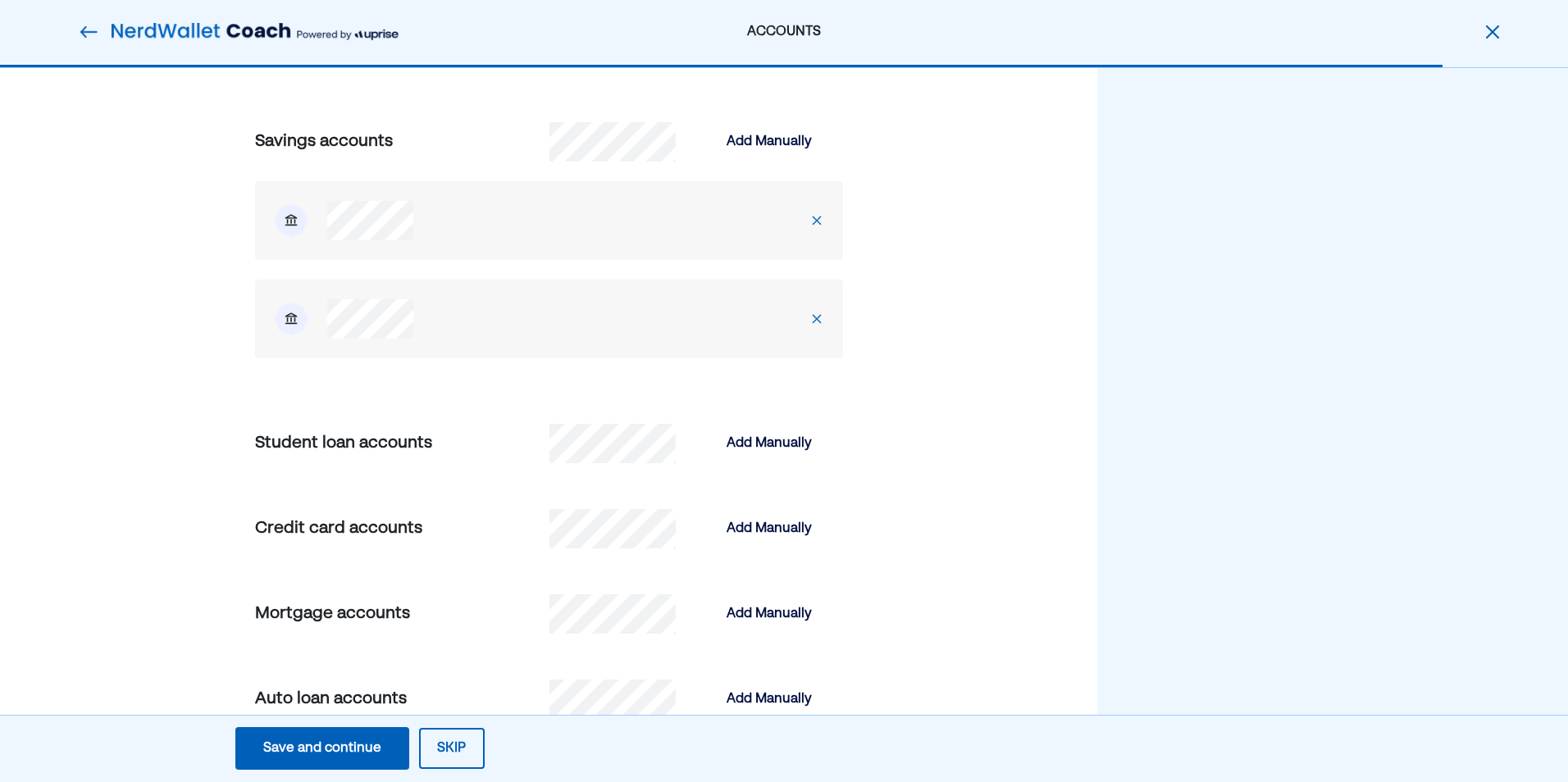
scroll to position [738, 0]
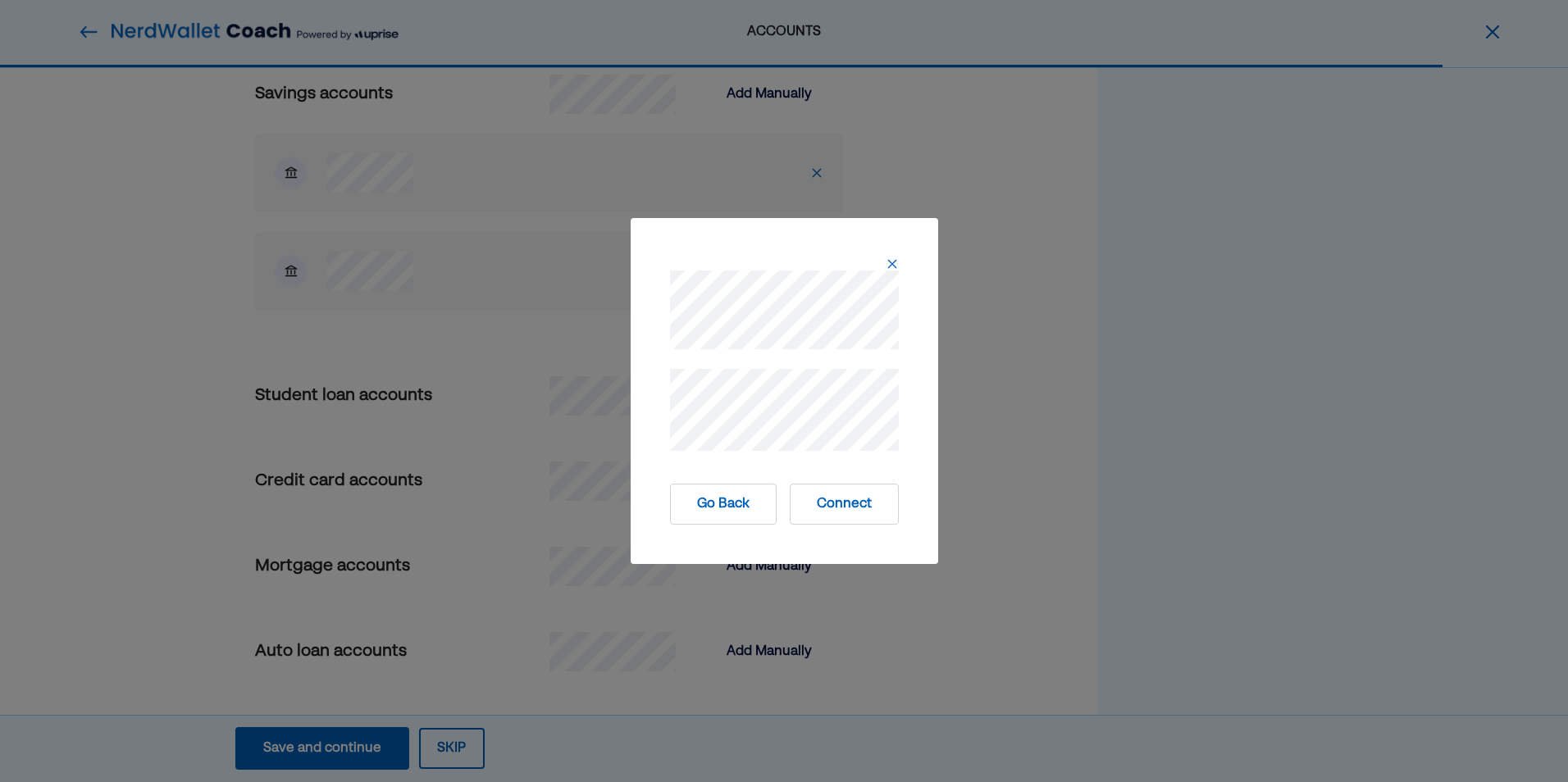
click at [735, 511] on button "Go Back" at bounding box center [723, 504] width 106 height 41
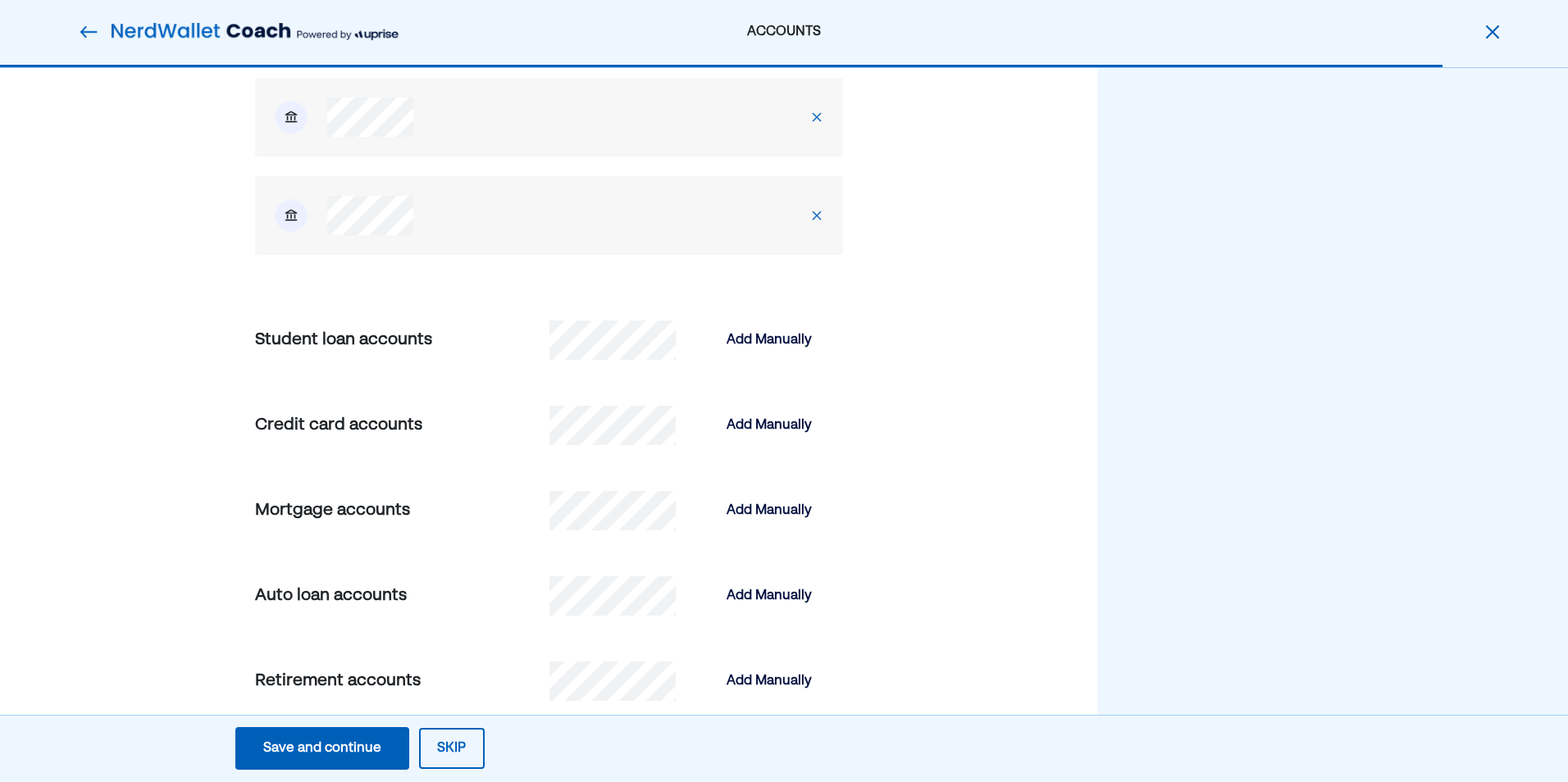
scroll to position [902, 0]
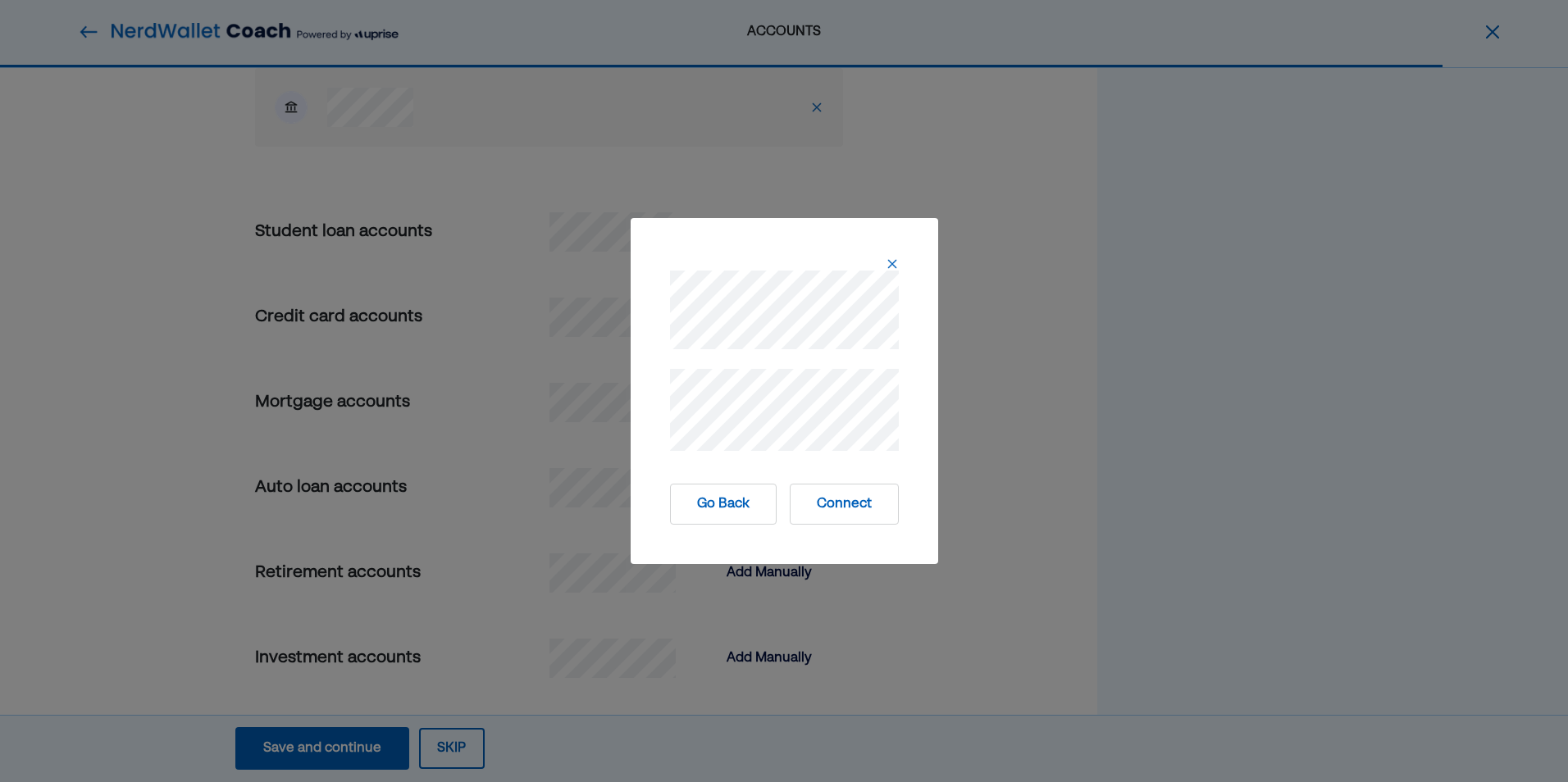
click at [740, 515] on button "Go Back" at bounding box center [723, 504] width 106 height 41
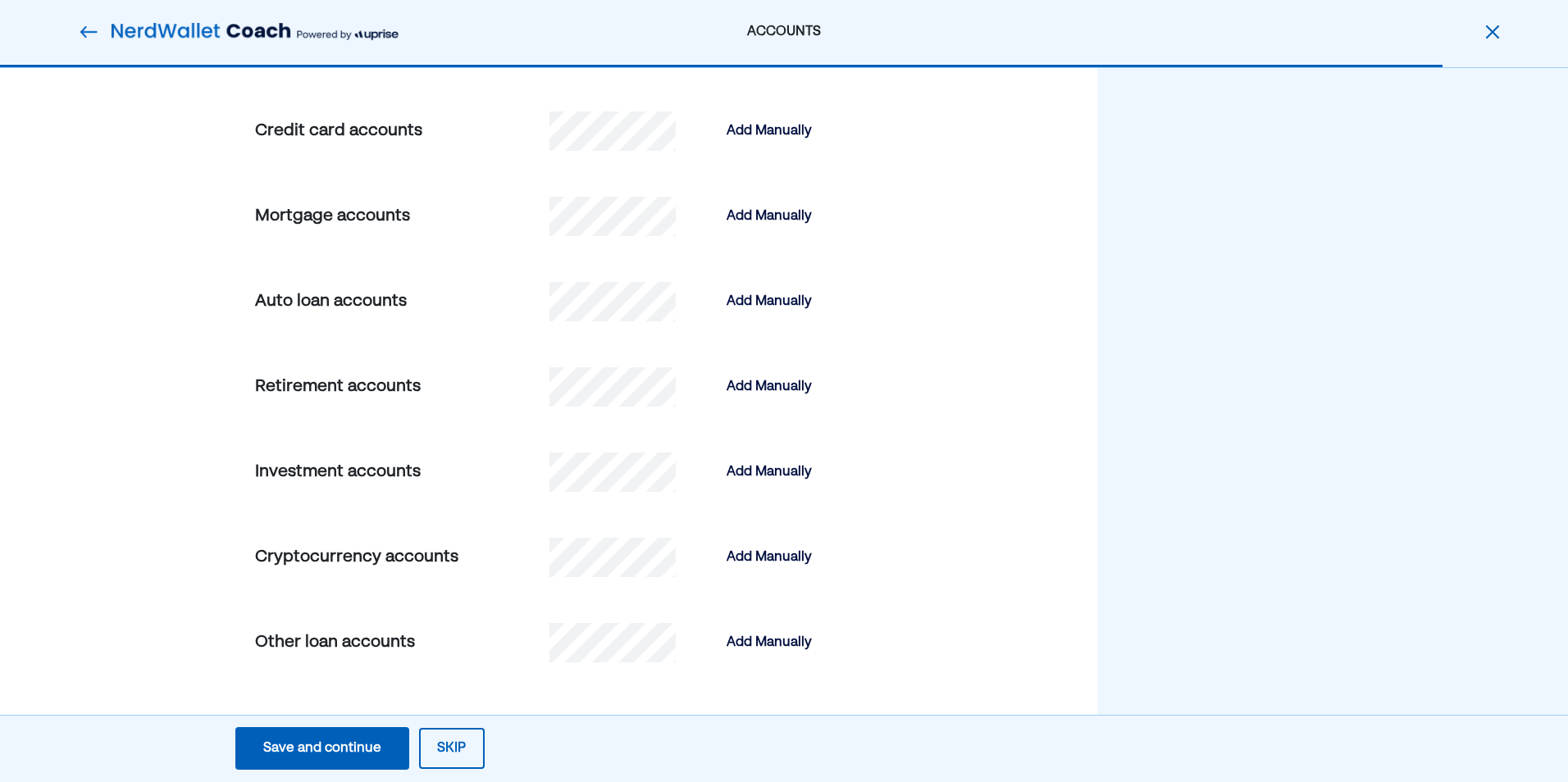
scroll to position [1100, 0]
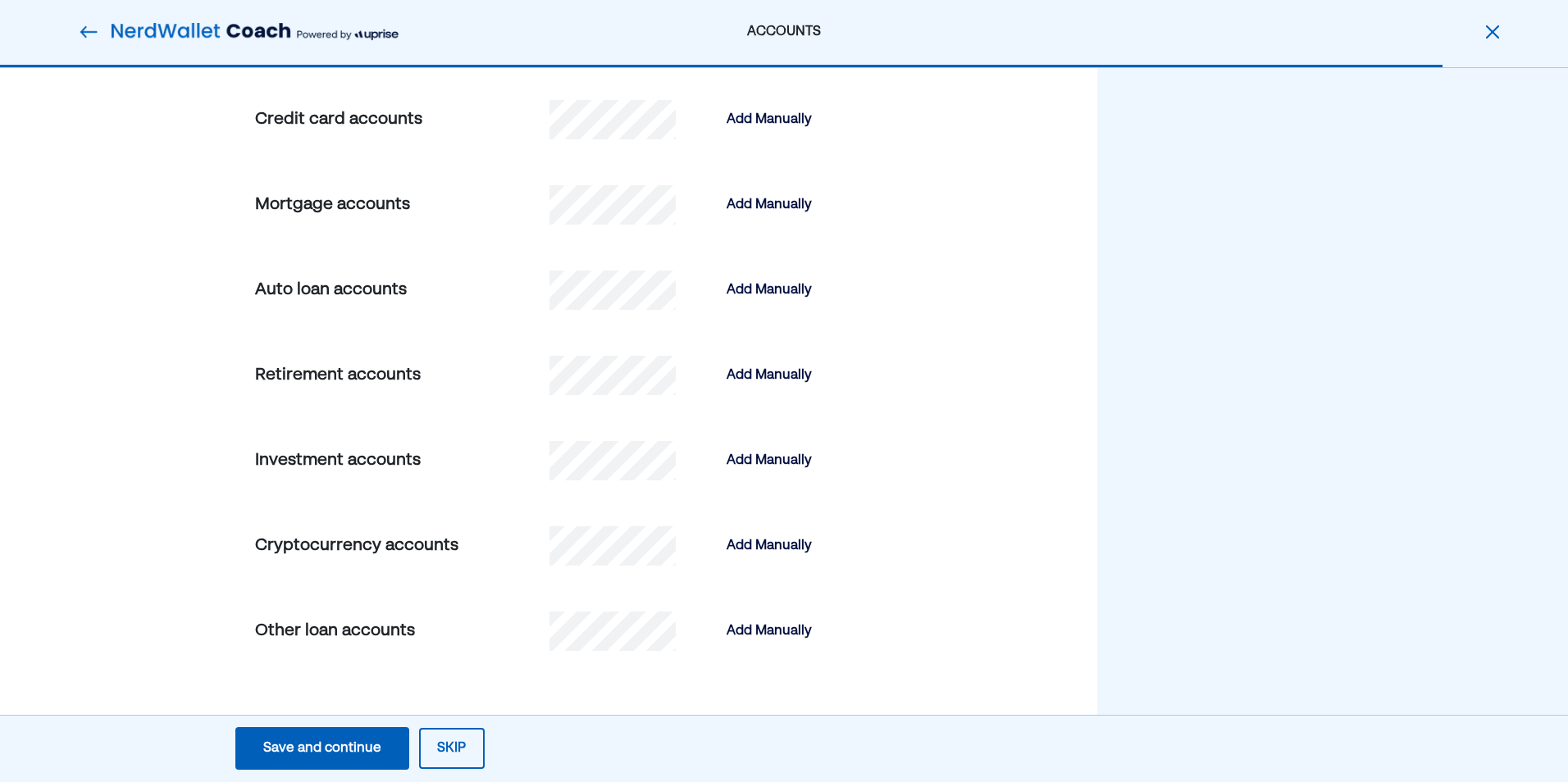
click at [299, 752] on div "Save and continue" at bounding box center [322, 749] width 118 height 20
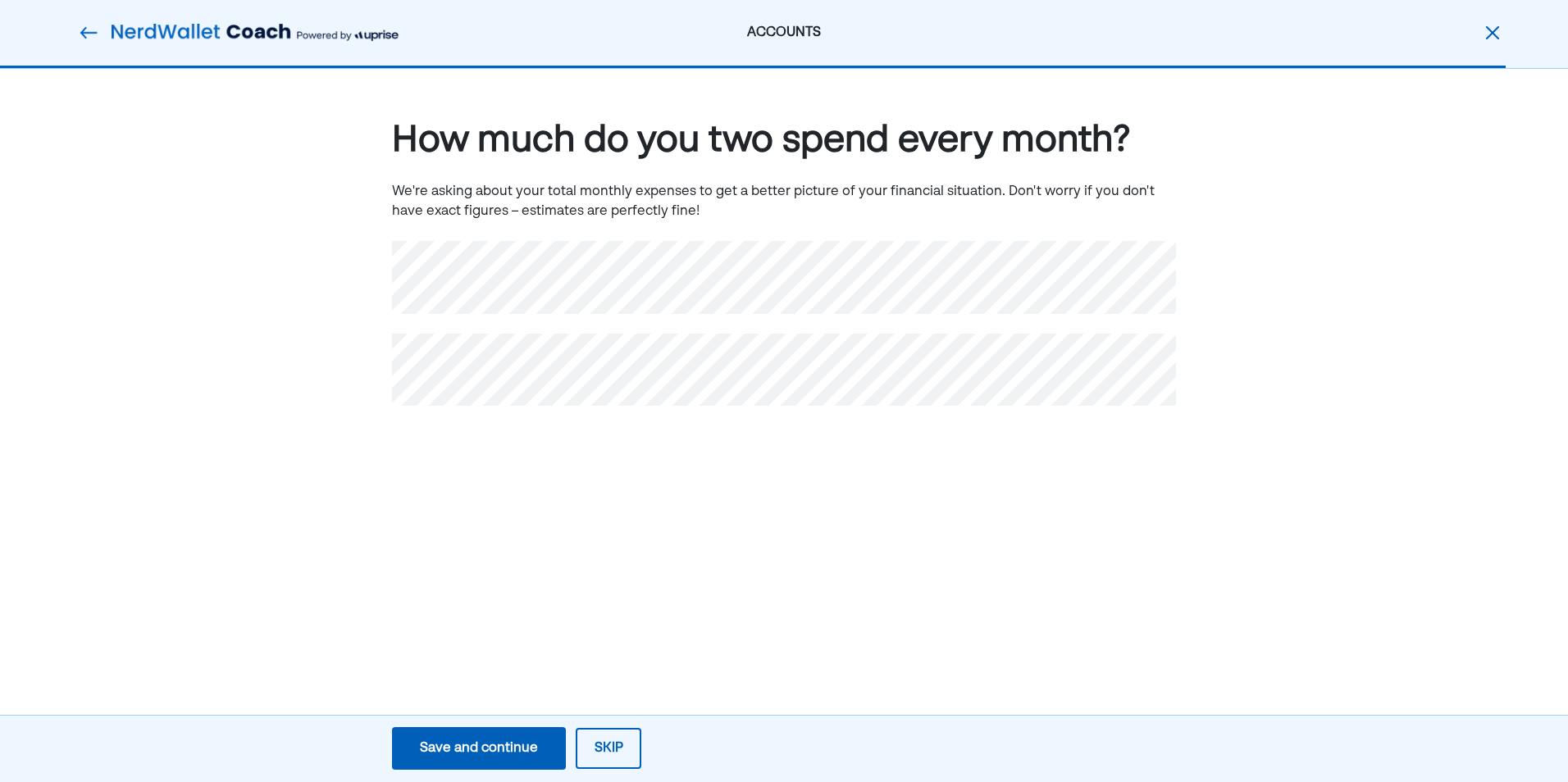
scroll to position [0, 0]
click at [395, 516] on div "ACCOUNTS How much do you two spend every month? We're asking about your total m…" at bounding box center [784, 391] width 1568 height 782
click at [391, 364] on div "How much do you two spend every month? We're asking about your total monthly ex…" at bounding box center [784, 286] width 1568 height 436
click at [518, 745] on div "Save and continue" at bounding box center [479, 749] width 118 height 20
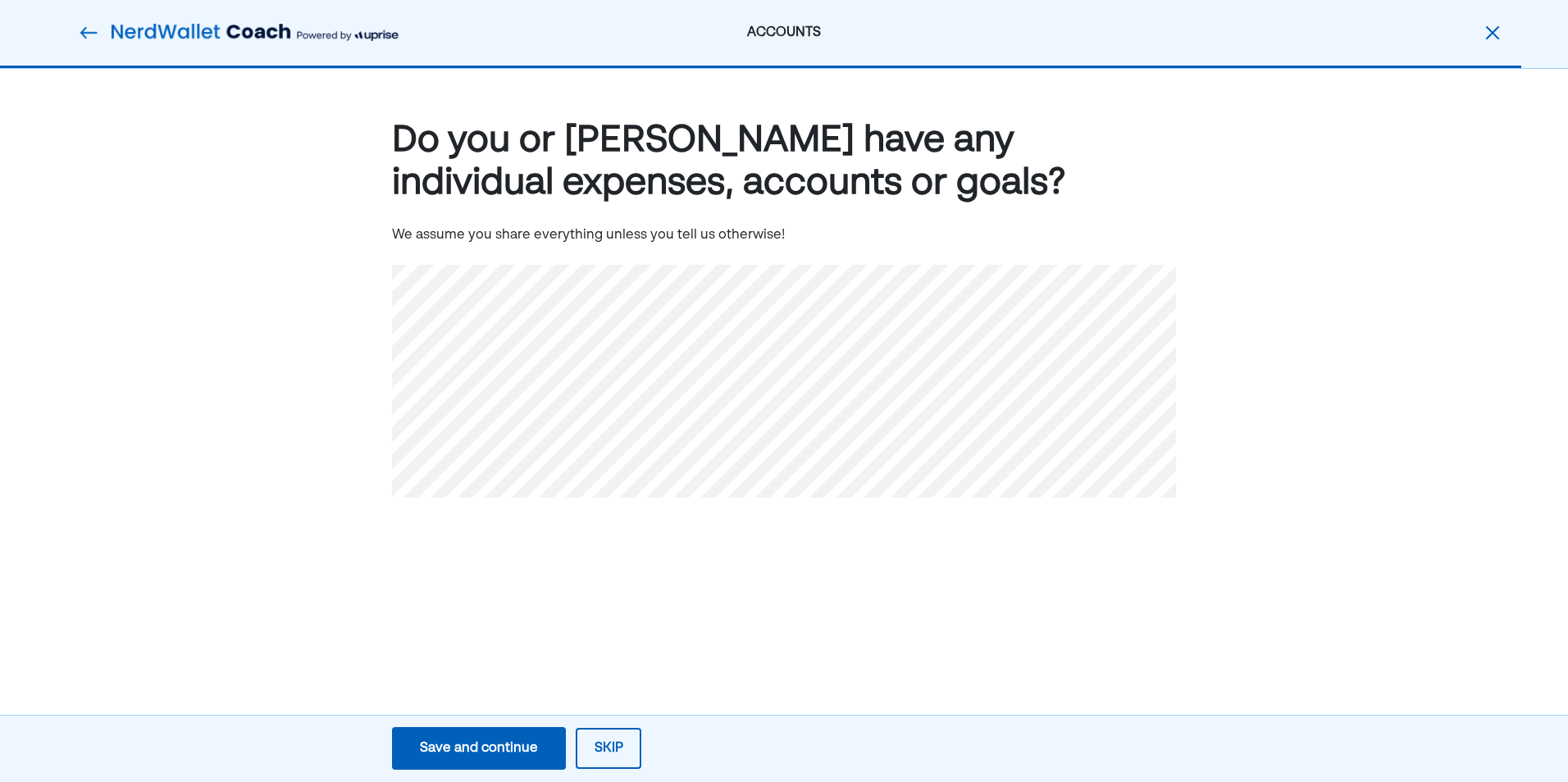
click at [485, 745] on div "Save and continue" at bounding box center [479, 749] width 118 height 20
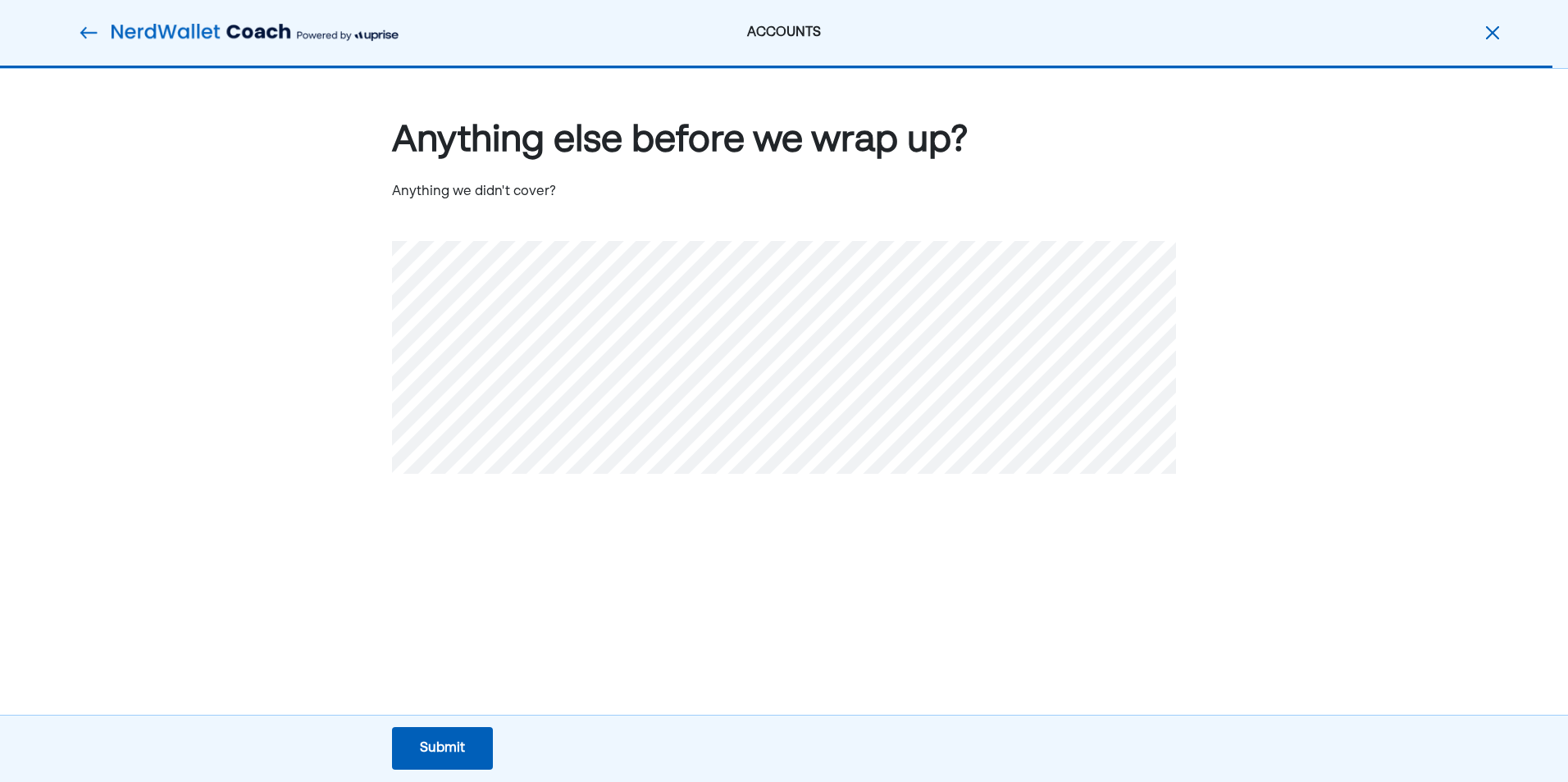
click at [442, 749] on div "Submit" at bounding box center [442, 749] width 45 height 20
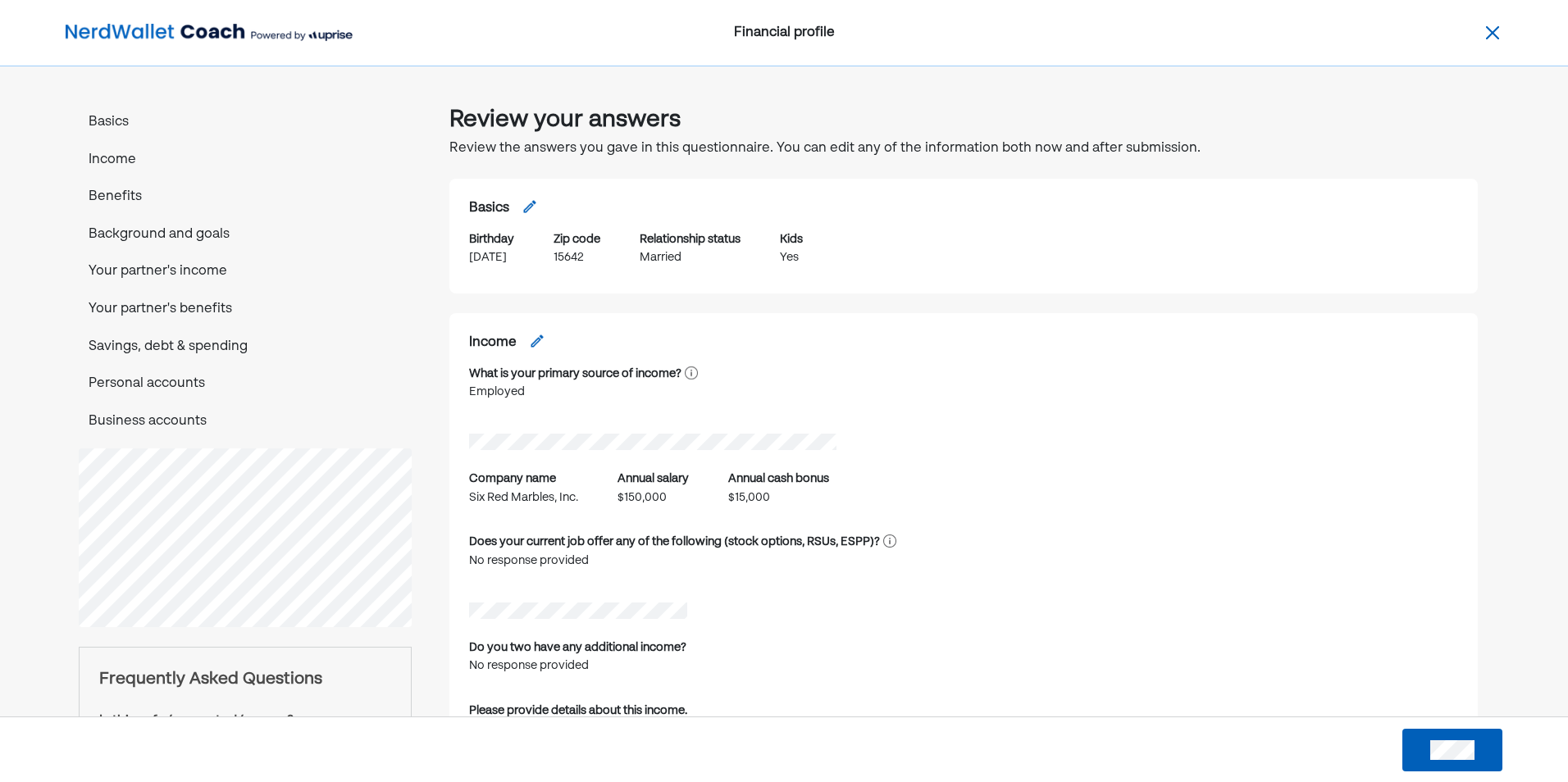
click at [1495, 35] on img at bounding box center [1492, 33] width 20 height 20
